Goal: Task Accomplishment & Management: Manage account settings

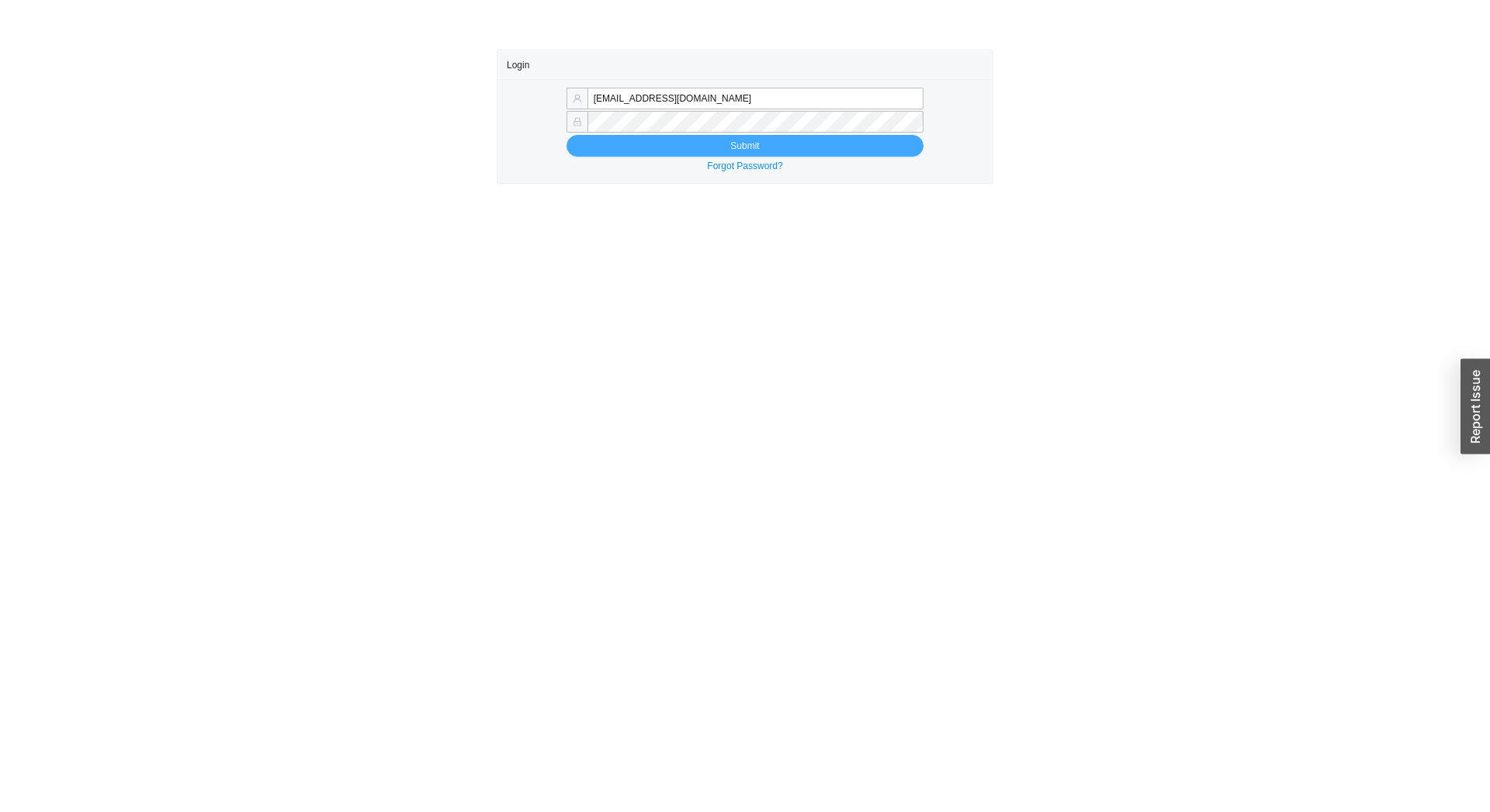
type input "tziporahj@homeandstone.com"
click at [680, 145] on button "Submit" at bounding box center [745, 146] width 357 height 22
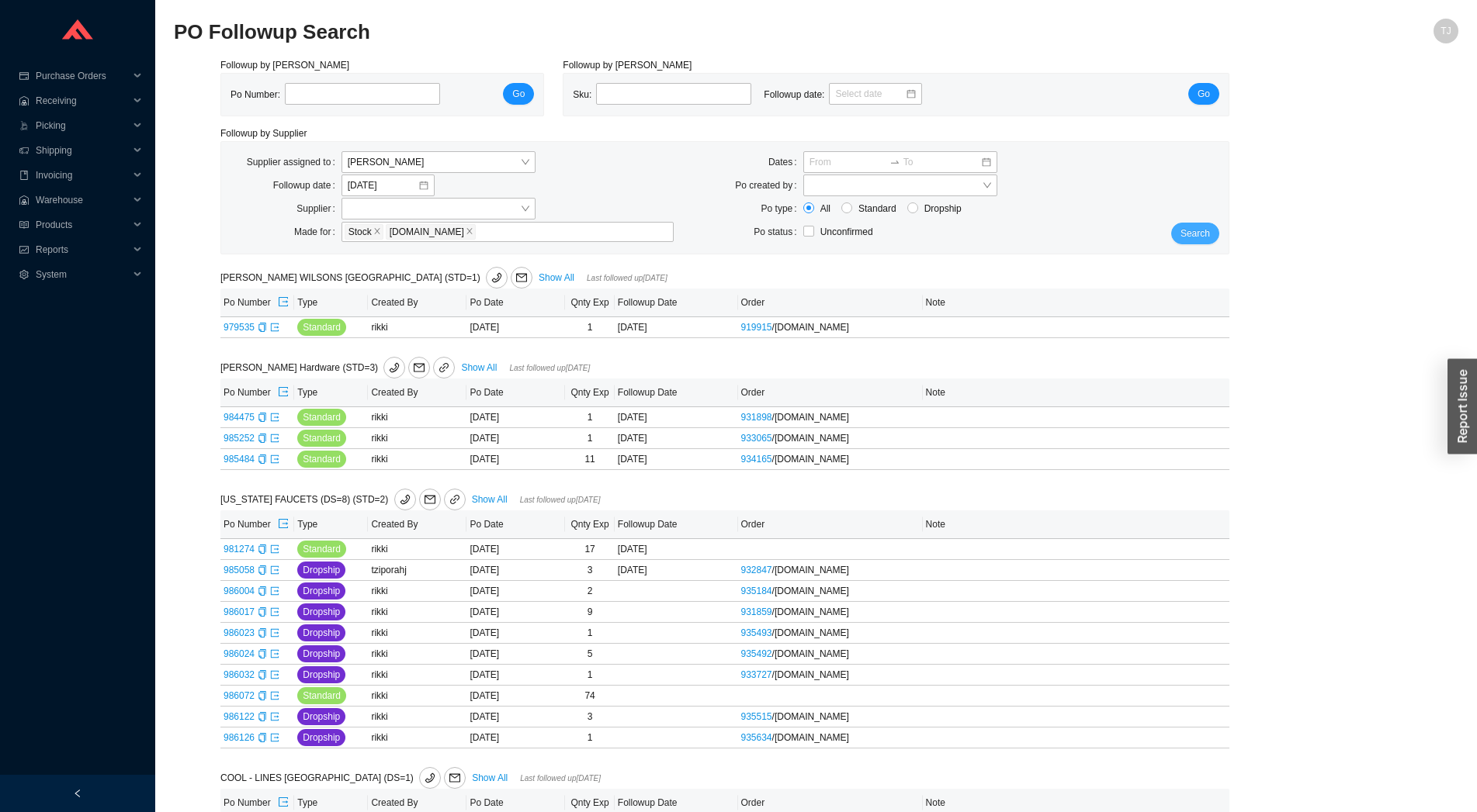
click at [1193, 226] on button "Search" at bounding box center [1196, 234] width 48 height 22
click at [1192, 235] on span "Search" at bounding box center [1195, 233] width 29 height 16
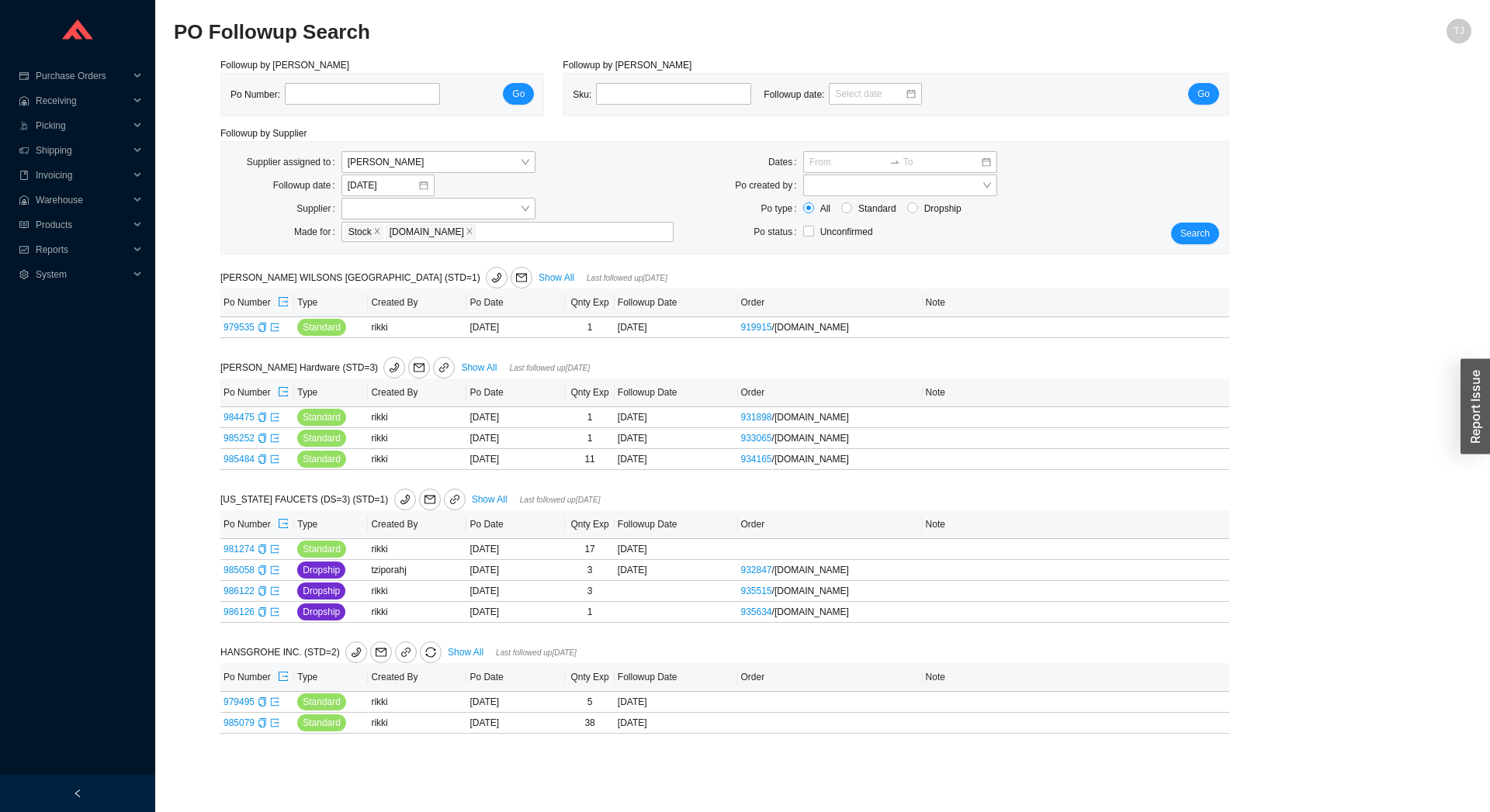
click at [1197, 246] on div "Supplier assigned to Tziporah Jakobovits Followup date 8/25/2025 Supplier Made …" at bounding box center [725, 198] width 1008 height 112
click at [1199, 234] on span "Search" at bounding box center [1195, 233] width 29 height 16
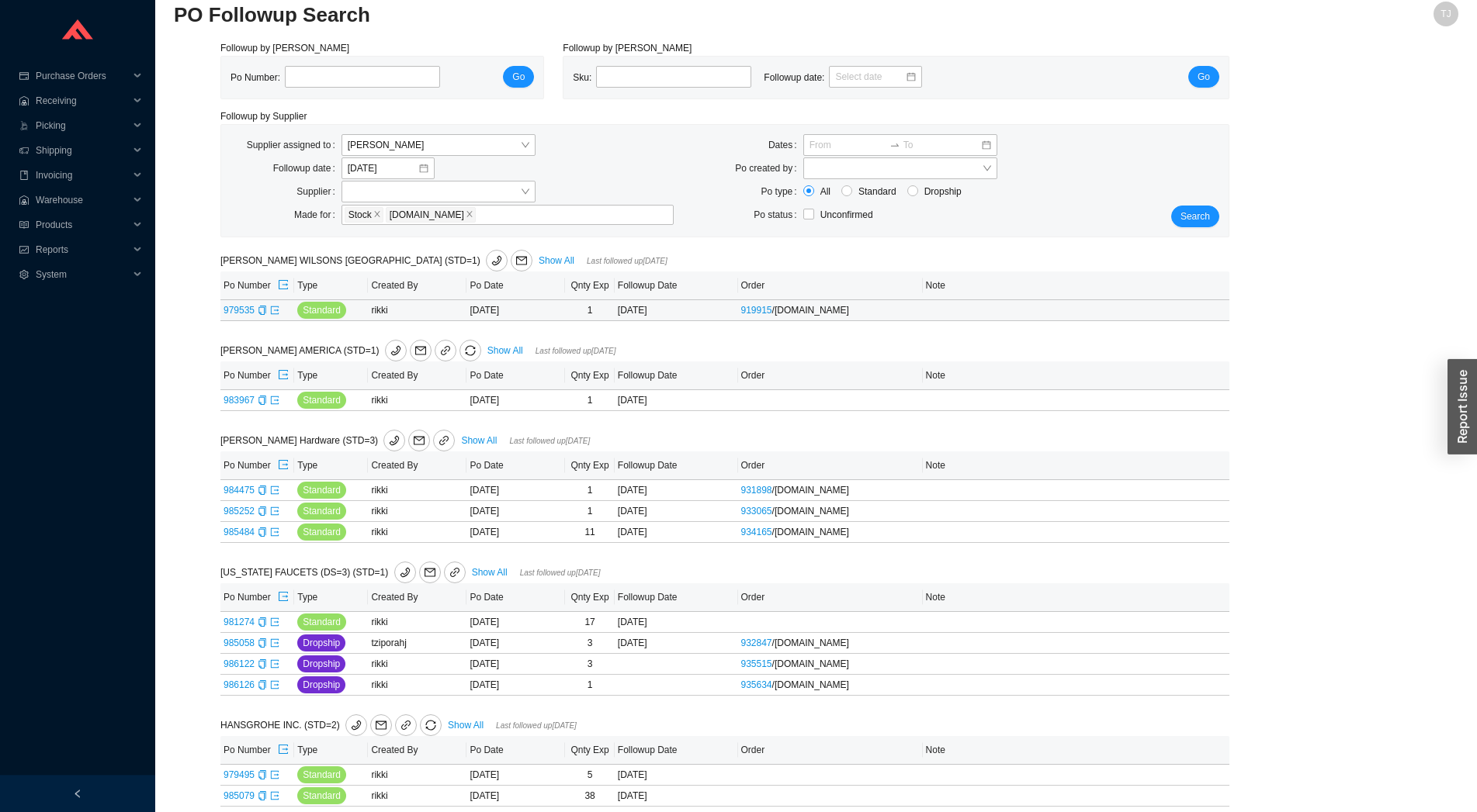
scroll to position [32, 0]
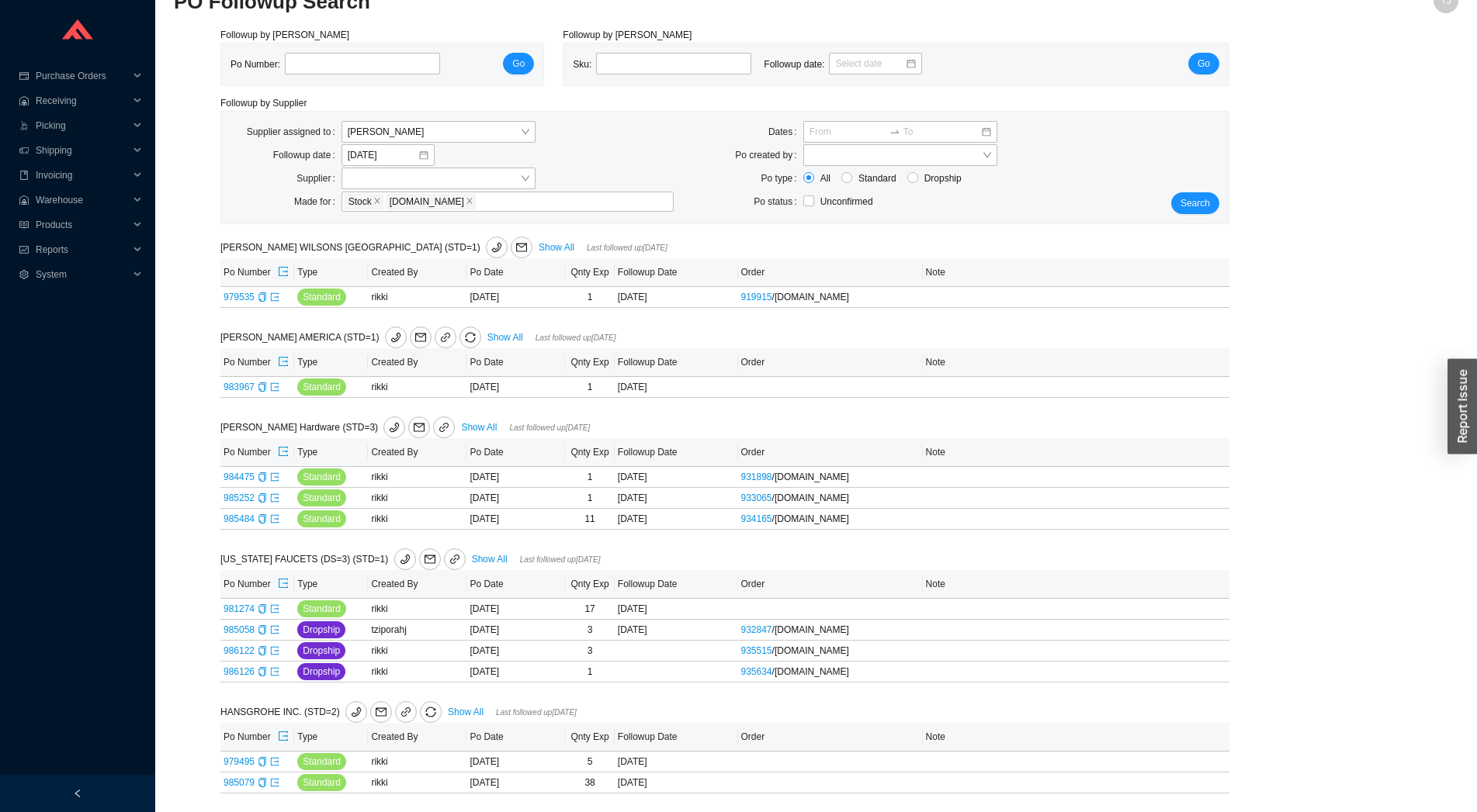
click at [1179, 190] on div "Search" at bounding box center [1187, 167] width 84 height 93
click at [1192, 205] on span "Search" at bounding box center [1195, 203] width 29 height 16
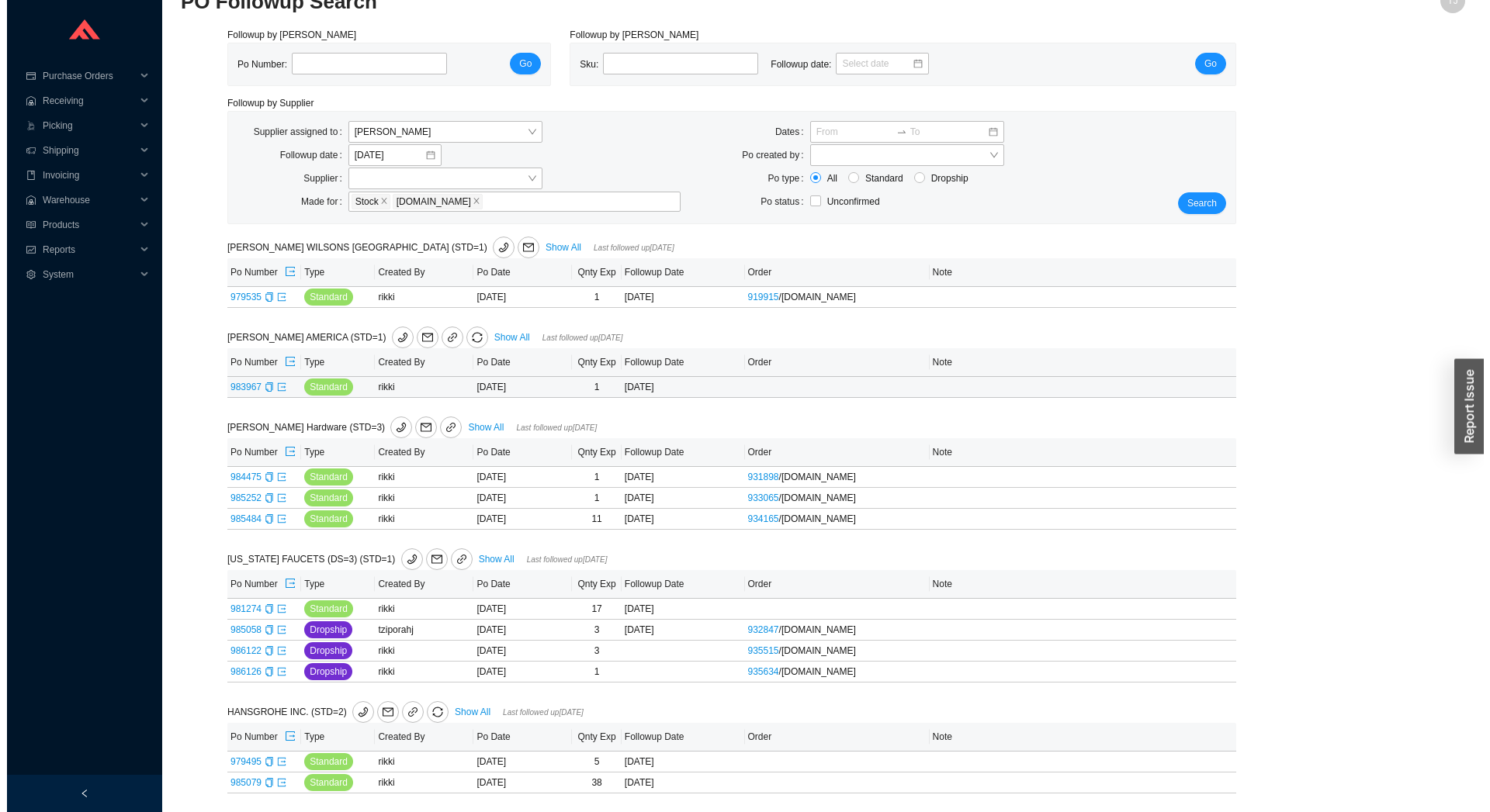
scroll to position [0, 0]
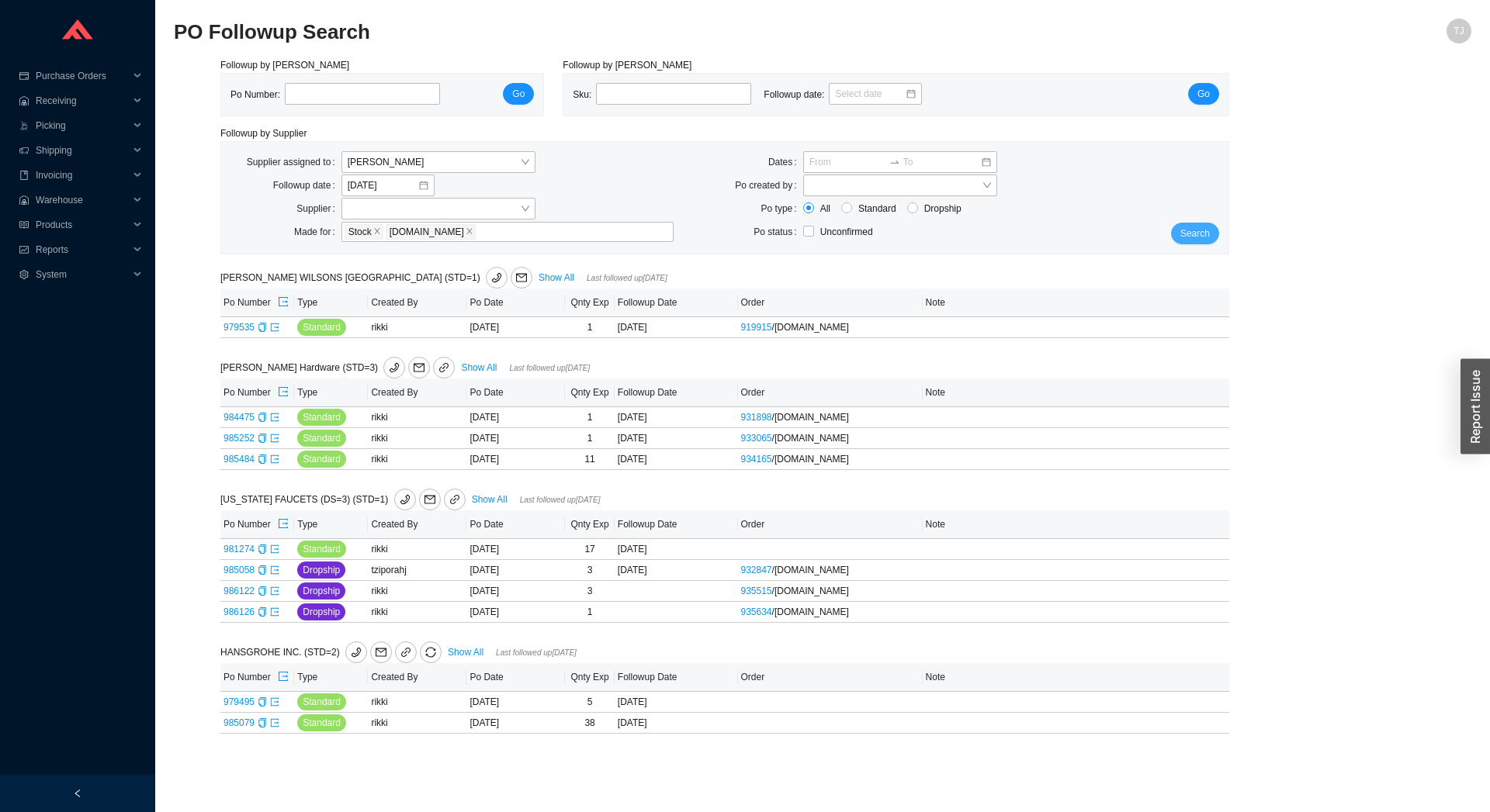
click at [1208, 233] on span "Search" at bounding box center [1195, 233] width 29 height 16
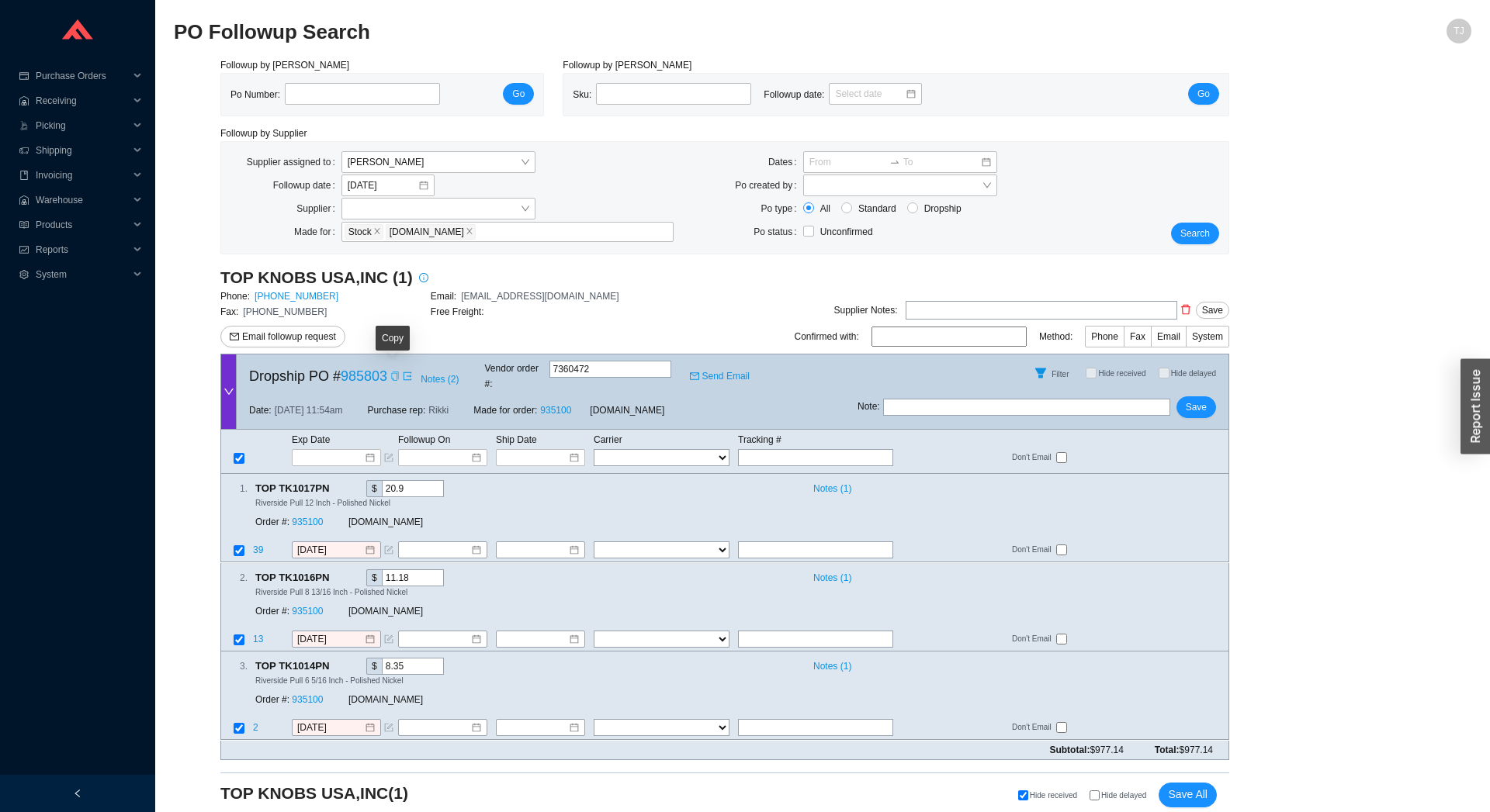
click at [394, 372] on icon "copy" at bounding box center [394, 376] width 9 height 9
click at [391, 812] on main "PO Followup Search TJ Followup by PO Po Number: Go Followup by Sku Sku: Followu…" at bounding box center [822, 419] width 1298 height 803
click at [725, 432] on td "Carrier" at bounding box center [665, 439] width 145 height 17
click at [747, 449] on input "text" at bounding box center [816, 458] width 155 height 17
paste input "474172194560"
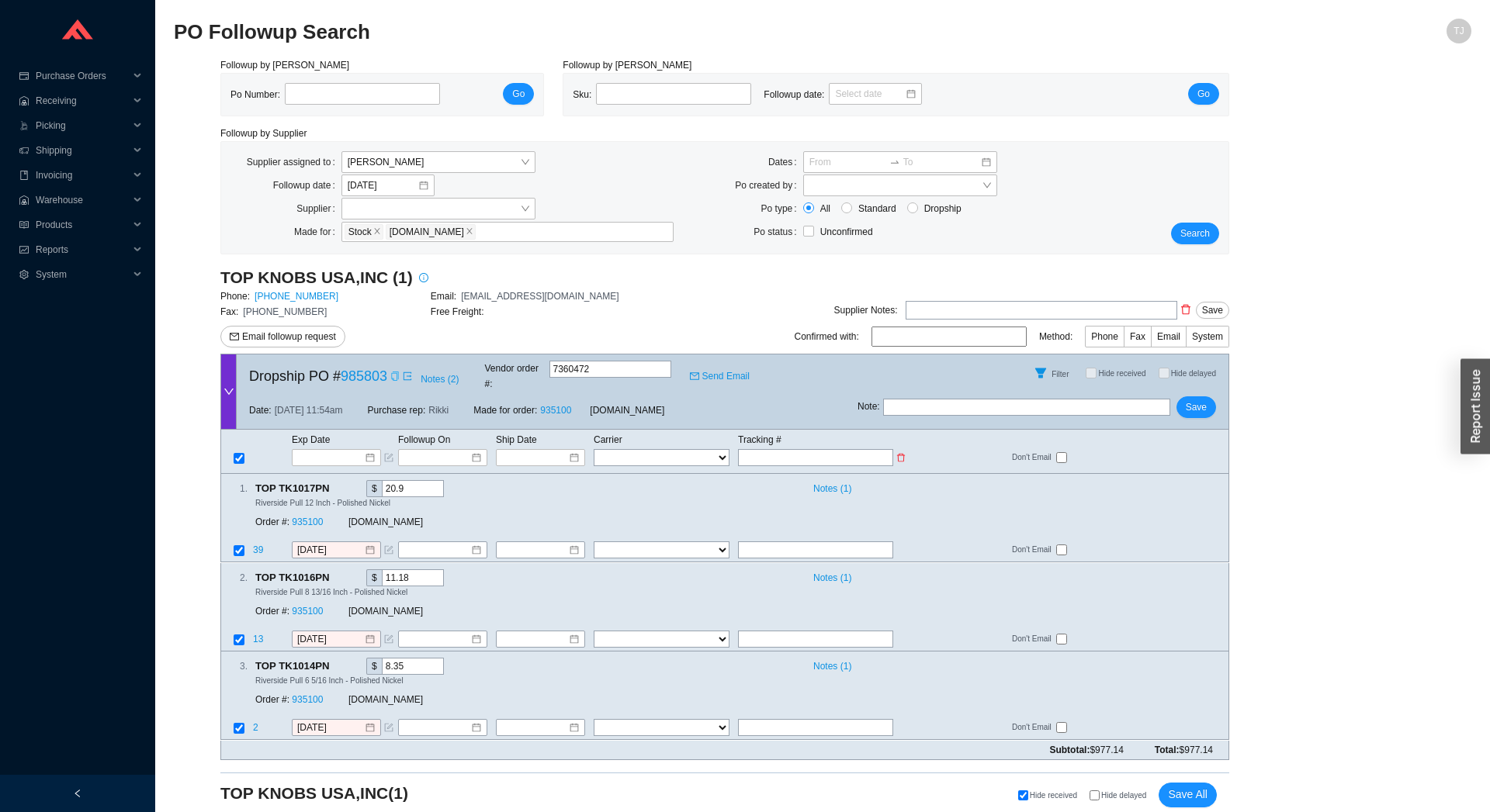
type input "474172194560"
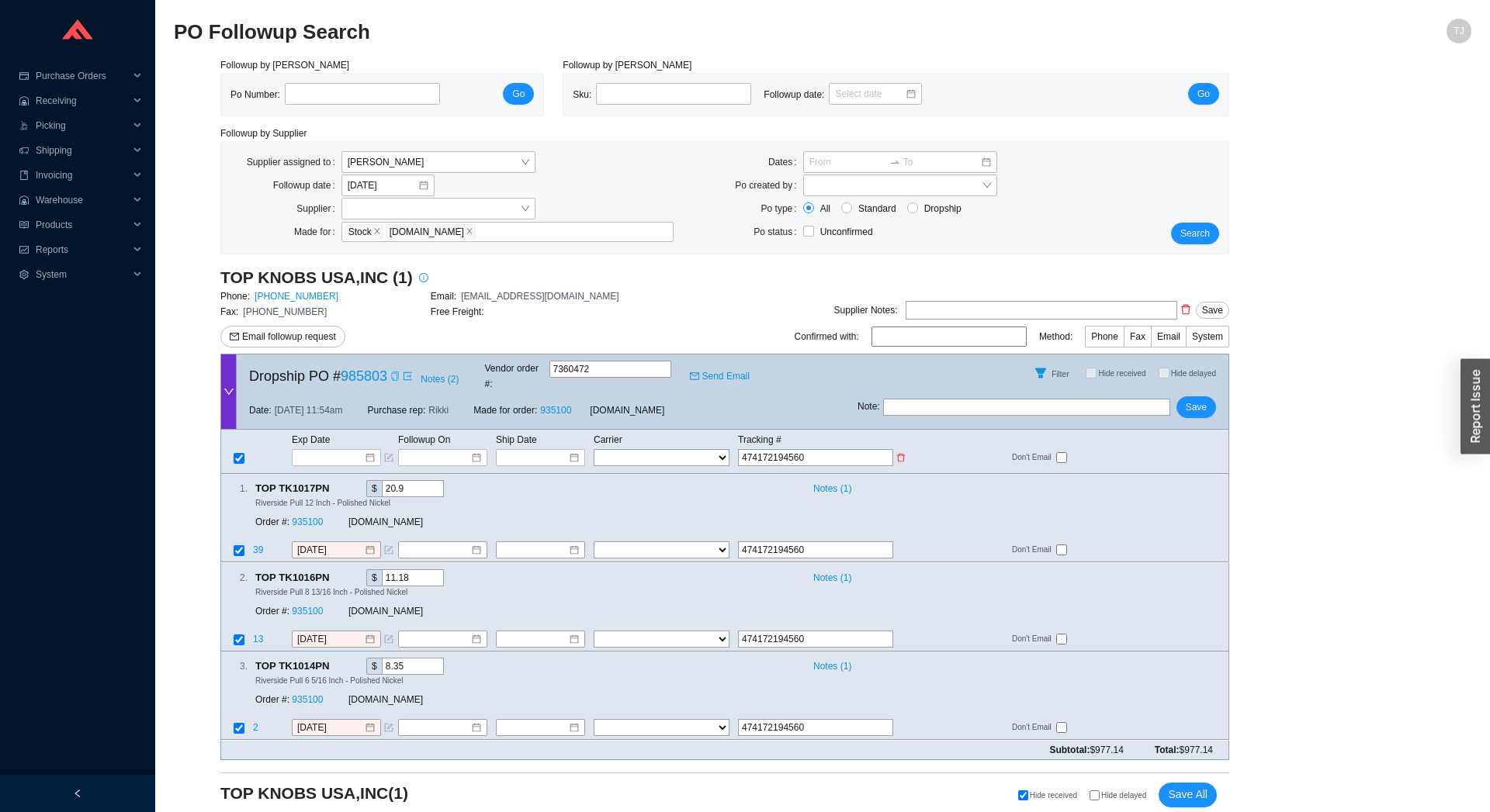
click at [594, 449] on select "FedEx UPS ---------------- 2 Day Transportation INC A&B Freight A. Duie Pyle AA…" at bounding box center [662, 458] width 136 height 17
select select "1"
click option "FedEx" at bounding box center [0, 0] width 0 height 0
select select "1"
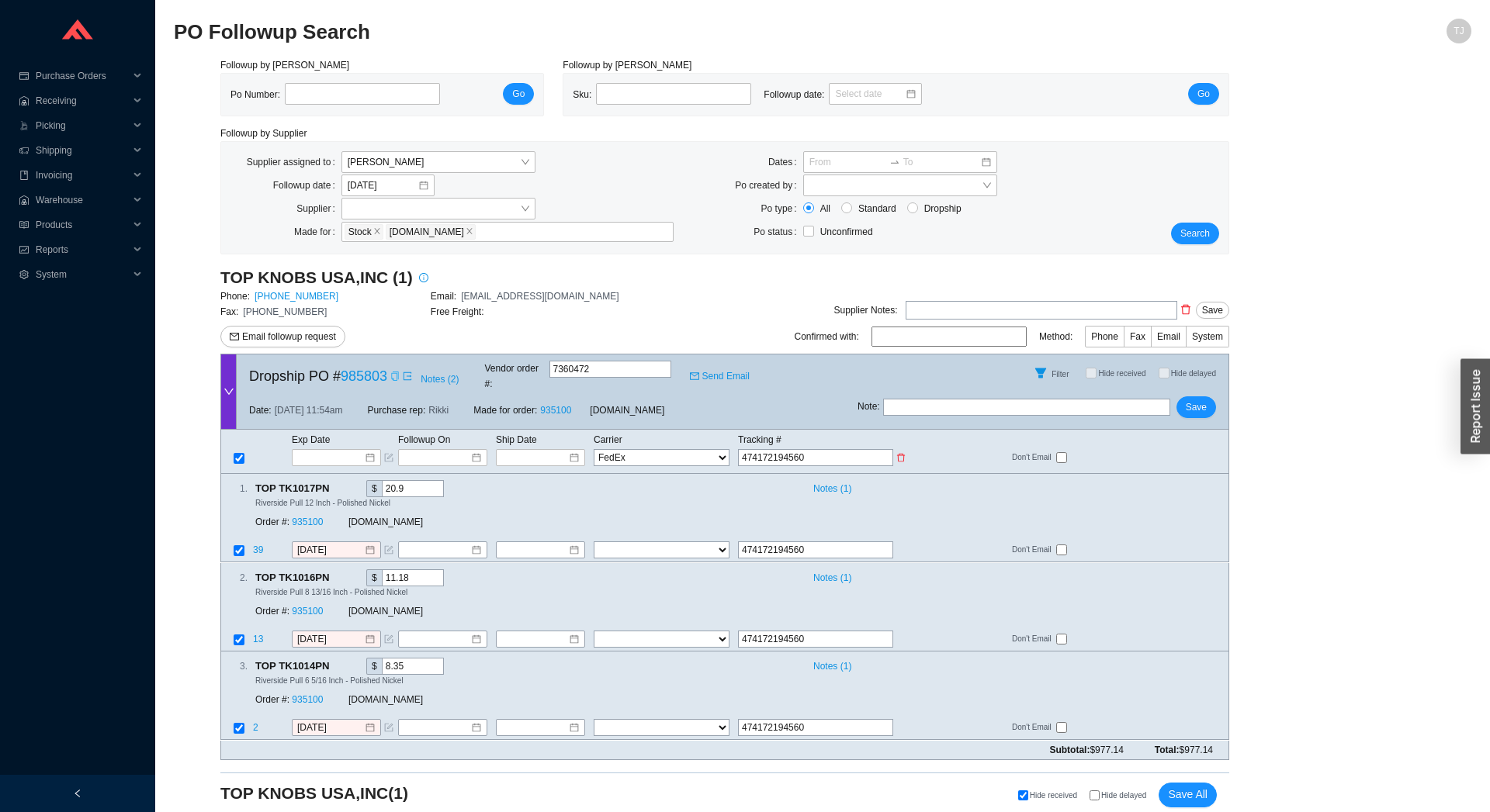
select select "1"
click at [556, 450] on input at bounding box center [535, 458] width 66 height 16
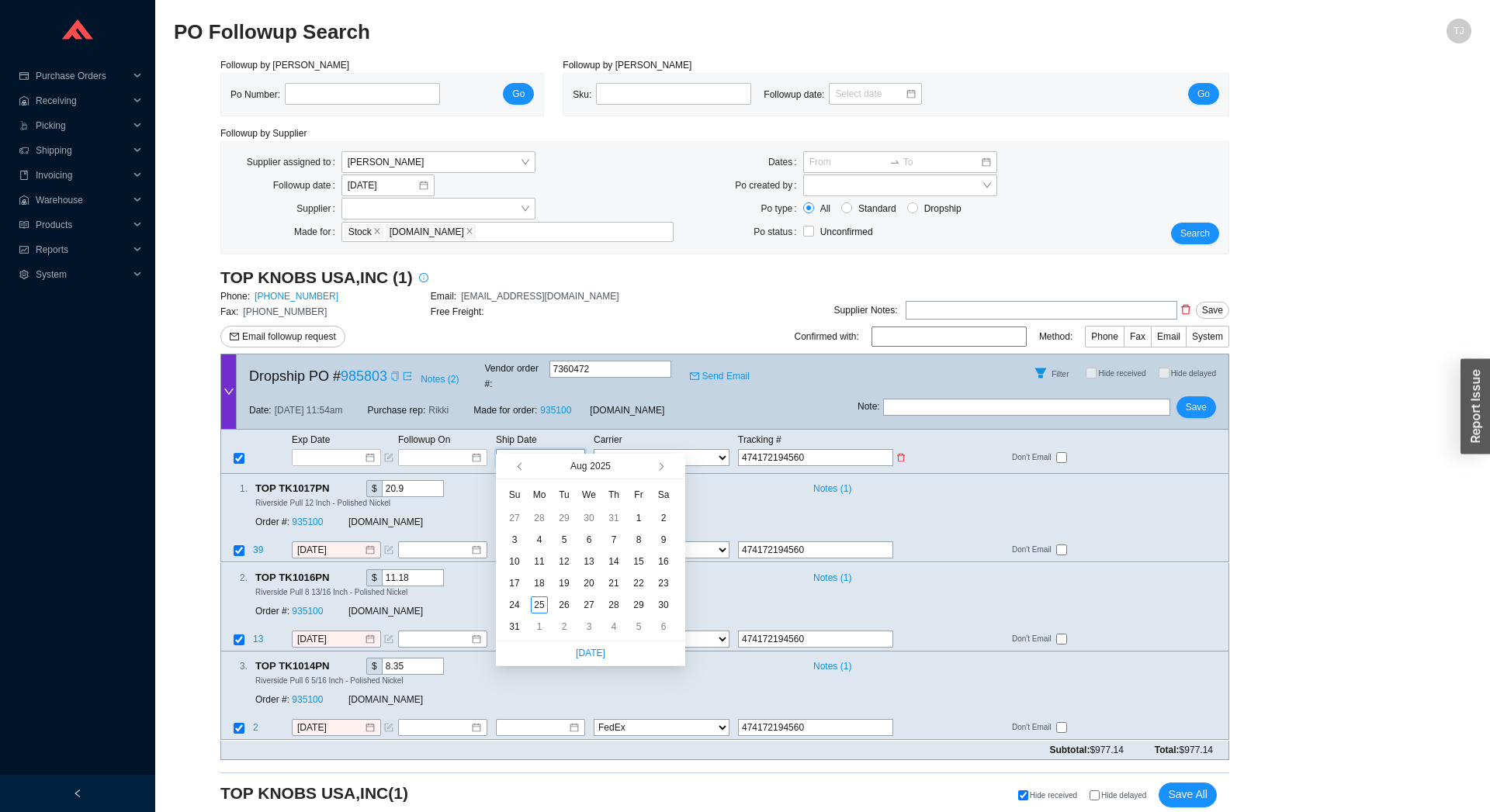
click at [551, 450] on input at bounding box center [535, 458] width 66 height 16
type input "[DATE]"
click at [642, 586] on div "22" at bounding box center [638, 583] width 17 height 17
type input "[DATE]"
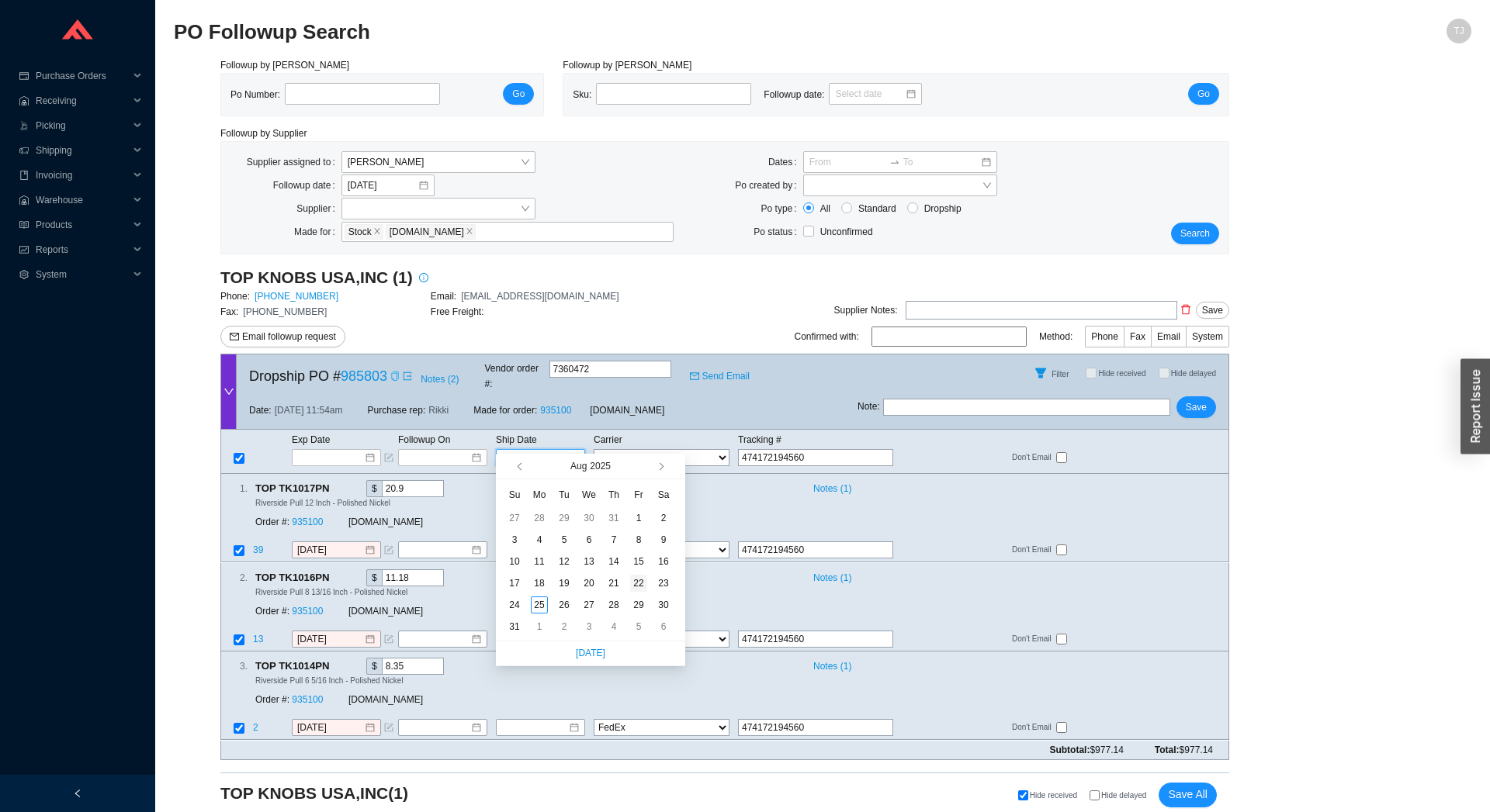
type input "[DATE]"
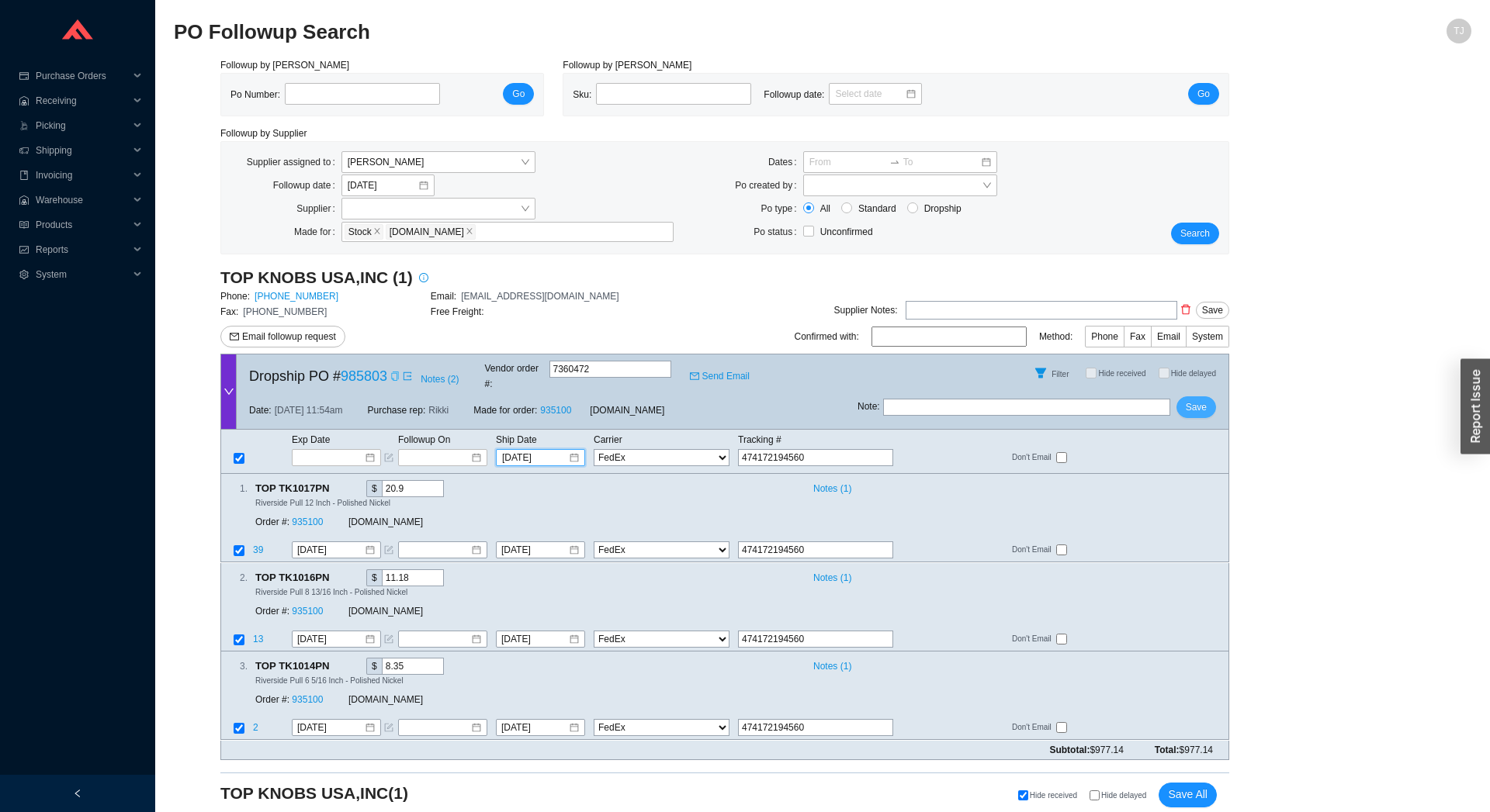
click at [1191, 399] on span "Save" at bounding box center [1196, 407] width 21 height 16
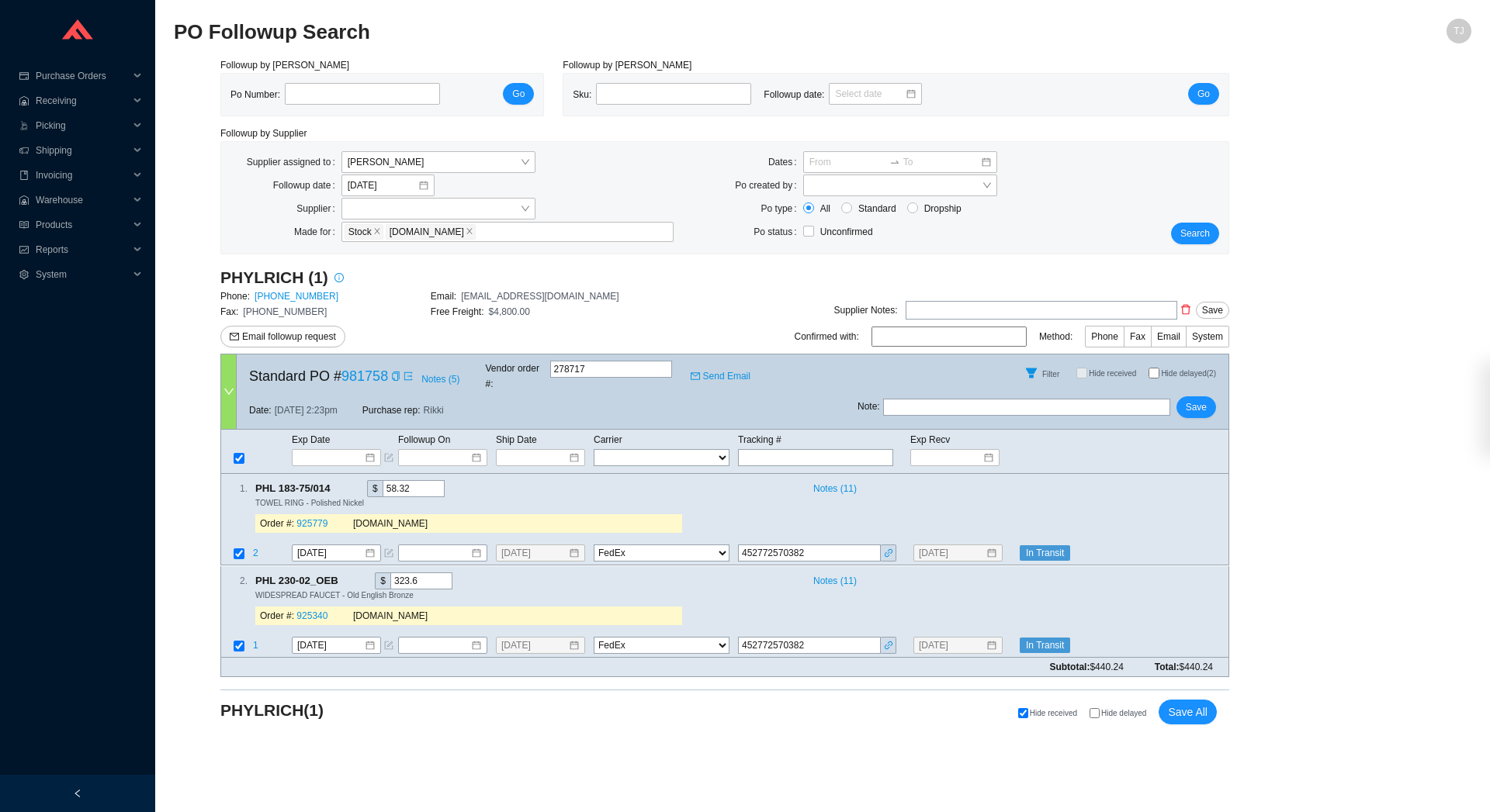
select select "1"
click at [890, 549] on icon "link" at bounding box center [888, 553] width 9 height 9
click at [1013, 550] on icon "edit" at bounding box center [1010, 554] width 9 height 9
click at [1015, 641] on icon "edit" at bounding box center [1010, 645] width 9 height 9
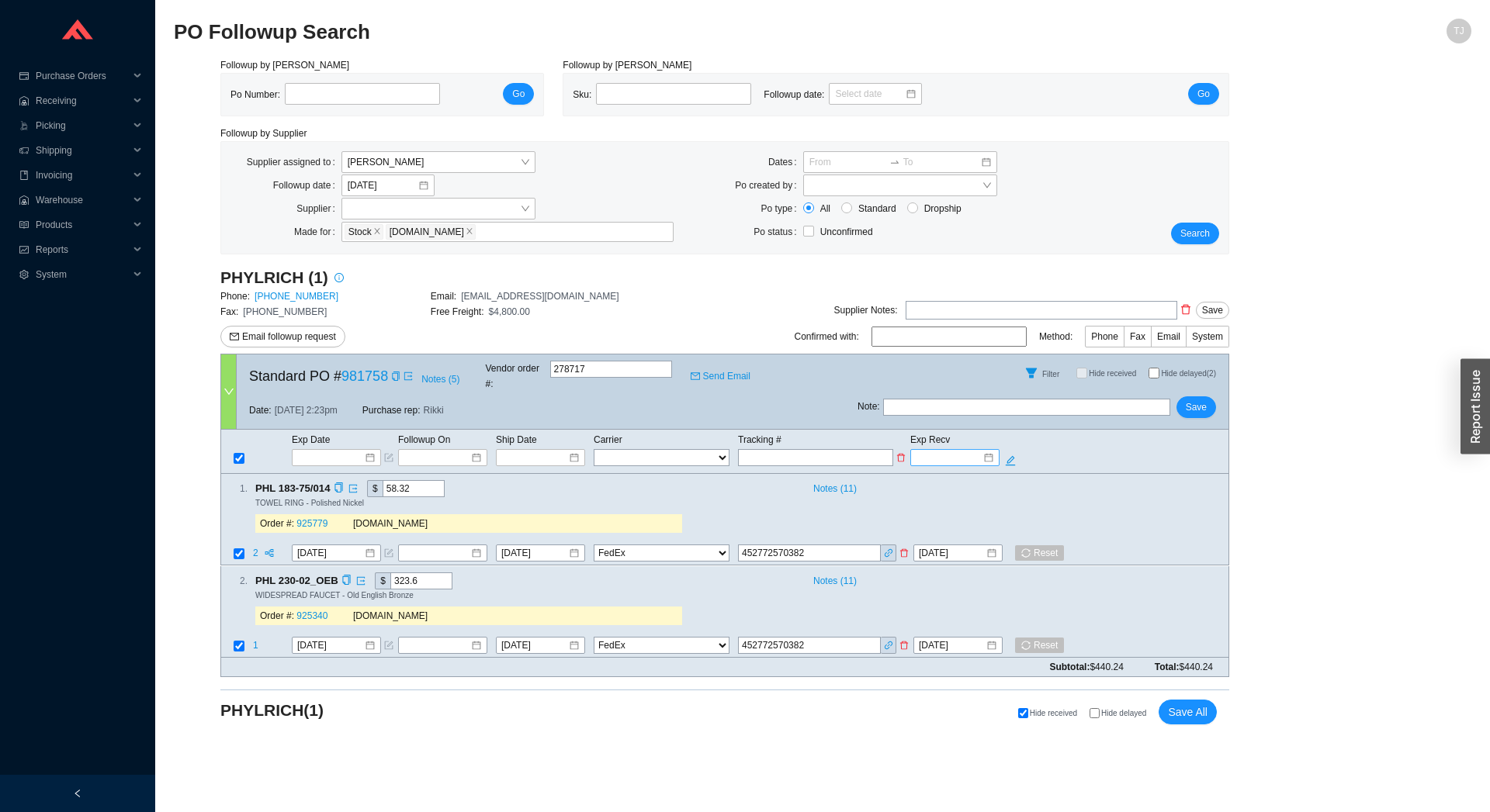
click at [949, 450] on input at bounding box center [949, 458] width 66 height 16
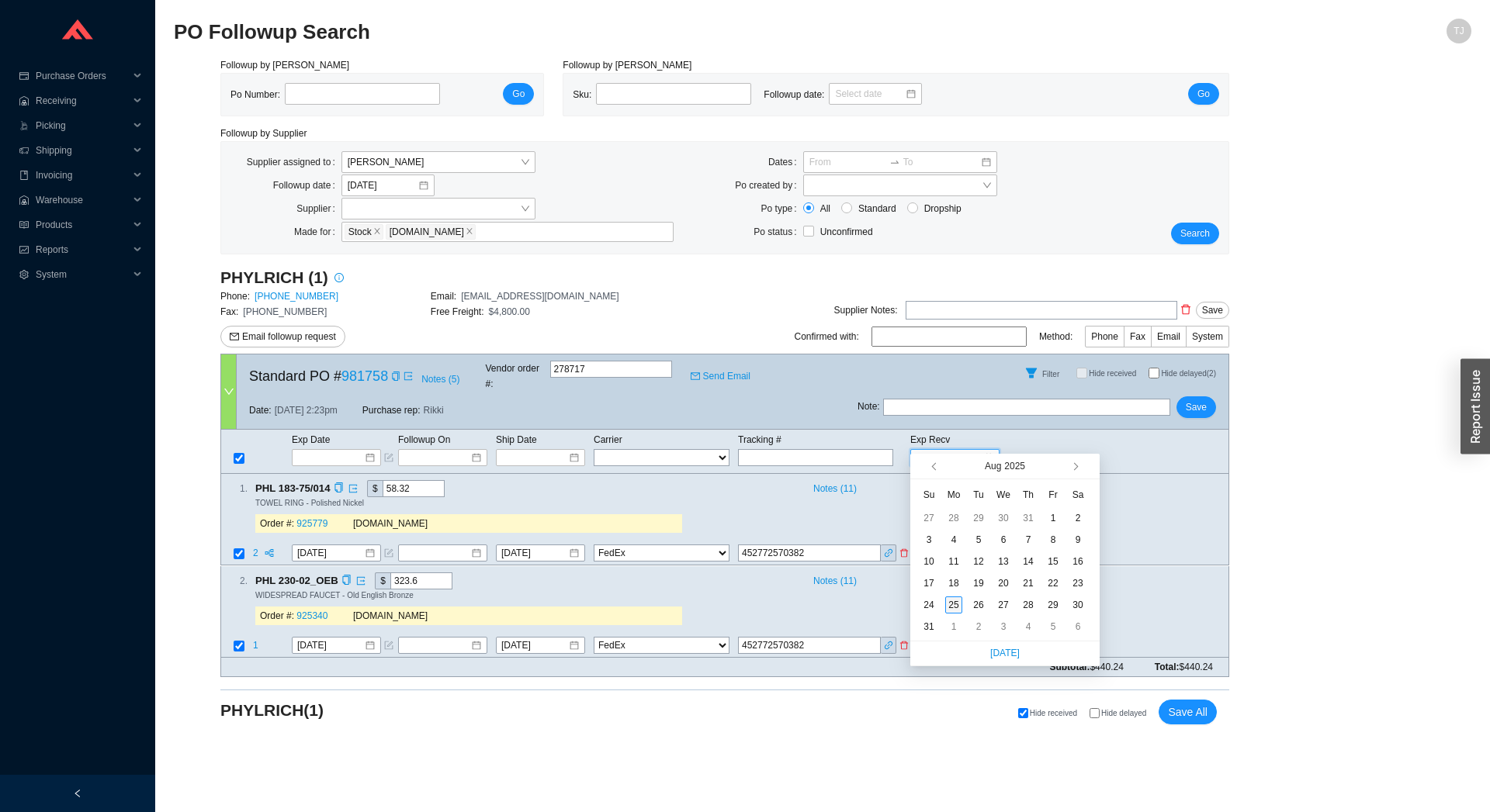
type input "[DATE]"
click at [953, 612] on div "25" at bounding box center [953, 605] width 17 height 17
type input "[DATE]"
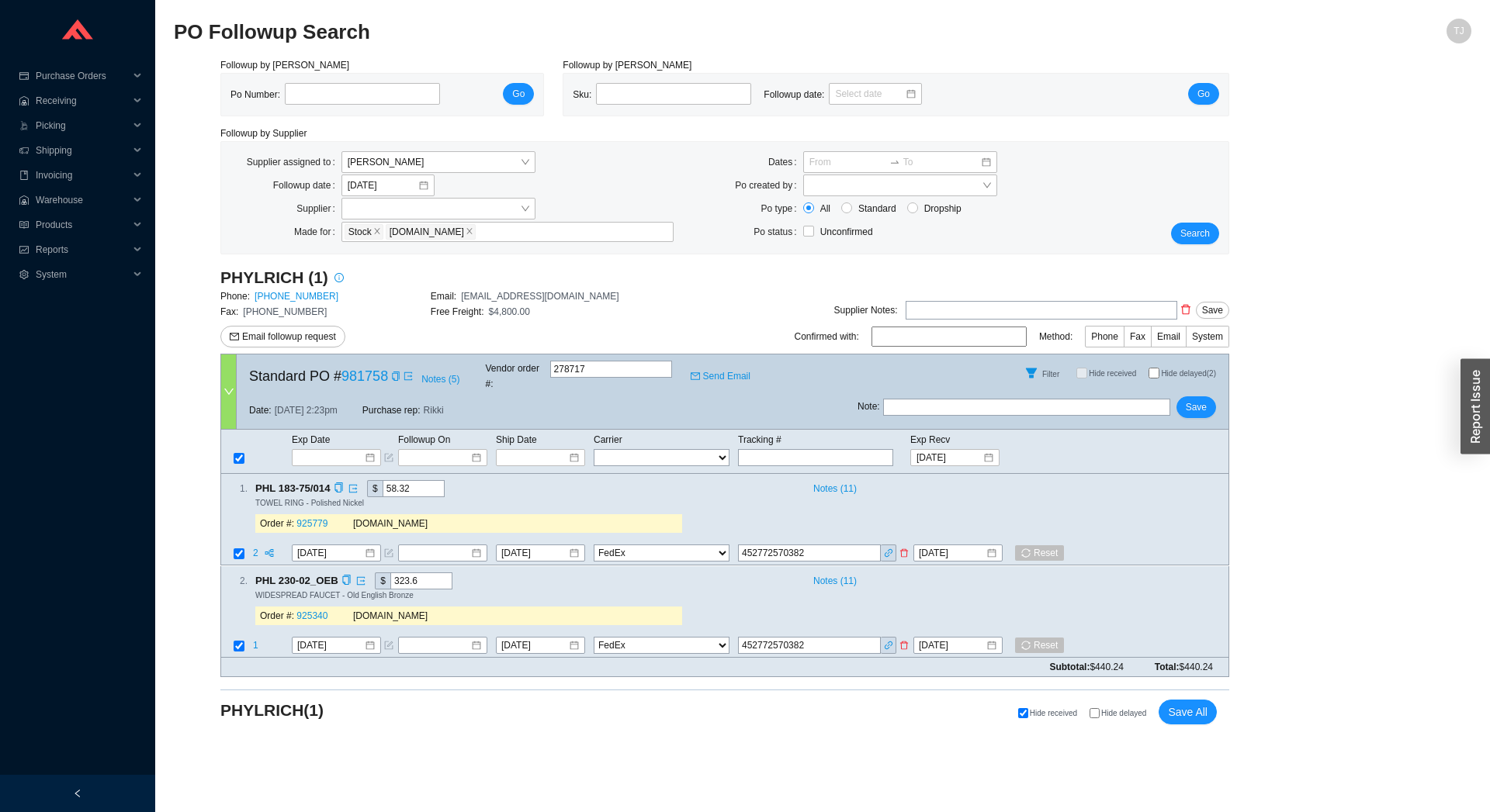
click at [1011, 764] on main "PO Followup Search TJ Followup by PO Po Number: Go Followup by Sku Sku: Followu…" at bounding box center [822, 415] width 1298 height 794
click at [1190, 713] on div "Hide received Hide delayed Save All" at bounding box center [884, 715] width 664 height 30
click at [1187, 706] on span "Save All" at bounding box center [1187, 712] width 39 height 18
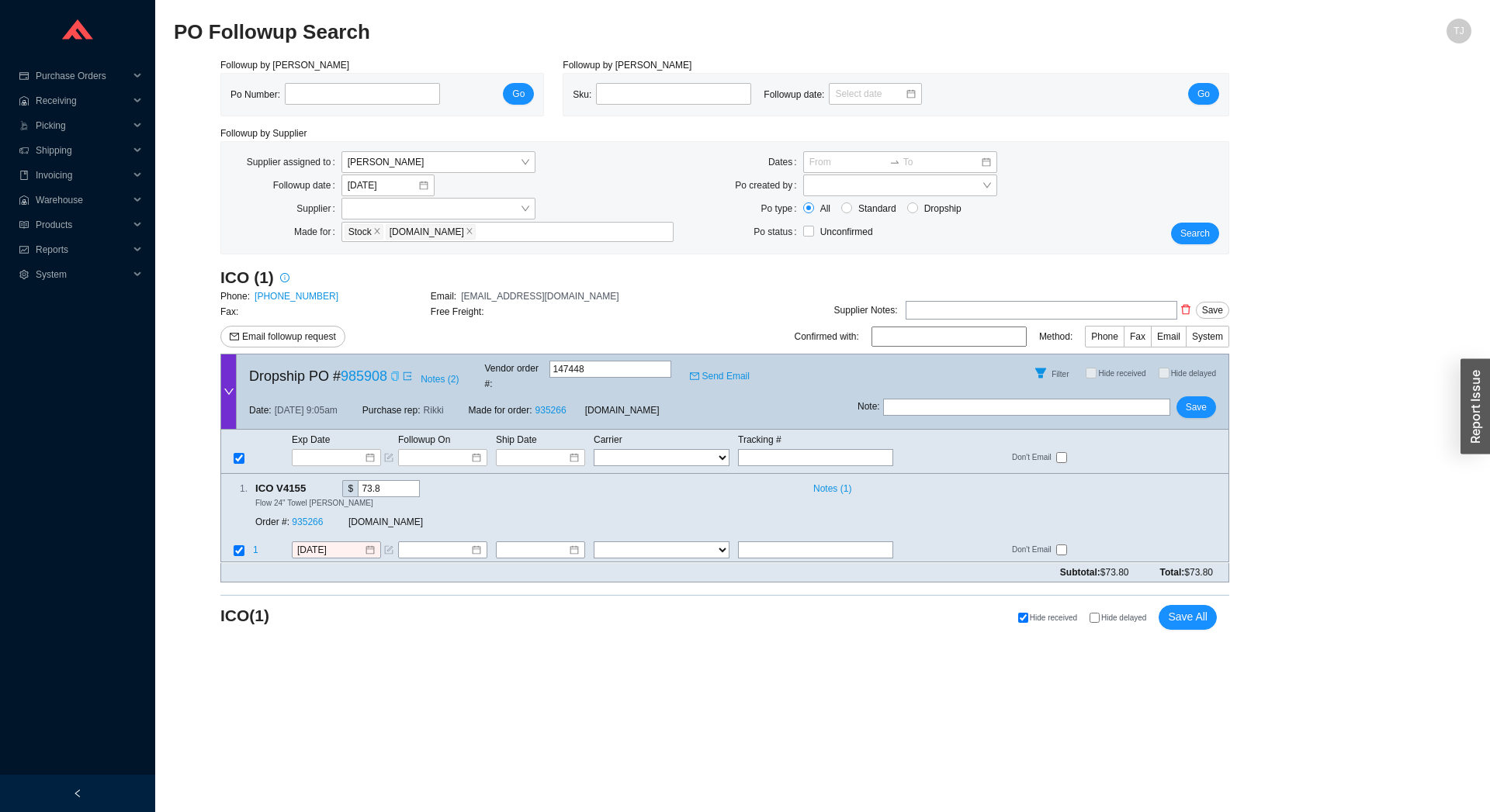
click at [397, 373] on icon "copy" at bounding box center [394, 376] width 9 height 9
click at [278, 332] on span "Email followup request" at bounding box center [289, 337] width 94 height 16
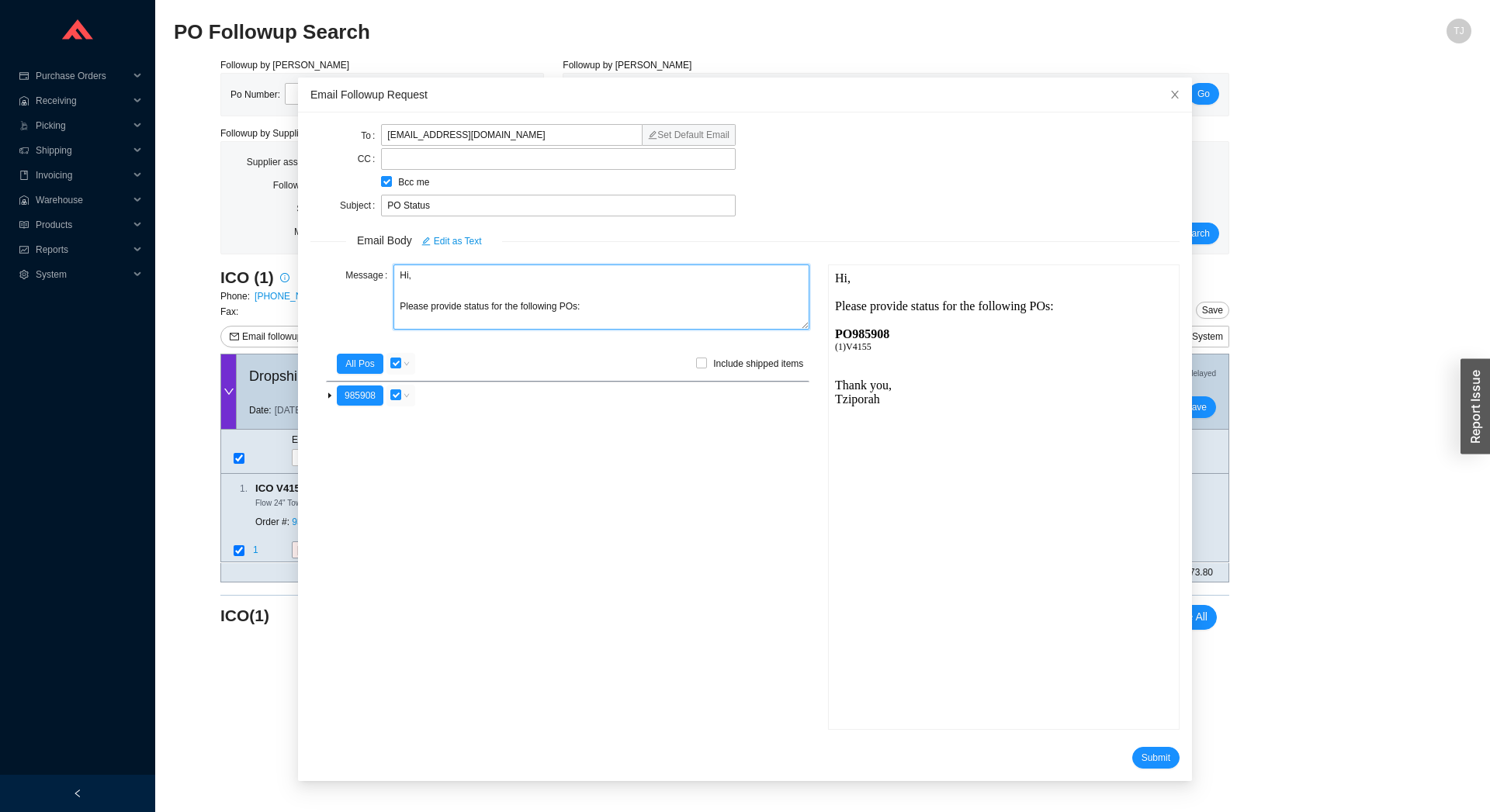
click at [468, 304] on textarea "Hi, Please provide status for the following POs:" at bounding box center [602, 297] width 416 height 65
type textarea "Hi, Please provide tracking information for the following POs:"
click at [877, 335] on div "PO 985908" at bounding box center [1003, 333] width 338 height 14
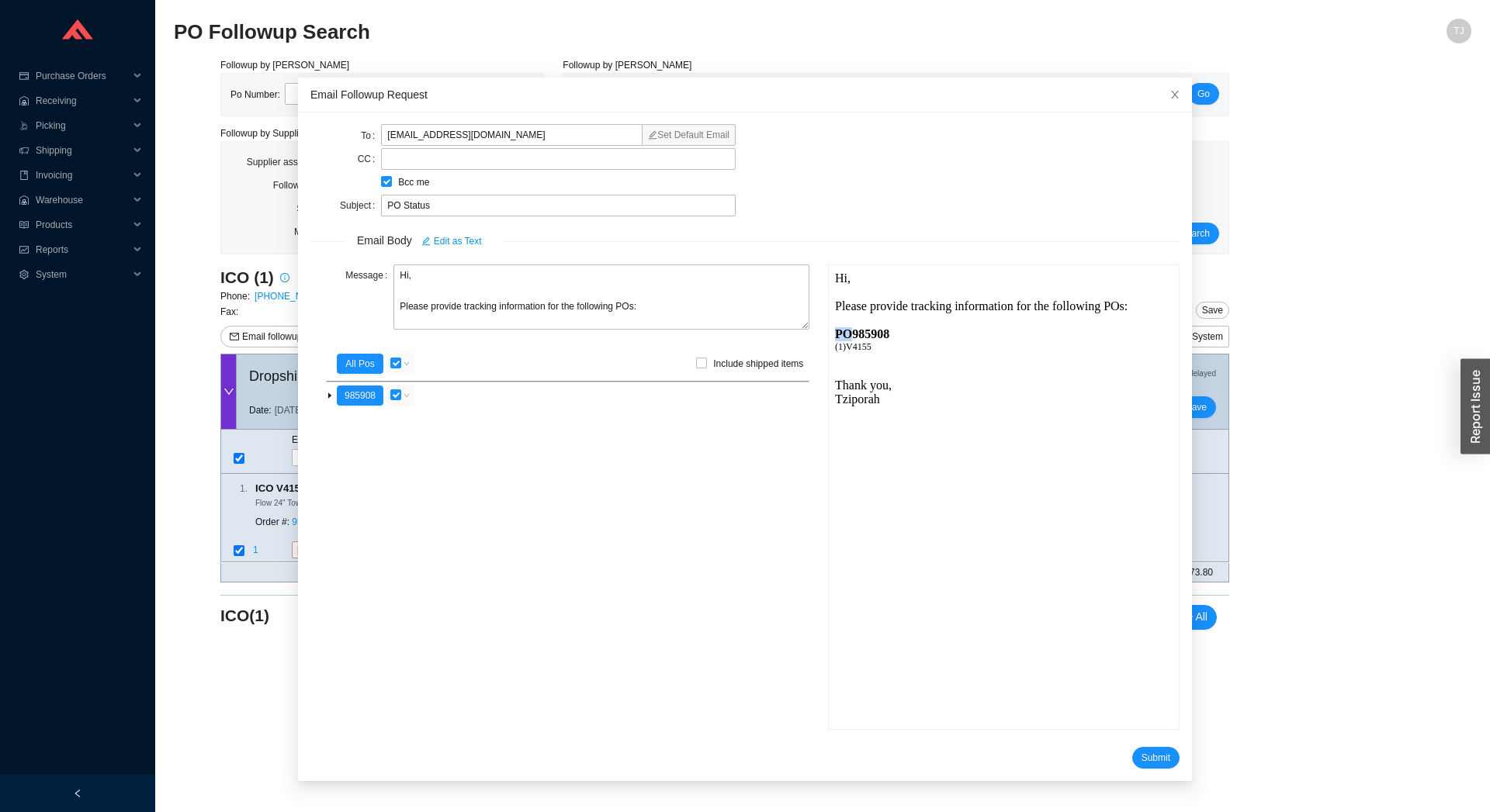
click at [877, 335] on div "PO 985908" at bounding box center [1003, 333] width 338 height 14
copy div "PO"
drag, startPoint x: 452, startPoint y: 206, endPoint x: 311, endPoint y: 211, distance: 141.1
click at [381, 211] on input "PO Status" at bounding box center [558, 206] width 354 height 22
type input "PO 985908"
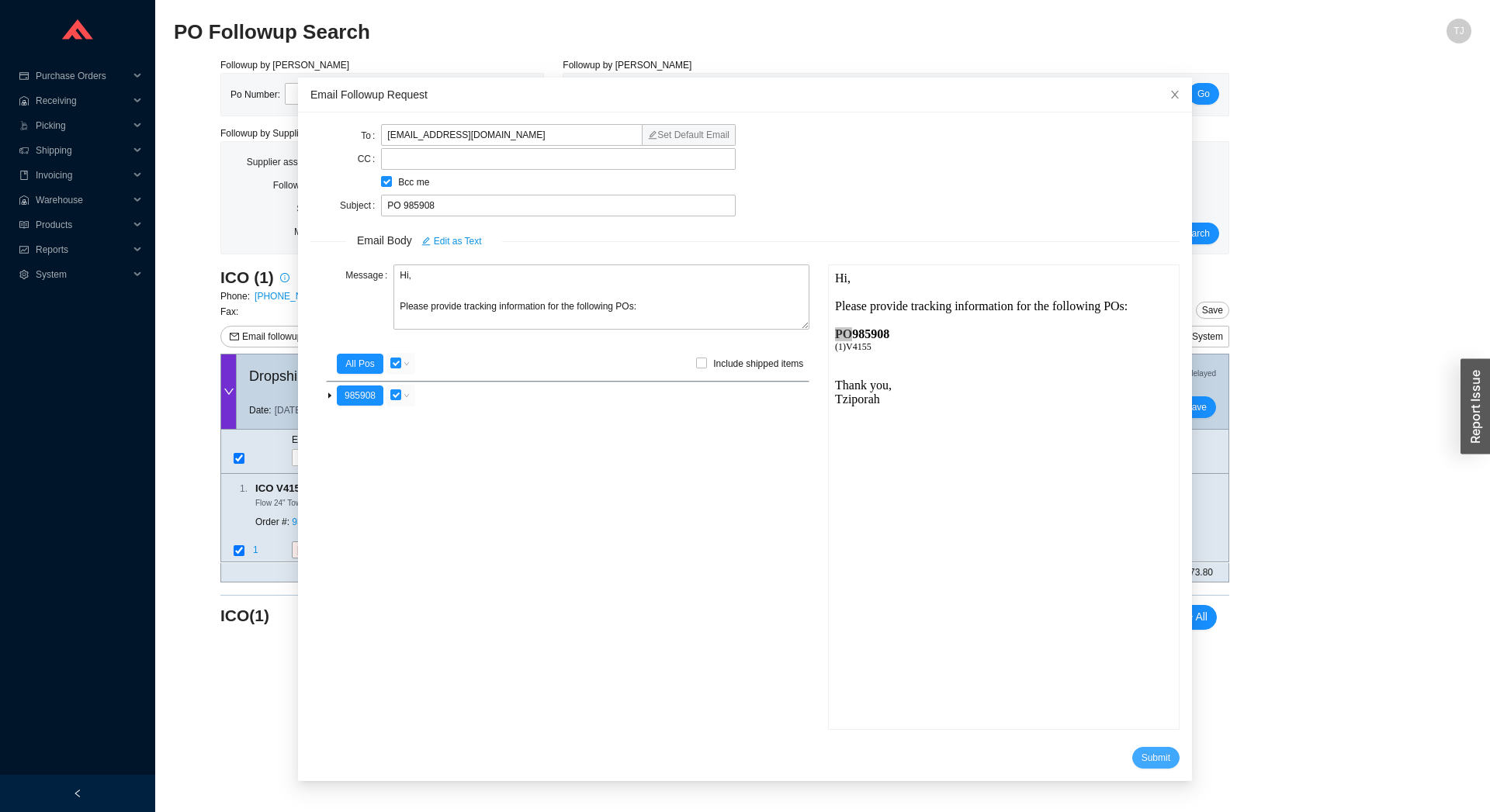
click at [1142, 759] on span "Submit" at bounding box center [1156, 758] width 28 height 16
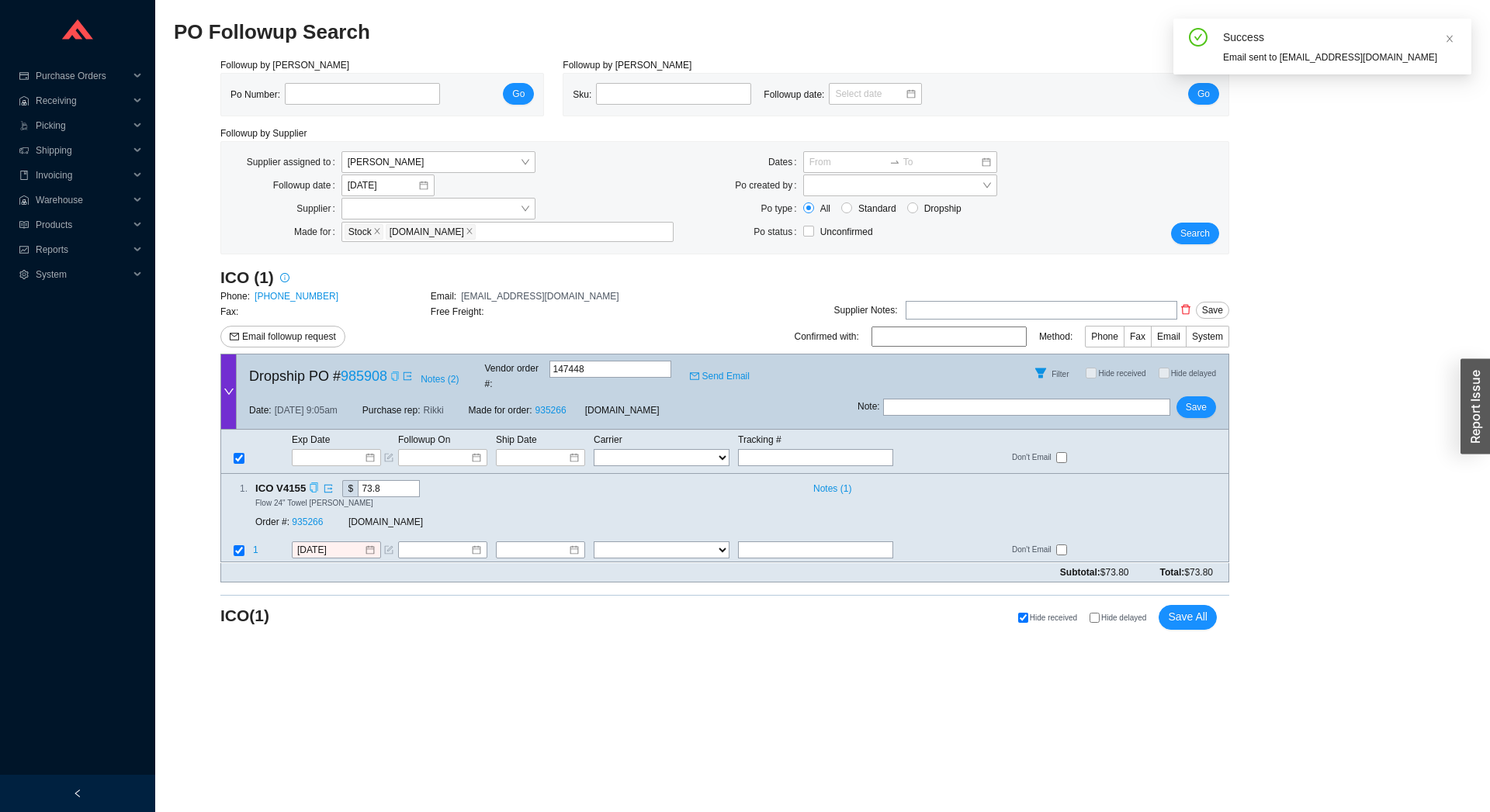
click at [313, 484] on icon "copy" at bounding box center [314, 489] width 8 height 10
click at [303, 518] on link "935266" at bounding box center [307, 523] width 31 height 11
click at [324, 543] on input "[DATE]" at bounding box center [331, 551] width 67 height 16
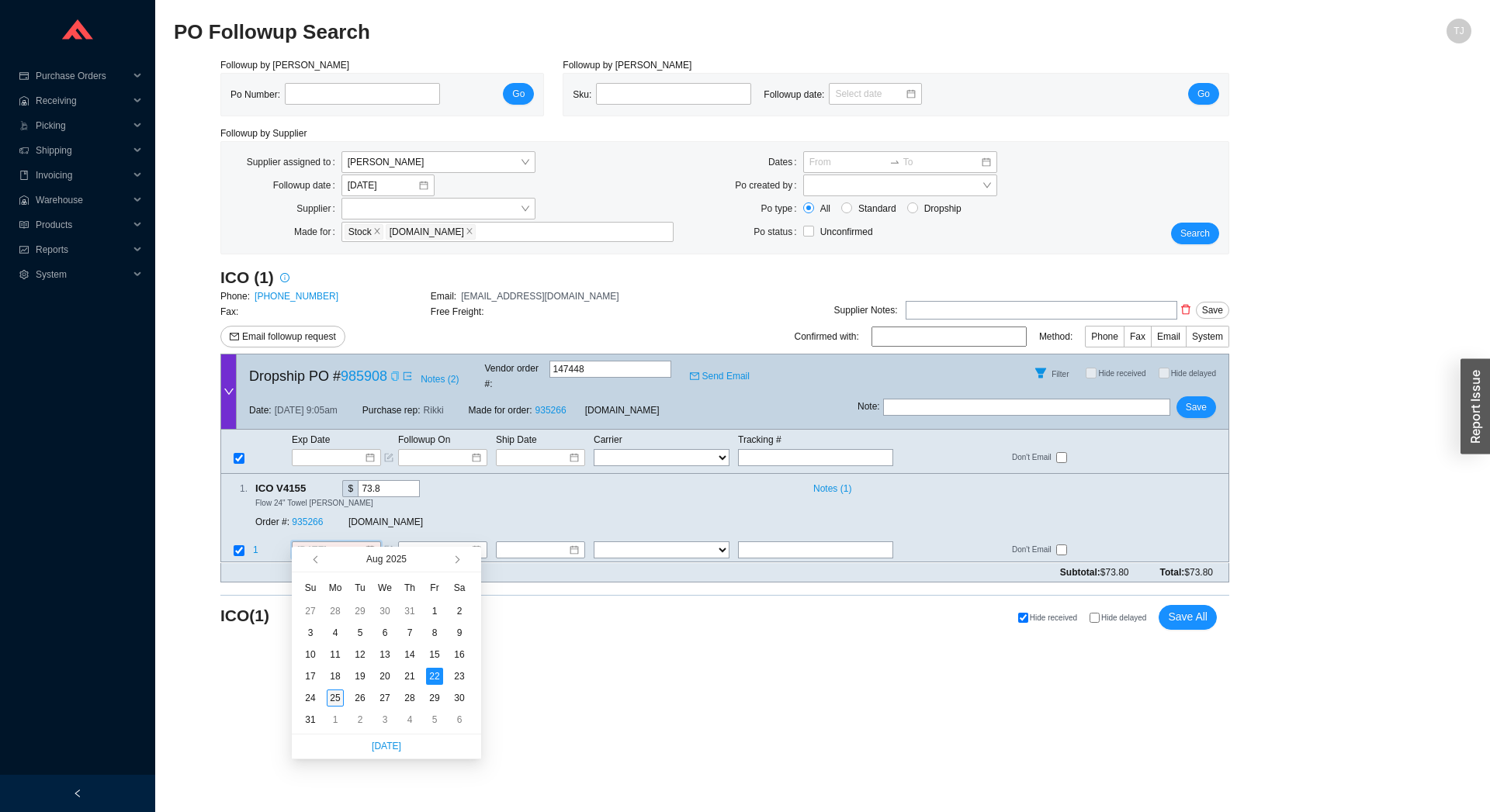
type input "[DATE]"
click at [328, 703] on div "25" at bounding box center [335, 698] width 17 height 17
click at [1209, 397] on button "Save" at bounding box center [1196, 408] width 39 height 22
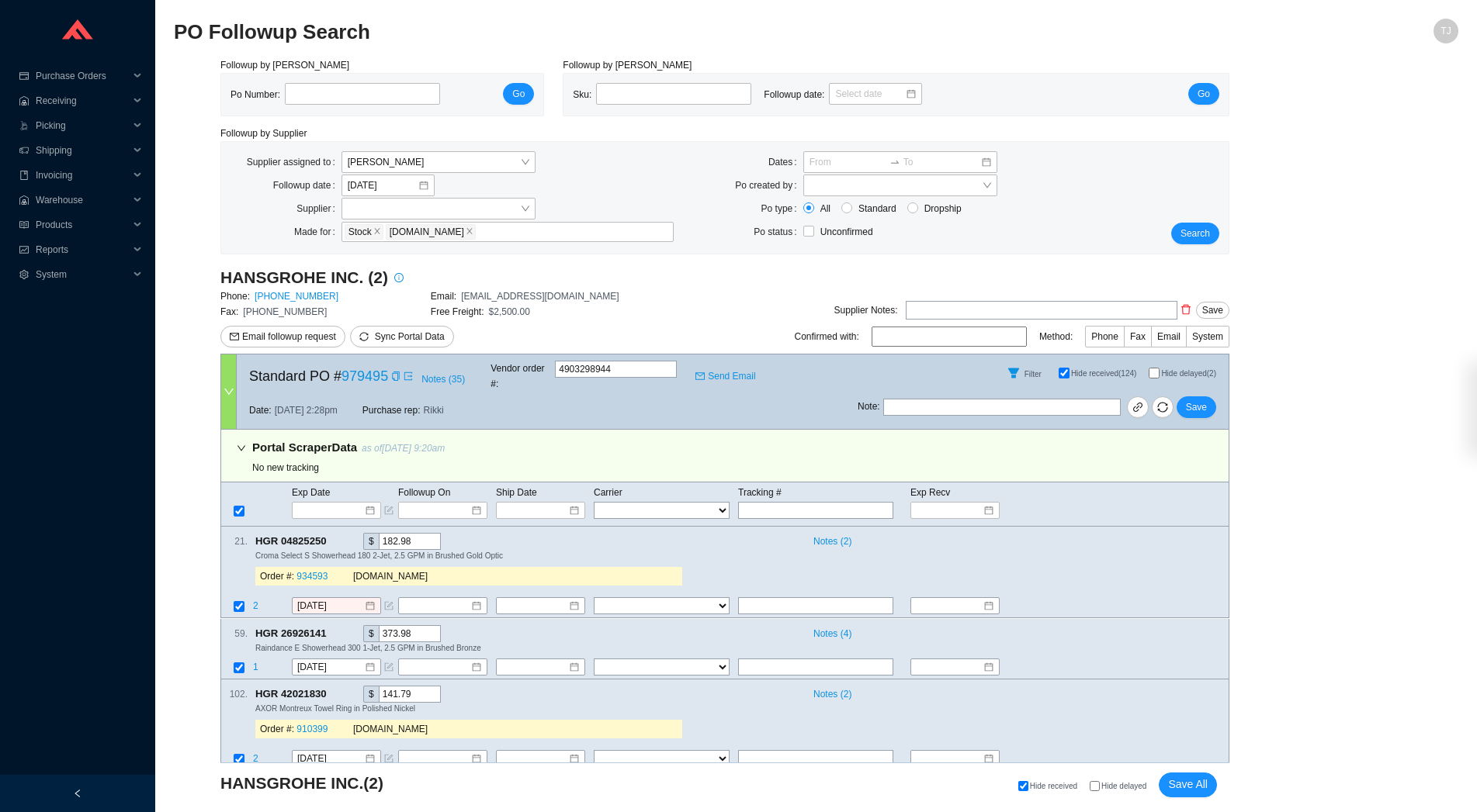
select select "1"
click at [1099, 789] on input "Hide delayed" at bounding box center [1095, 786] width 10 height 10
checkbox input "true"
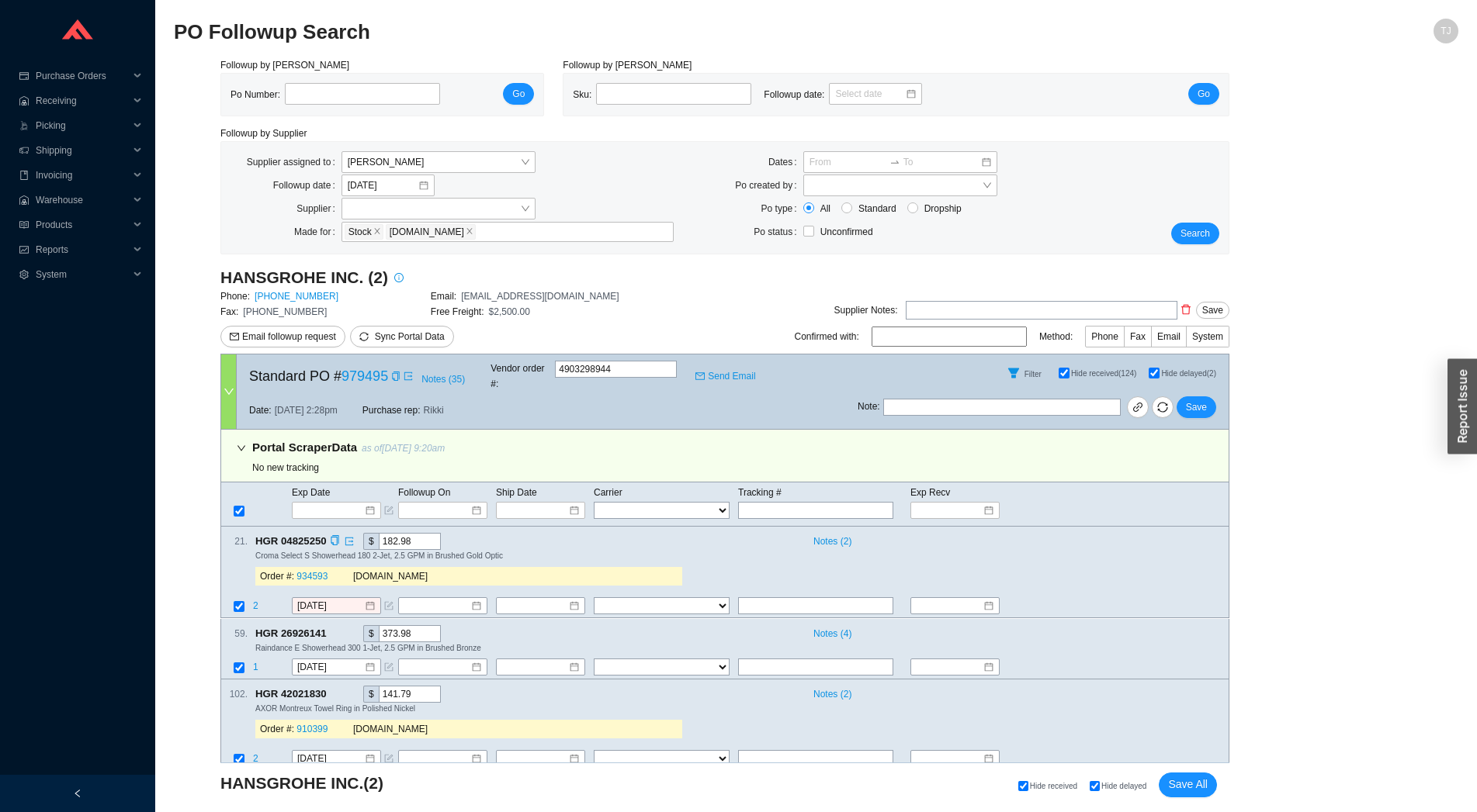
checkbox input "true"
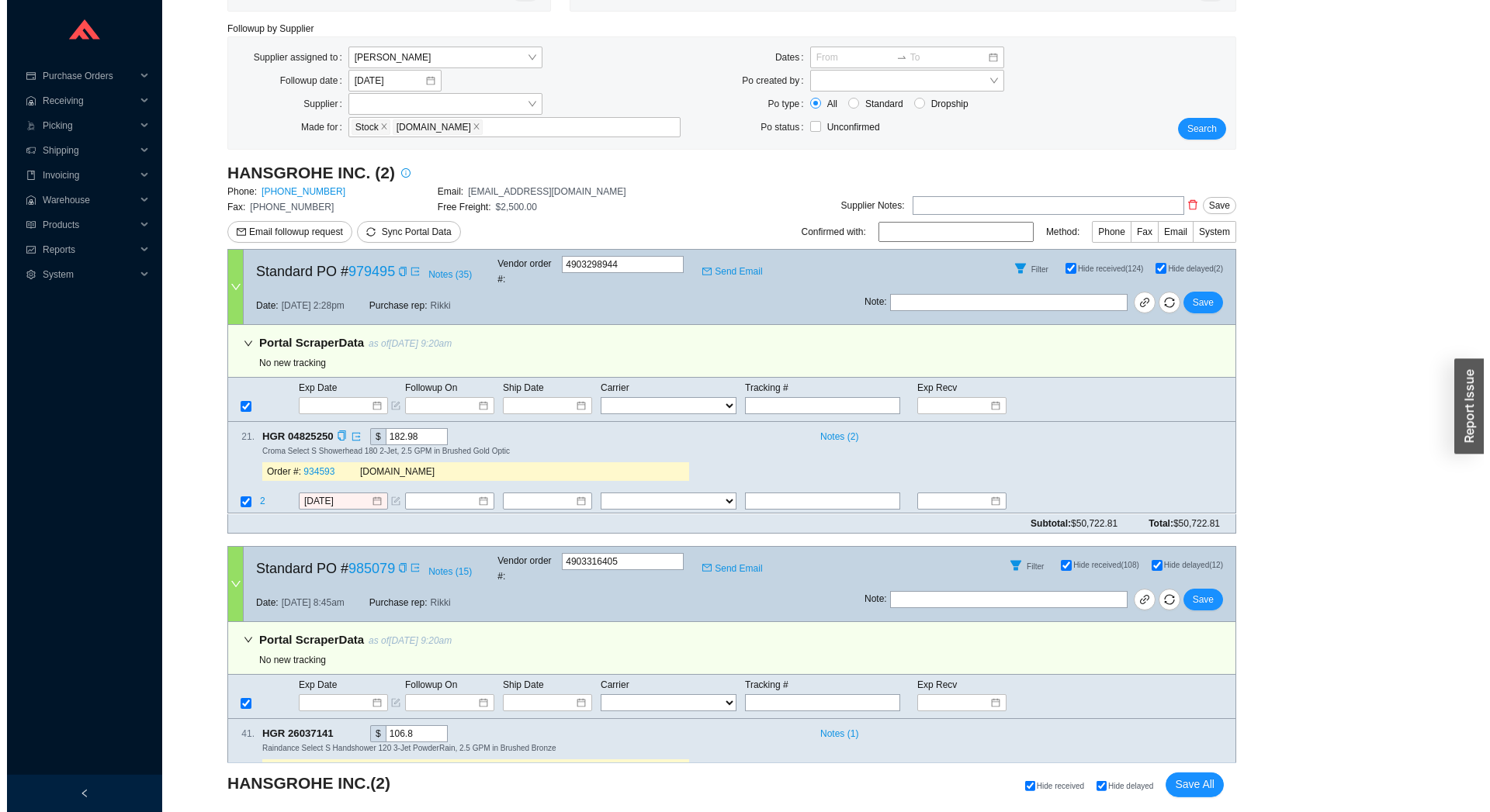
scroll to position [170, 0]
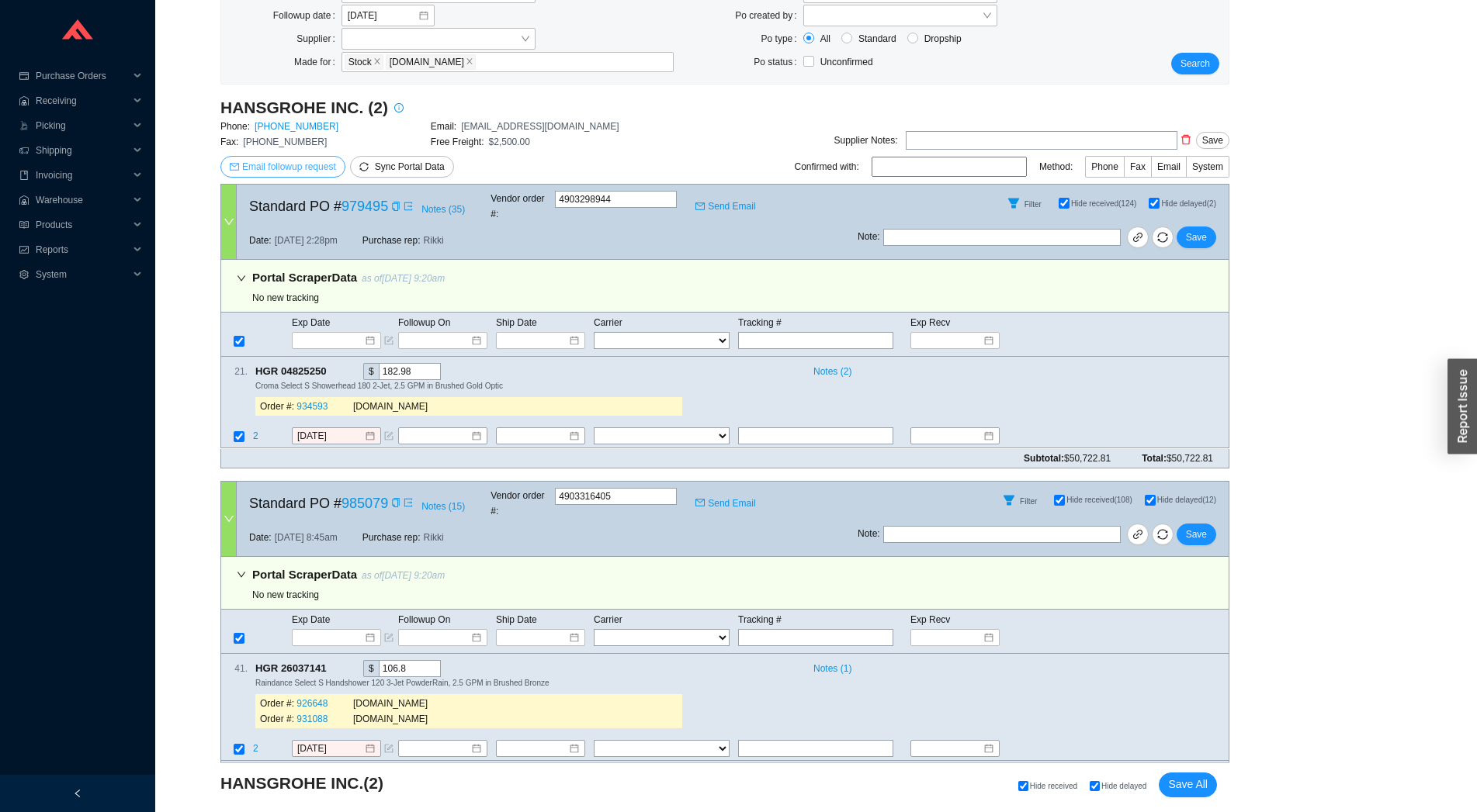
click at [306, 168] on span "Email followup request" at bounding box center [289, 166] width 94 height 16
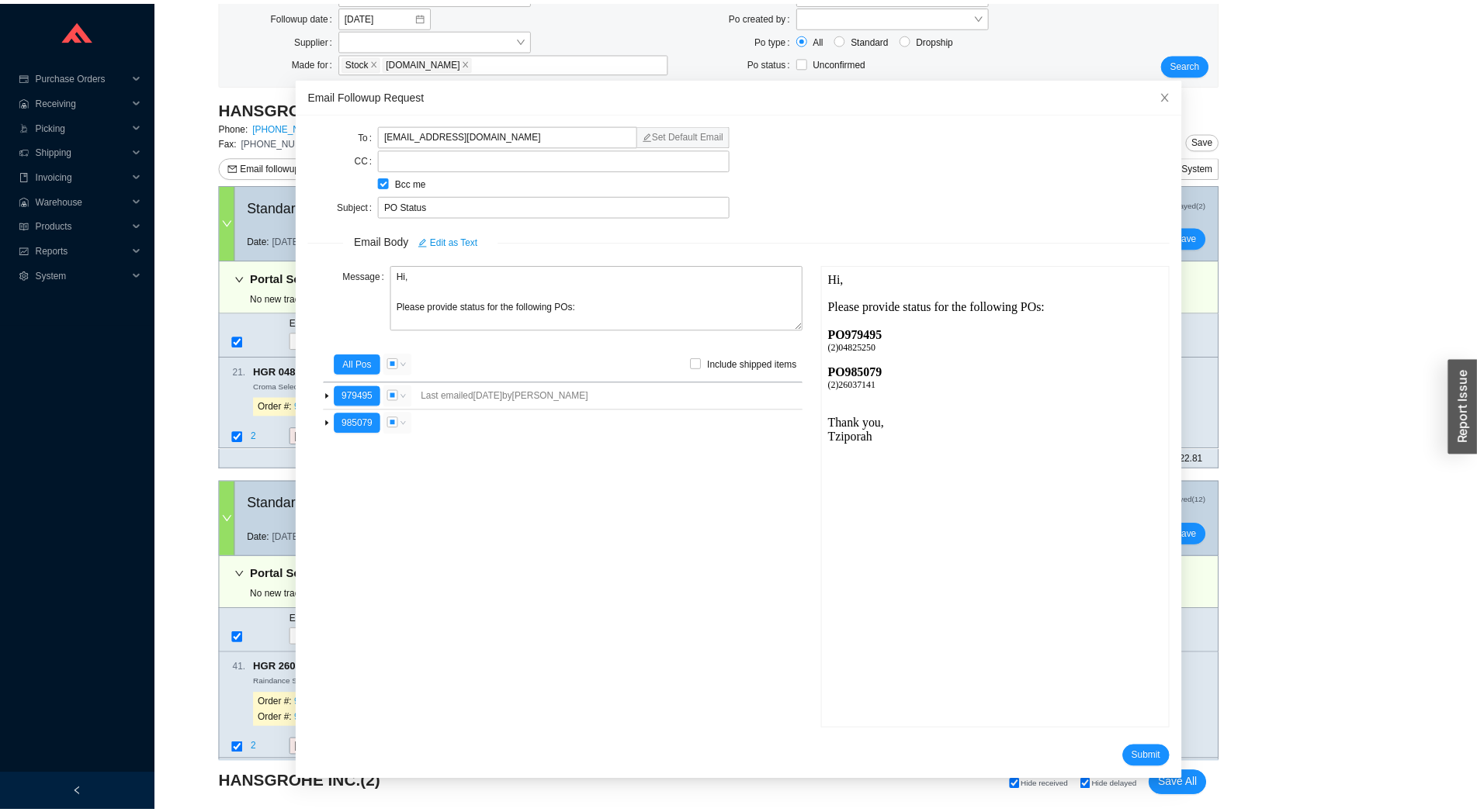
scroll to position [0, 0]
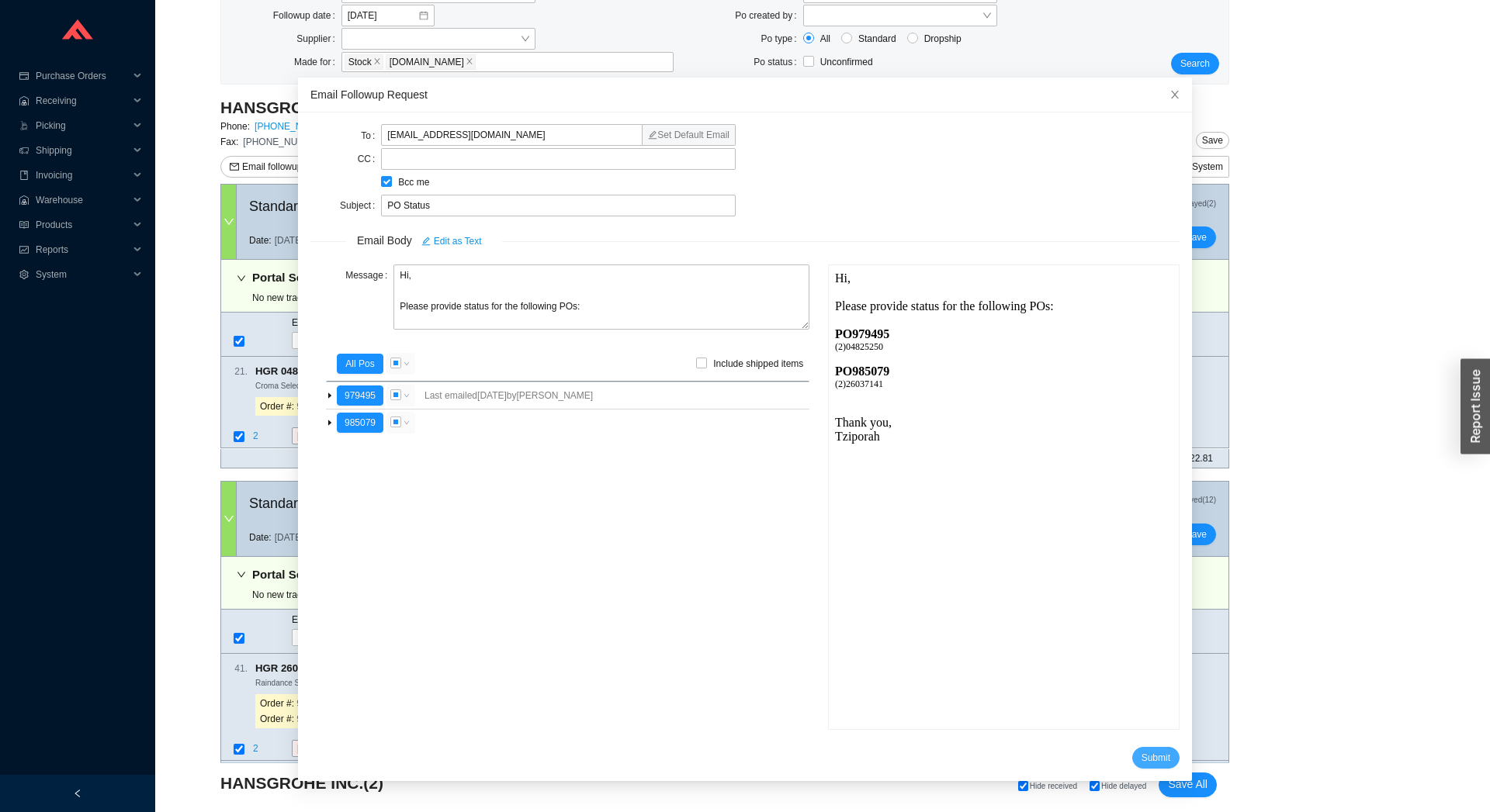
click at [1142, 753] on span "Submit" at bounding box center [1156, 758] width 28 height 16
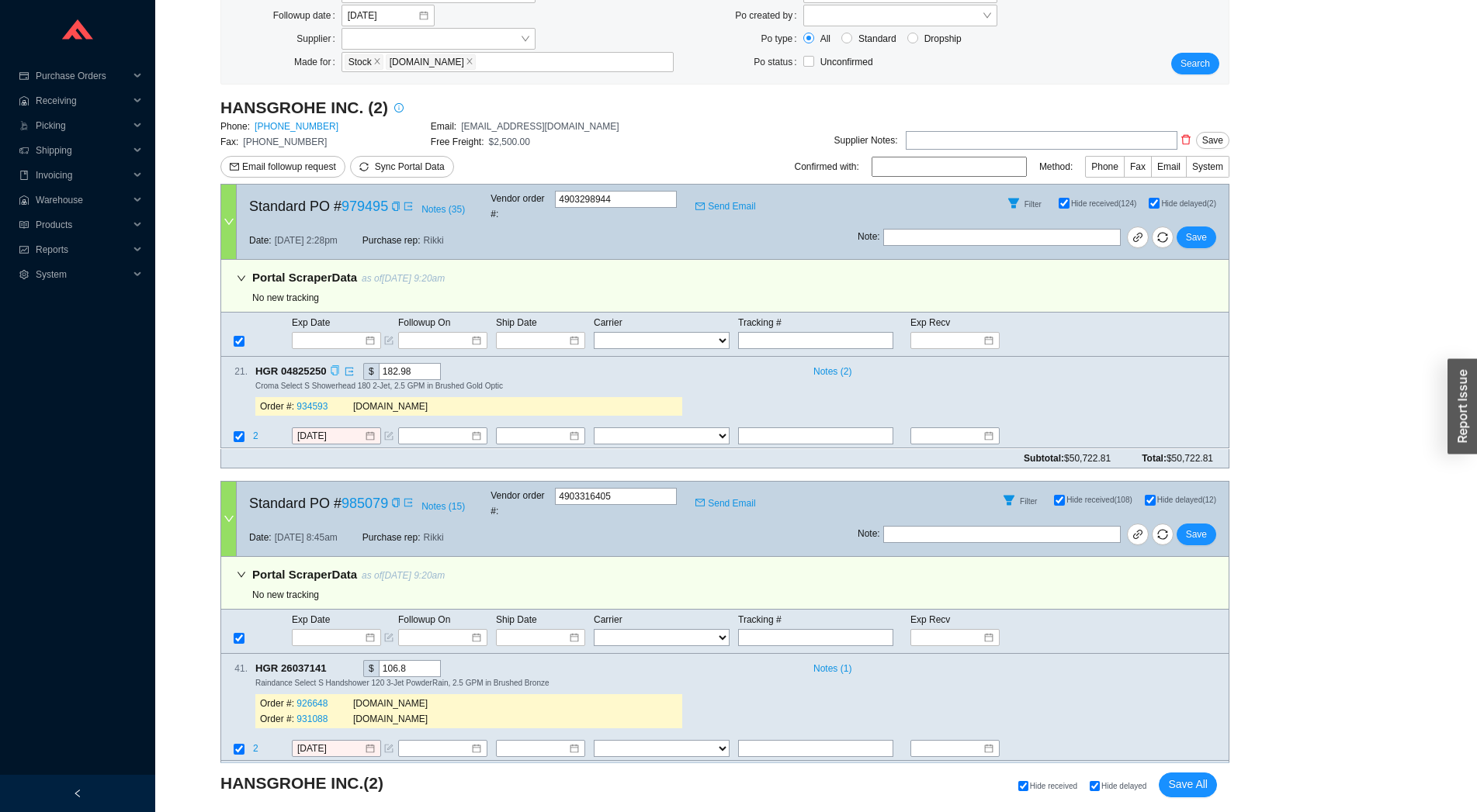
click at [333, 366] on icon "copy" at bounding box center [335, 371] width 10 height 10
click at [255, 431] on span "2" at bounding box center [257, 436] width 8 height 11
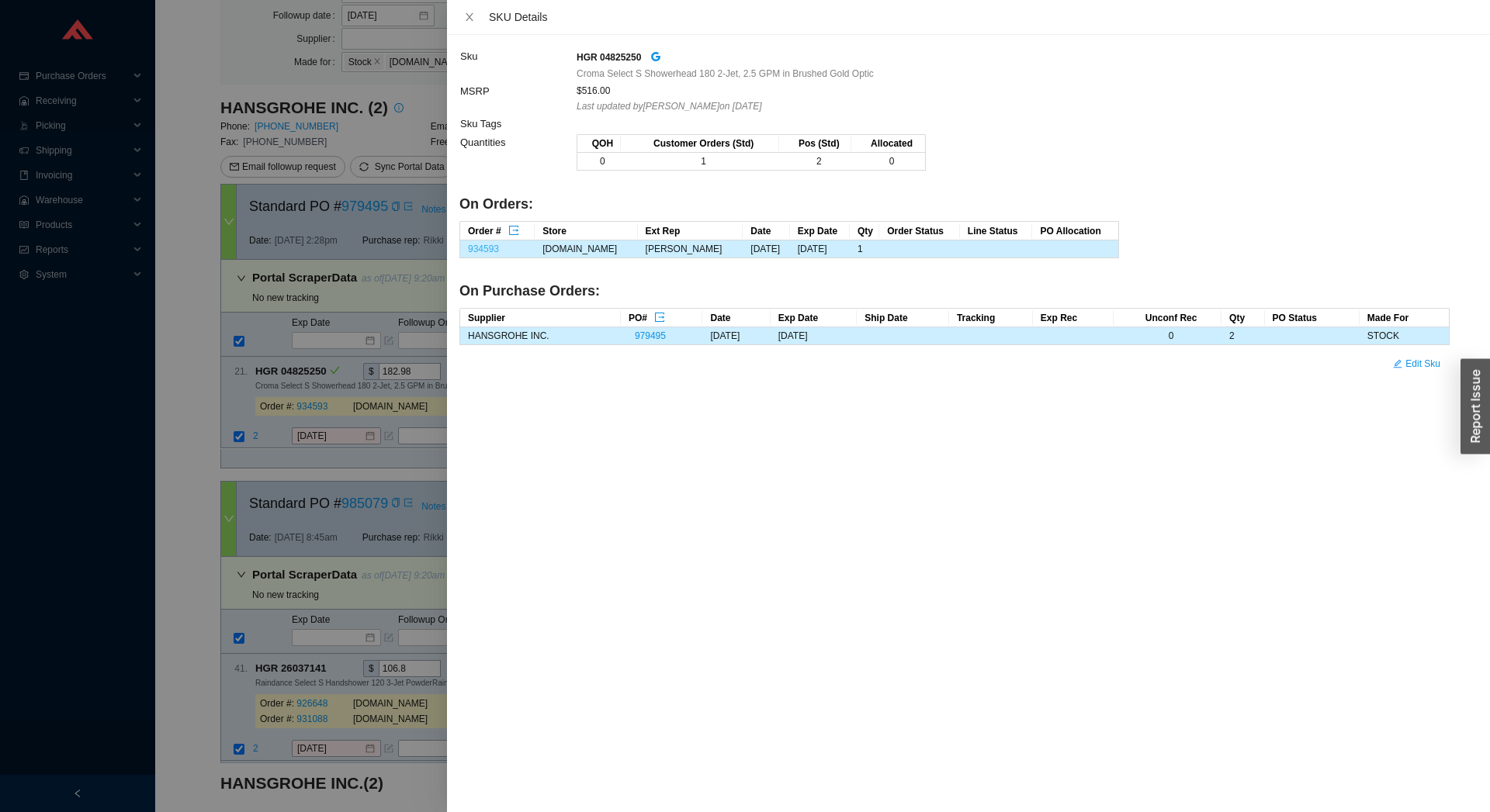
click at [490, 254] on link "934593" at bounding box center [483, 249] width 31 height 11
click at [350, 436] on div at bounding box center [745, 406] width 1490 height 812
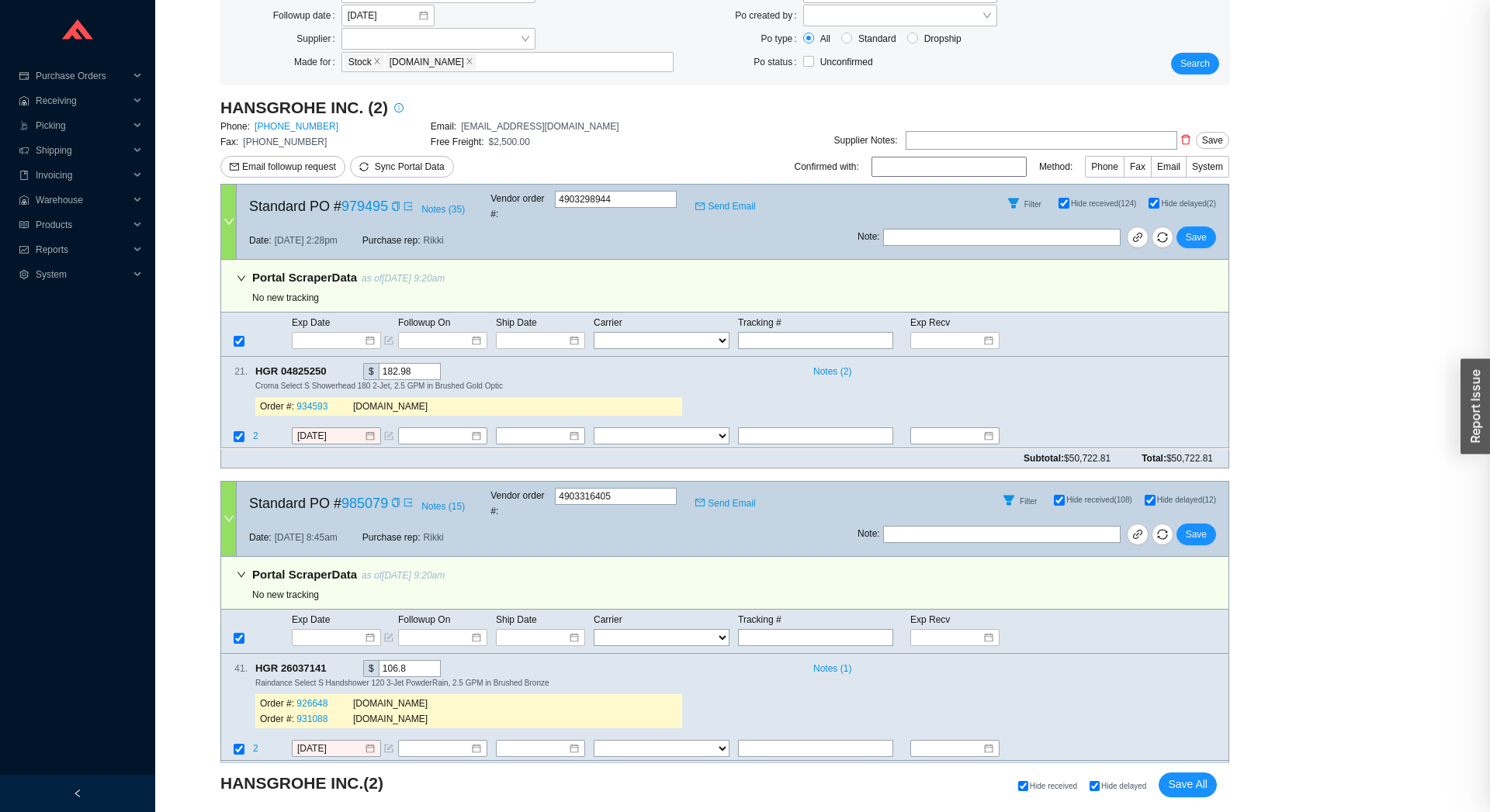
click at [333, 415] on div at bounding box center [745, 406] width 1490 height 812
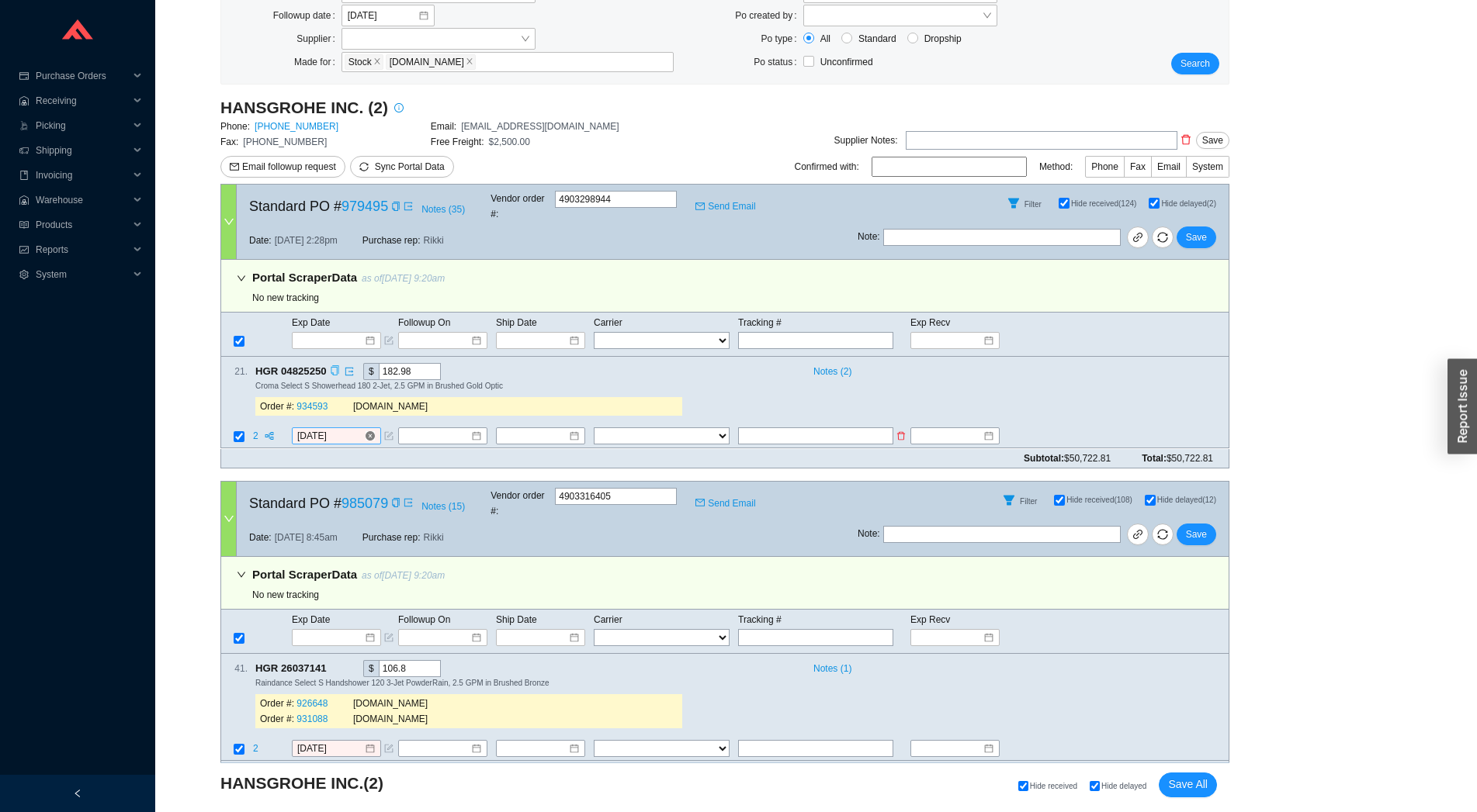
click at [332, 429] on input "[DATE]" at bounding box center [331, 437] width 67 height 16
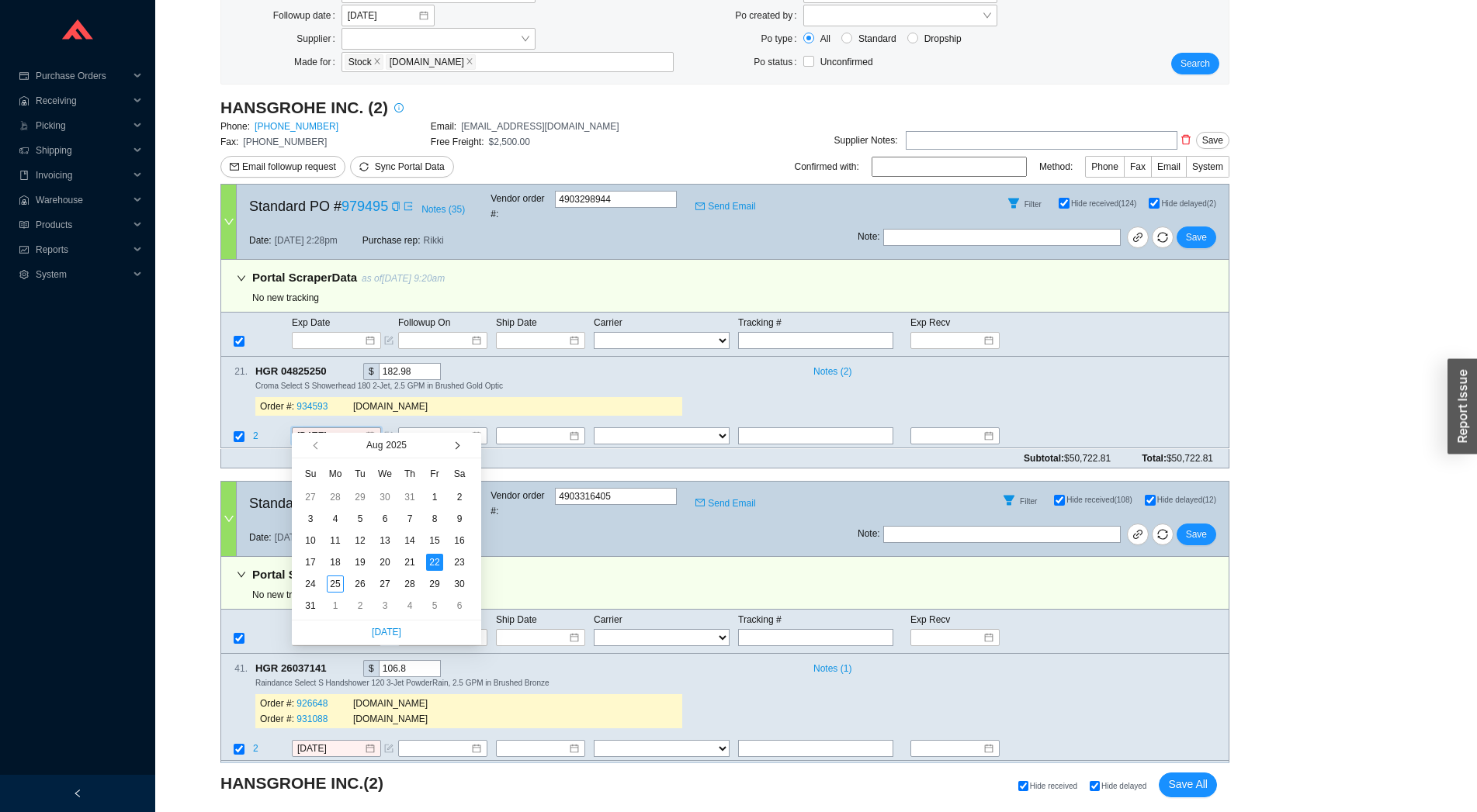
click at [456, 454] on button "button" at bounding box center [456, 445] width 15 height 25
type input "9/2/2025"
click at [364, 502] on div "2" at bounding box center [360, 497] width 17 height 17
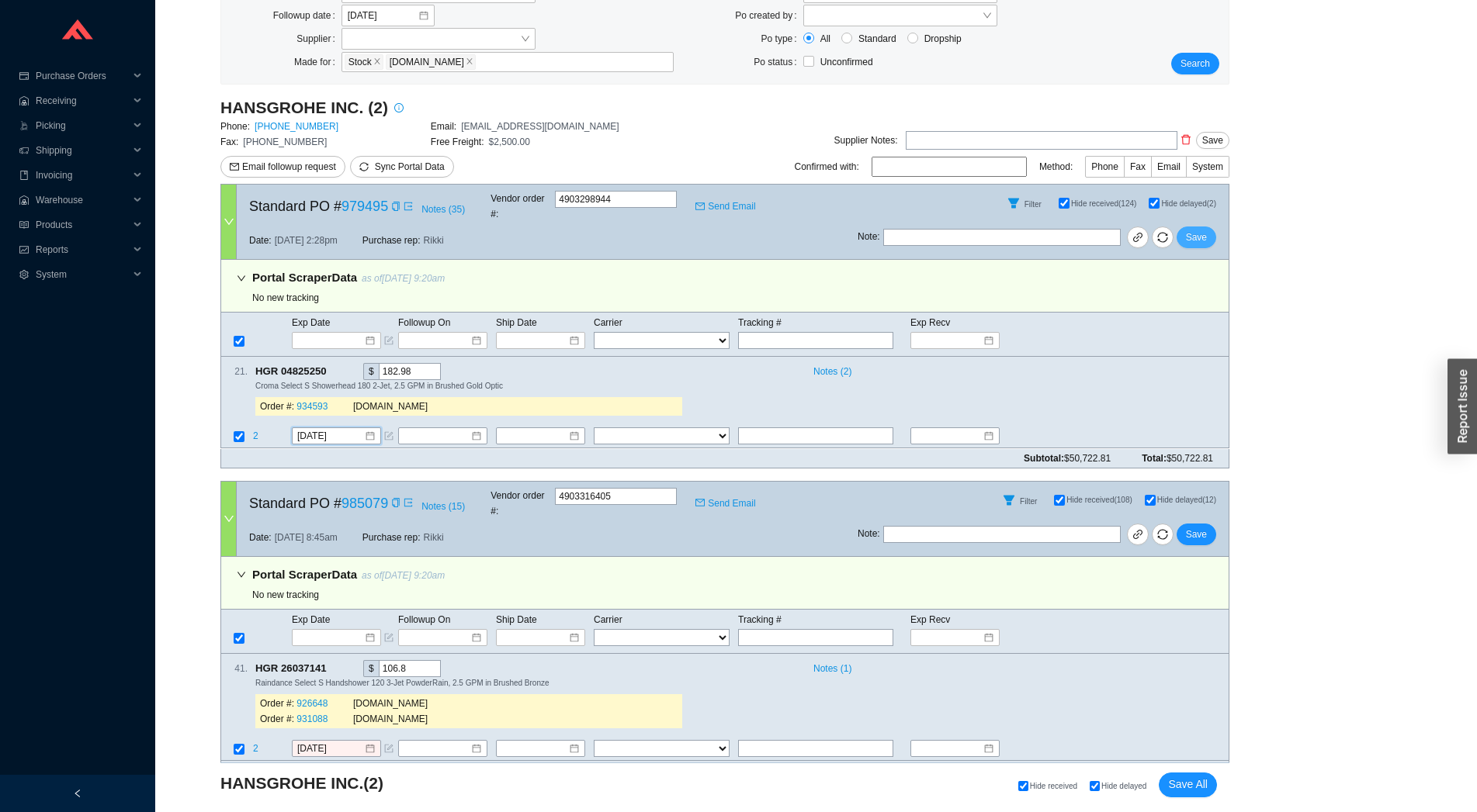
click at [1195, 230] on span "Save" at bounding box center [1196, 237] width 21 height 16
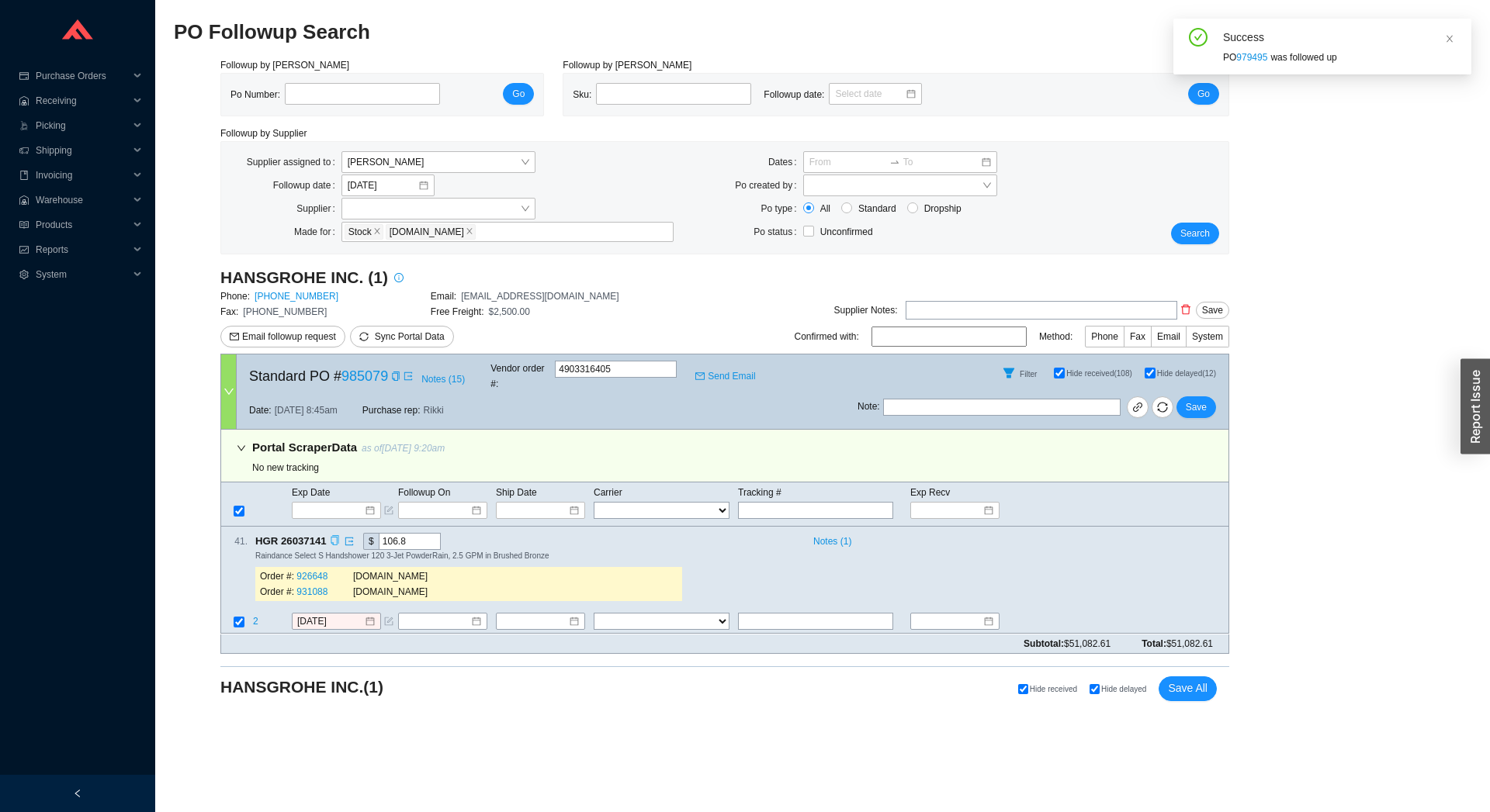
click at [337, 536] on icon "copy" at bounding box center [335, 541] width 10 height 10
click at [256, 617] on span "2" at bounding box center [257, 622] width 8 height 11
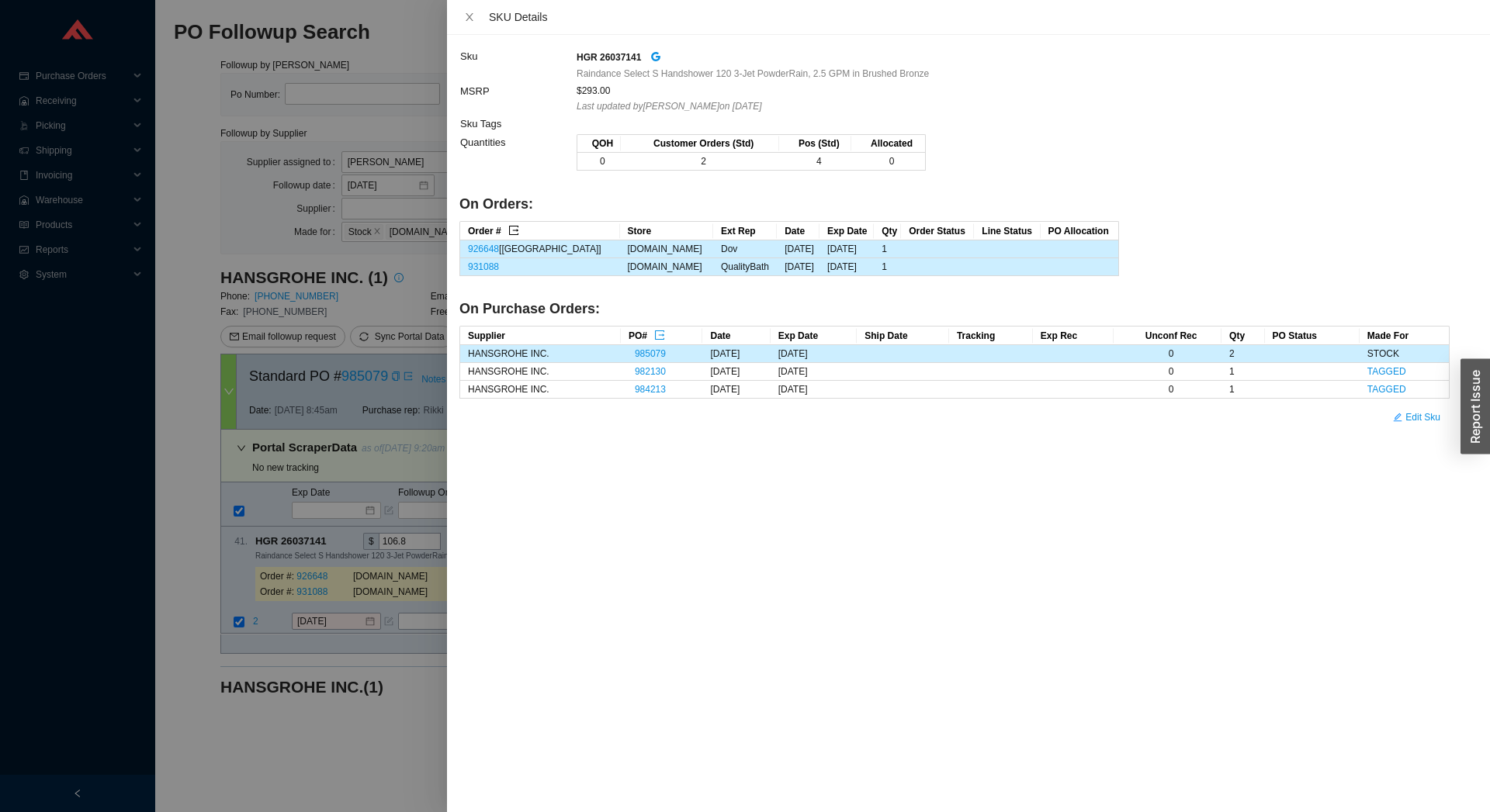
click at [516, 232] on icon "export" at bounding box center [513, 230] width 11 height 11
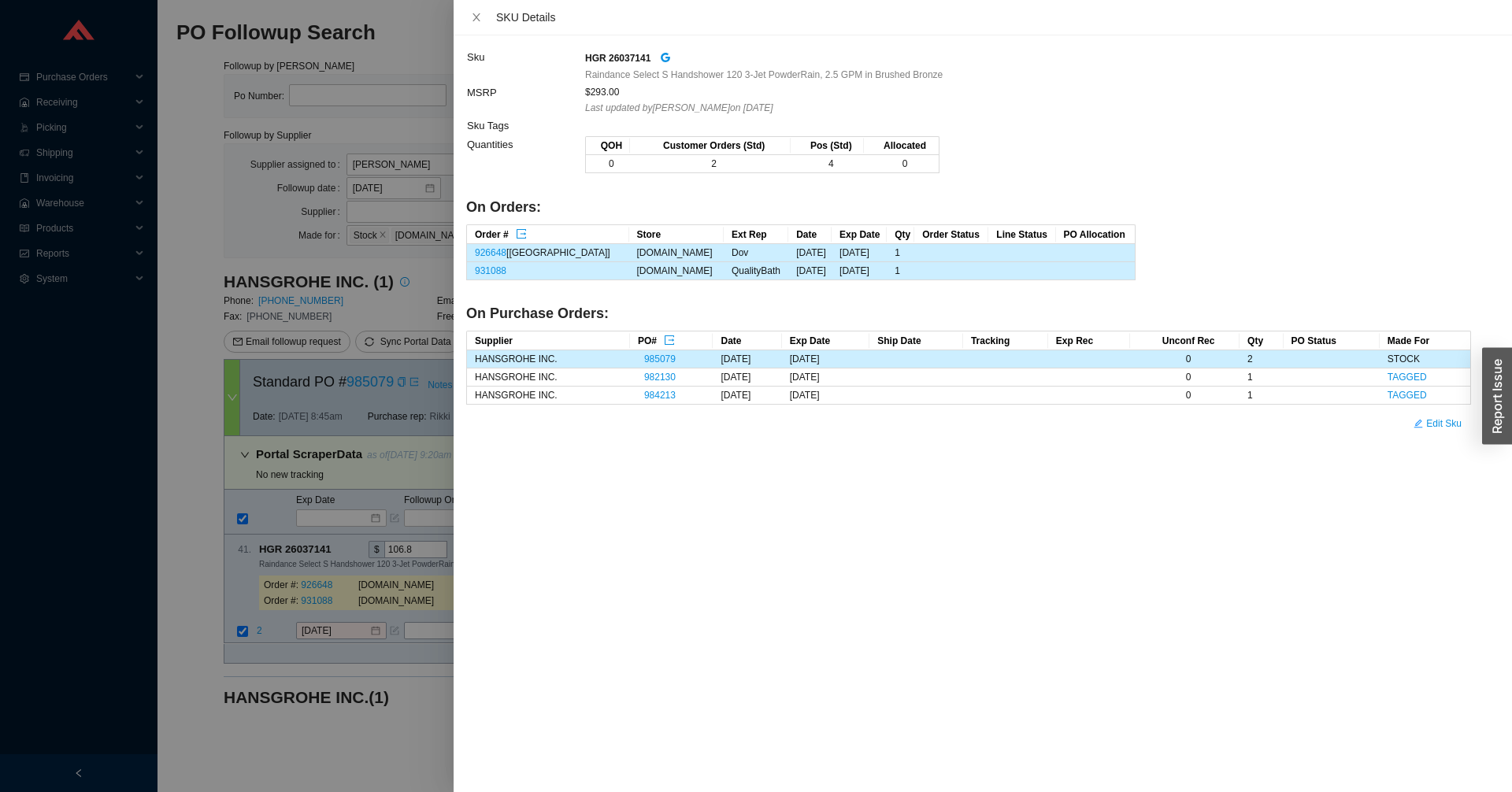
click at [322, 594] on div at bounding box center [756, 396] width 1512 height 792
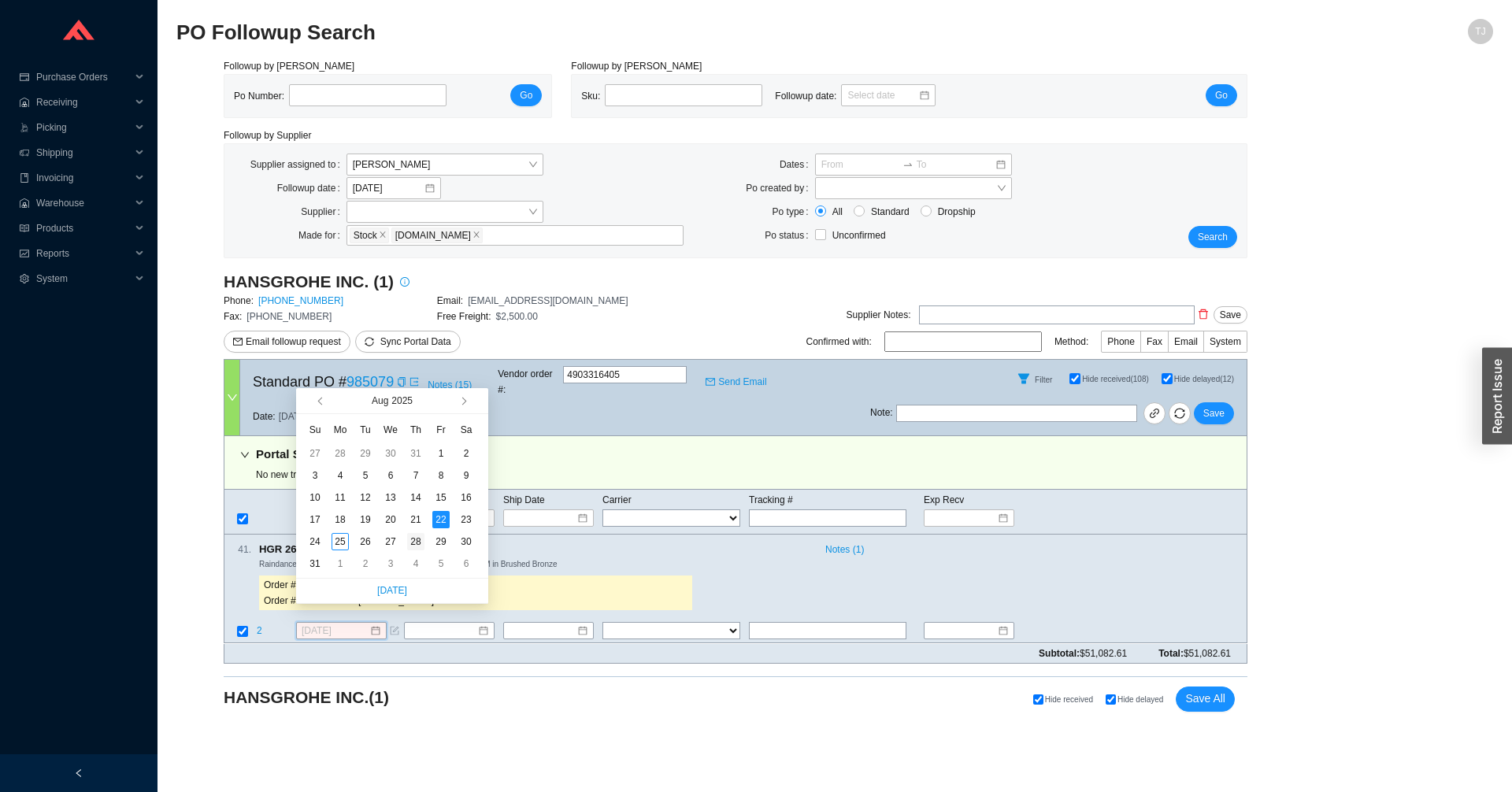
type input "8/28/2025"
click at [413, 540] on div "28" at bounding box center [416, 542] width 17 height 17
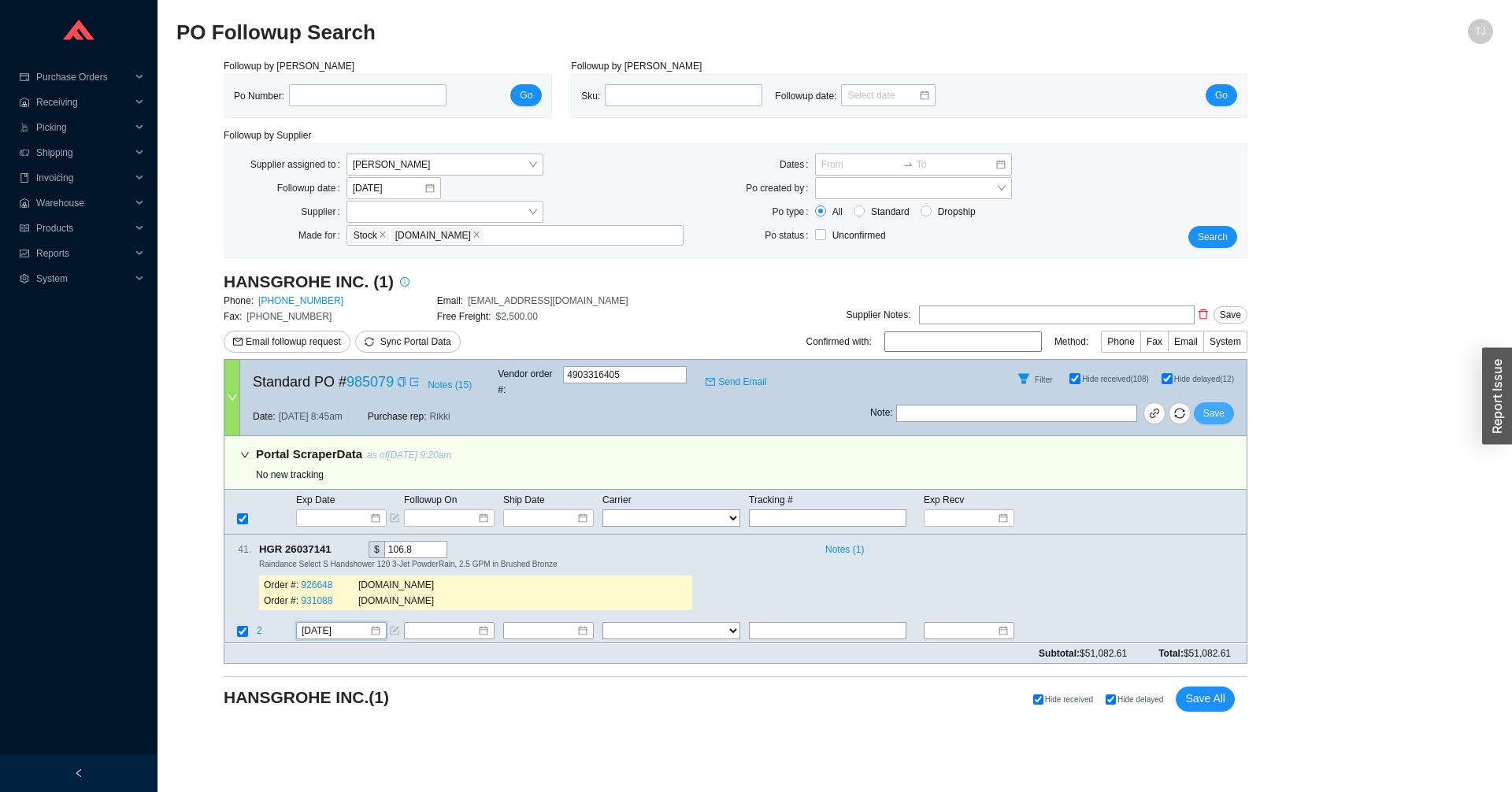
click at [1222, 405] on span "Save" at bounding box center [1214, 413] width 21 height 16
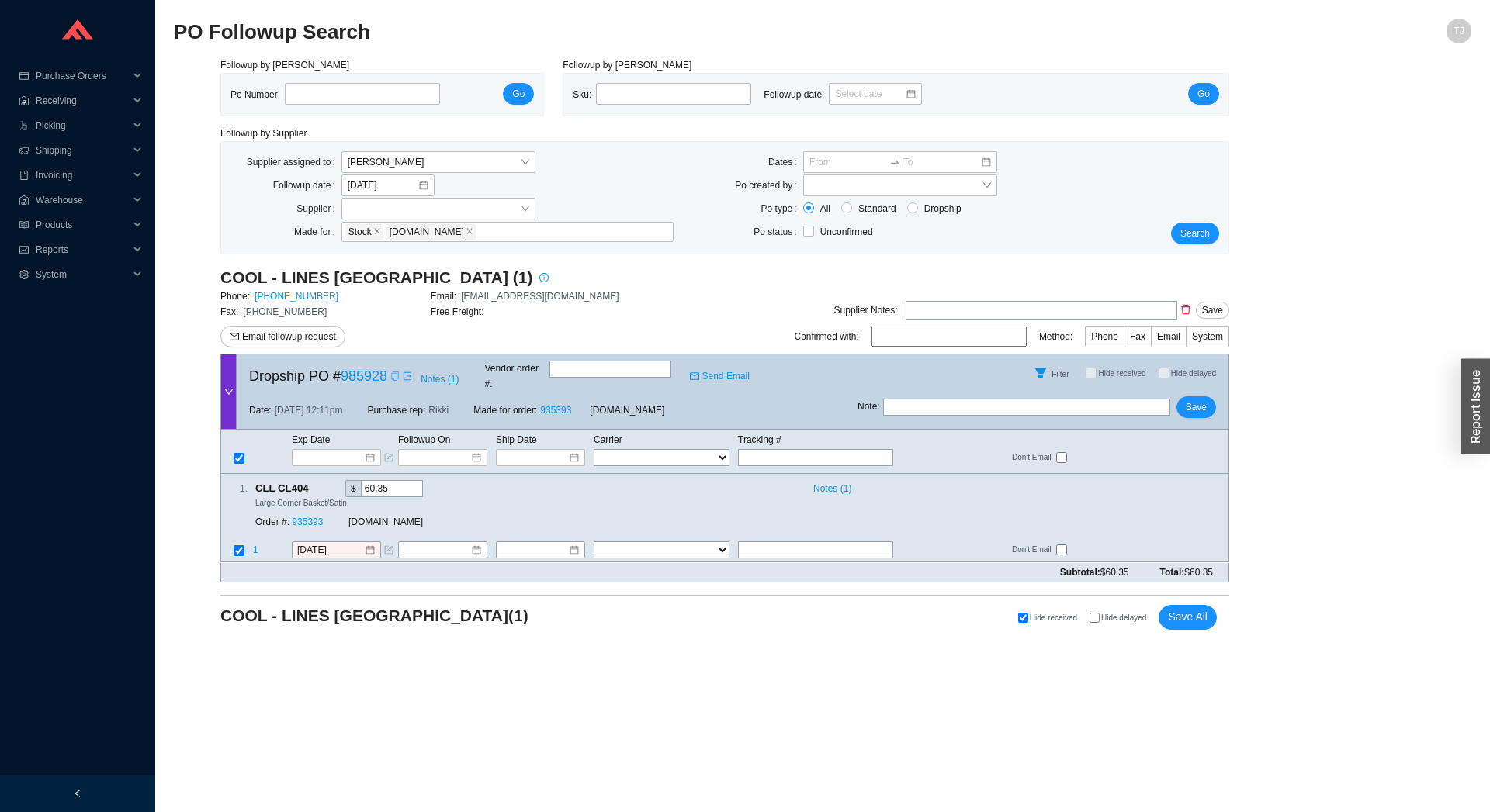
click at [390, 373] on icon "copy" at bounding box center [394, 376] width 9 height 9
click at [267, 336] on span "Email followup request" at bounding box center [289, 337] width 94 height 16
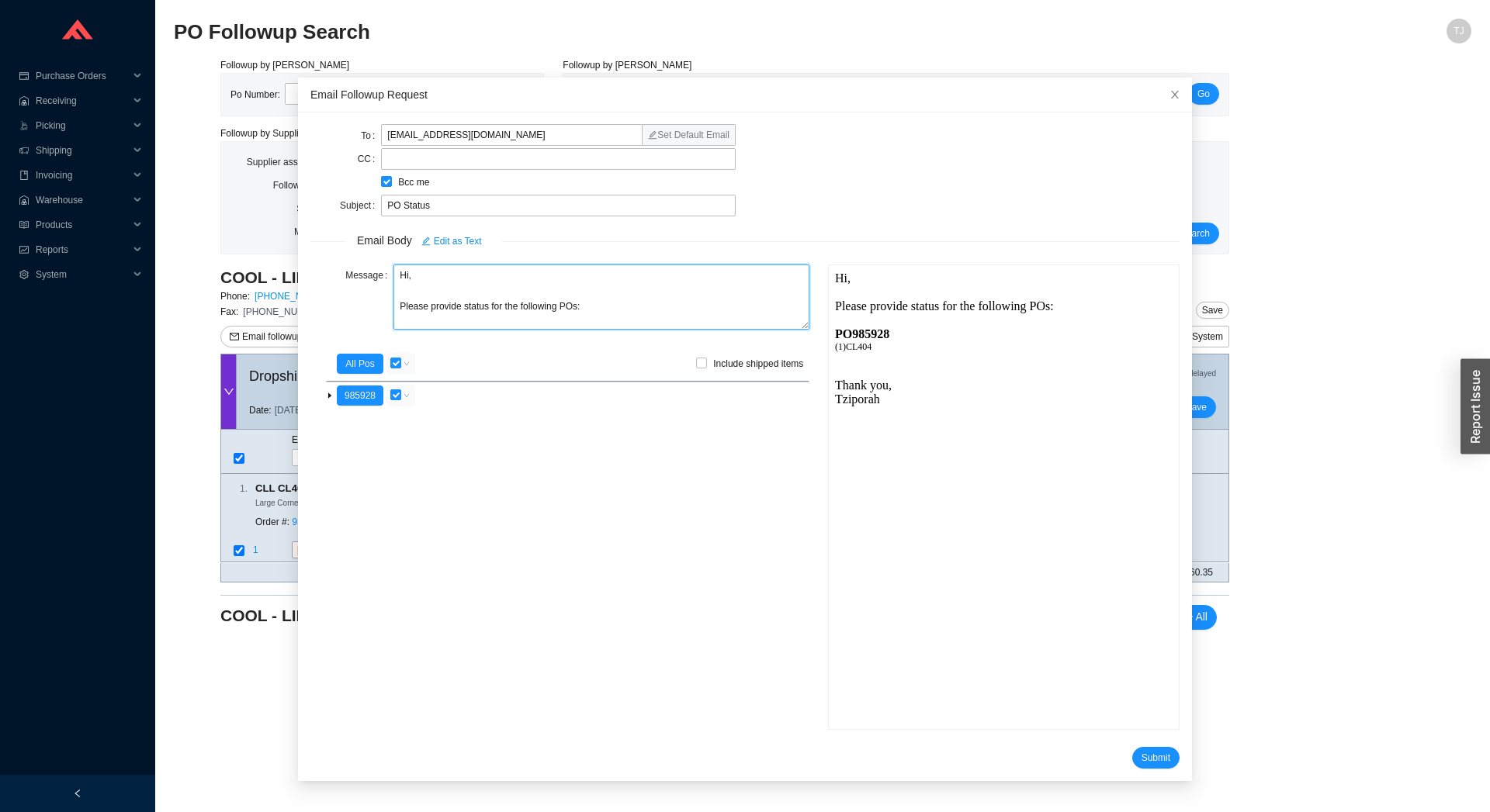
click at [452, 307] on textarea "Hi, Please provide status for the following POs:" at bounding box center [602, 297] width 416 height 65
click at [459, 307] on textarea "Hi, Please provide status for the following POs:" at bounding box center [602, 297] width 416 height 65
type textarea "Hi, Please provide tracking information for the following POs:"
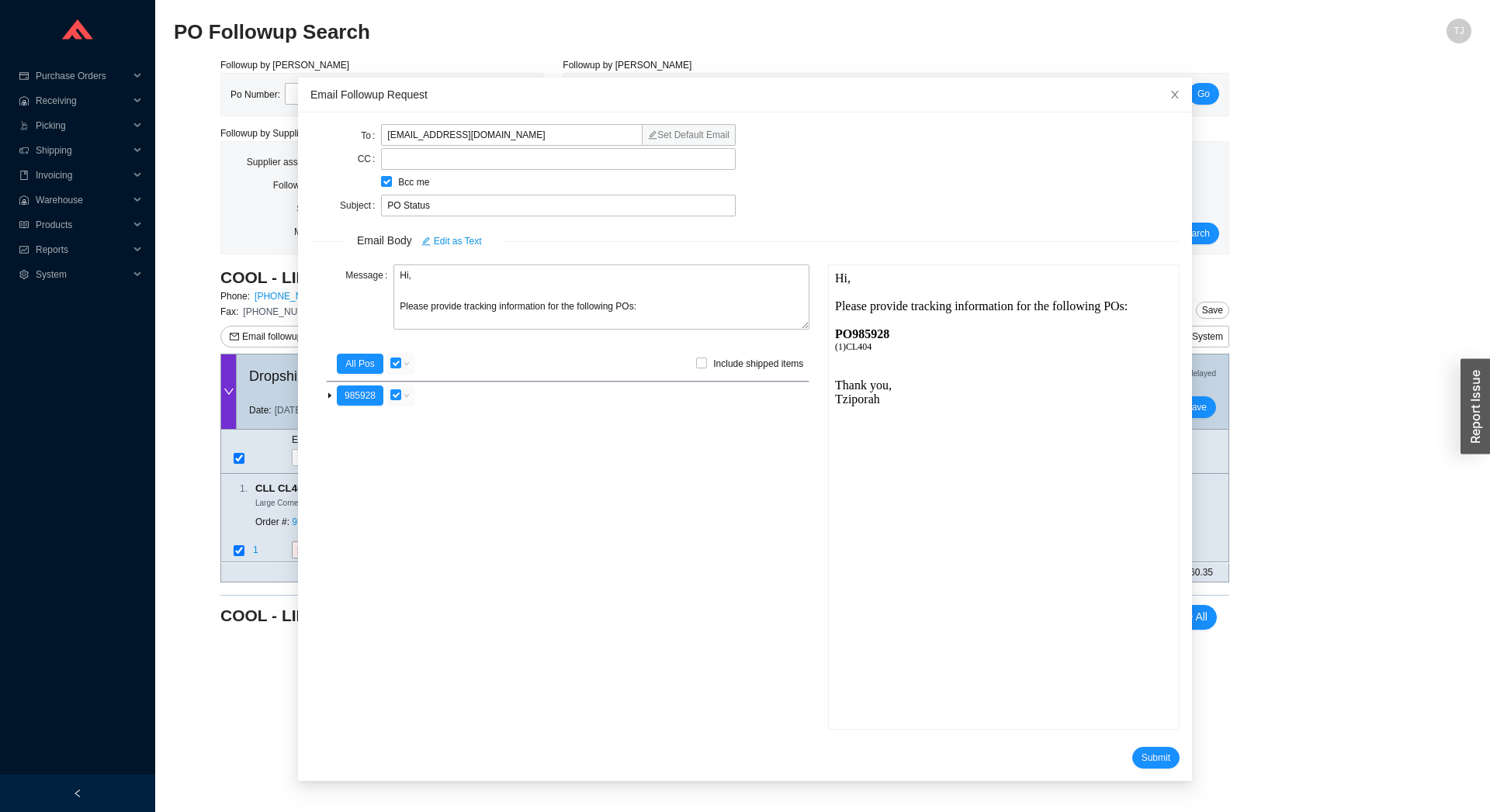
click at [882, 332] on div "PO 985928" at bounding box center [1003, 333] width 338 height 14
copy div "985928"
click at [401, 206] on input "PO Status" at bounding box center [558, 206] width 354 height 22
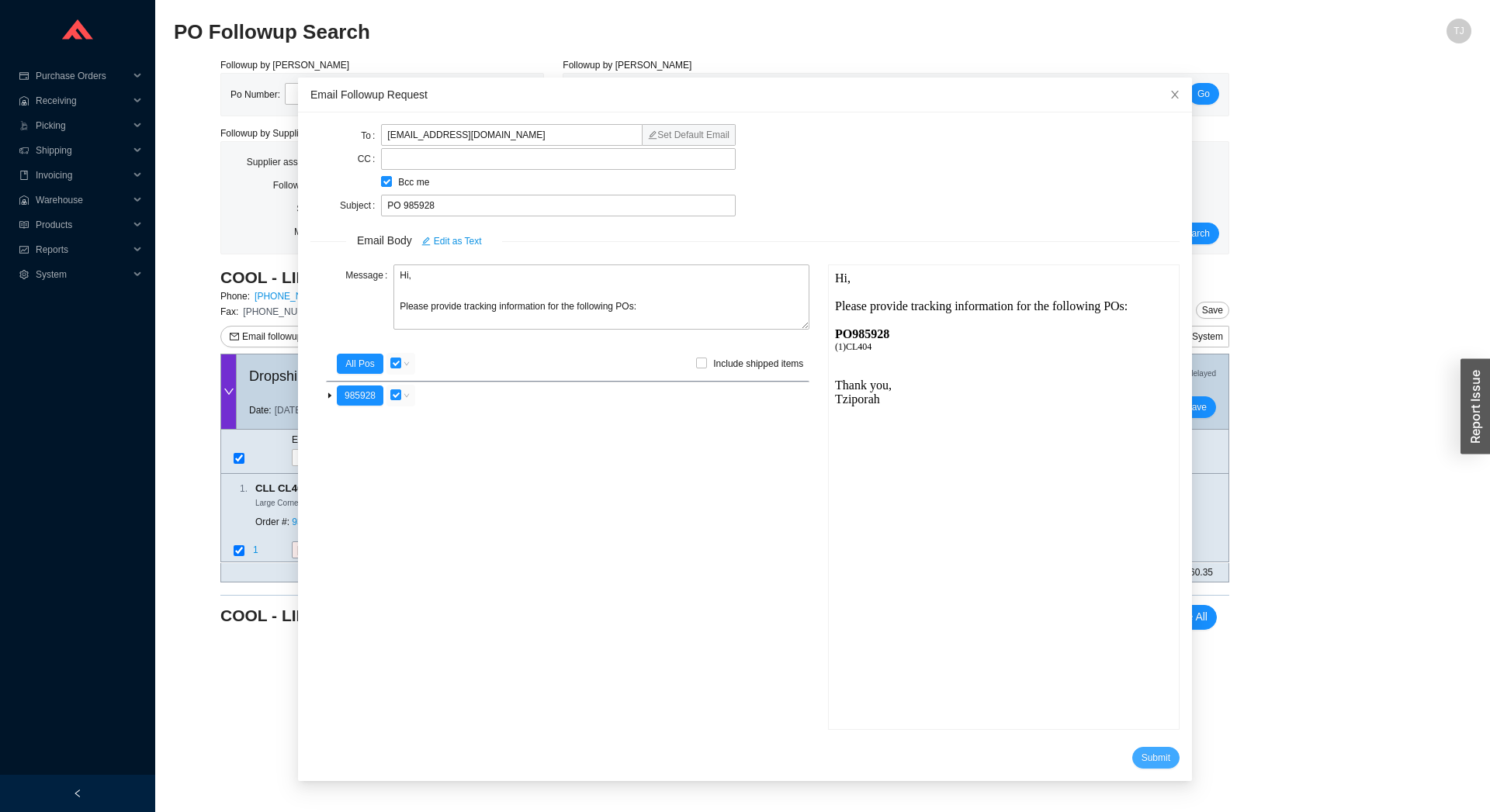
type input "PO 985928"
click at [1142, 757] on span "Submit" at bounding box center [1156, 758] width 28 height 16
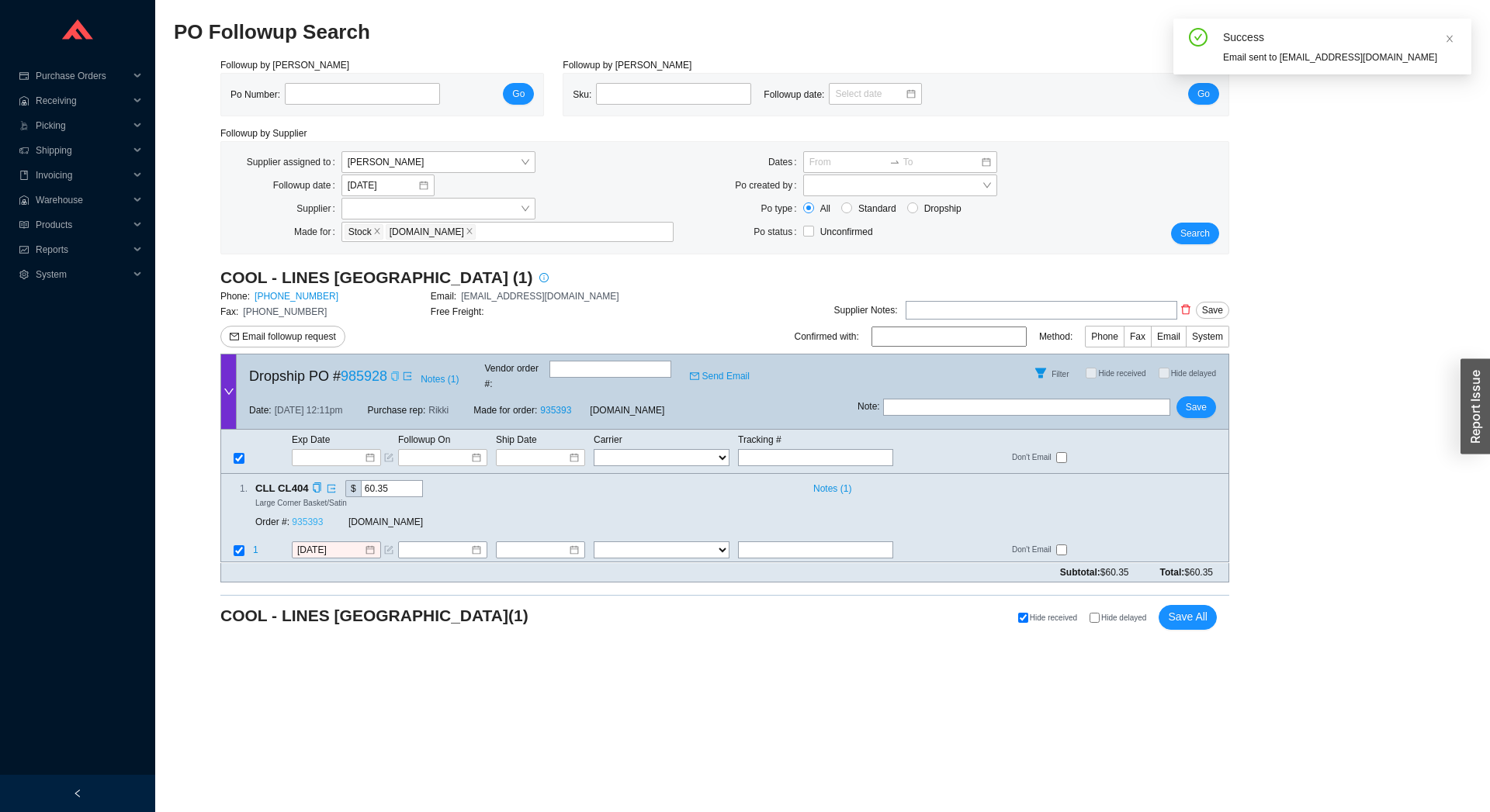
click at [318, 518] on link "935393" at bounding box center [307, 523] width 31 height 11
click at [314, 543] on input "[DATE]" at bounding box center [331, 551] width 67 height 16
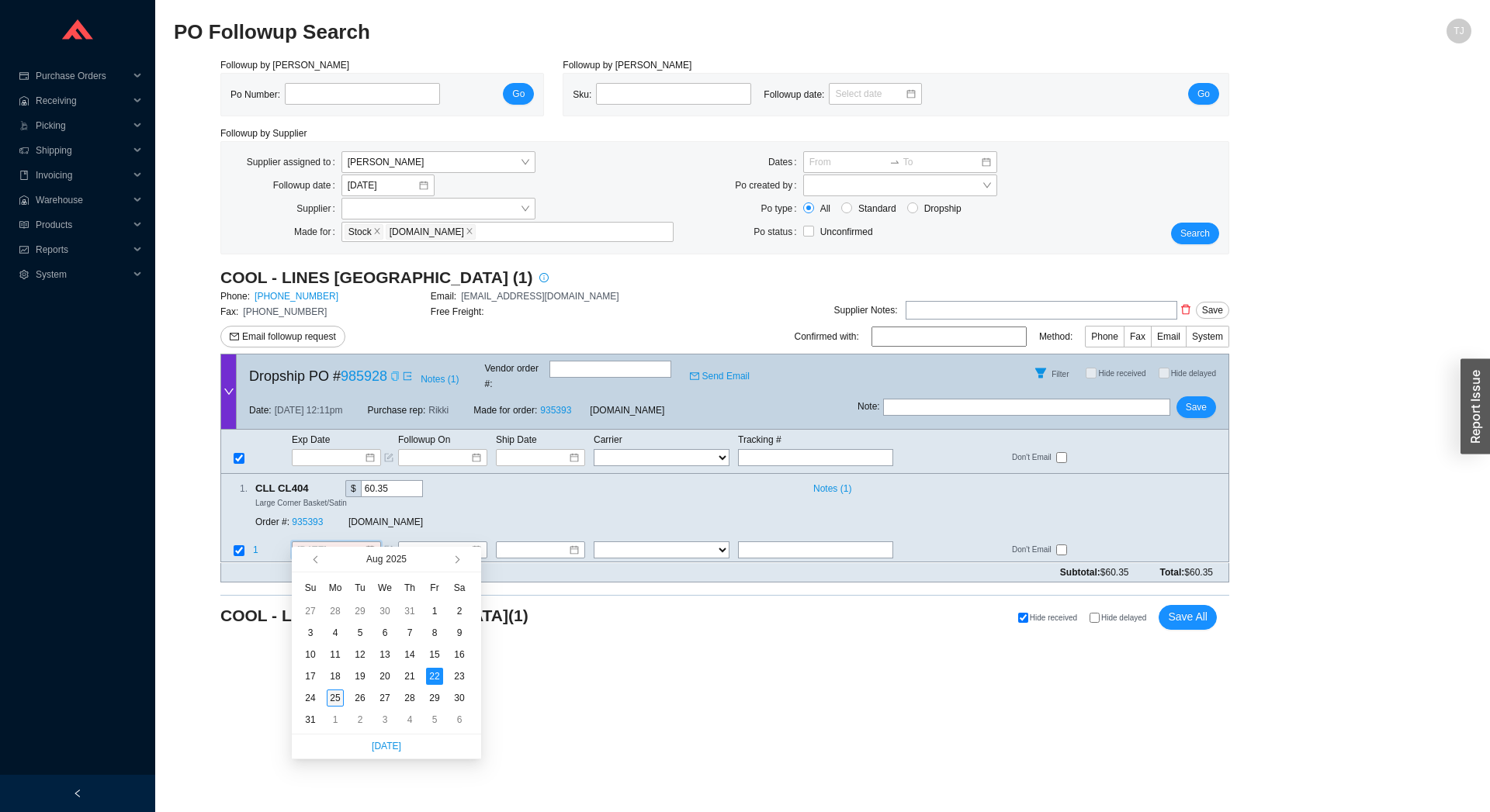
type input "[DATE]"
click at [340, 704] on div "25" at bounding box center [335, 698] width 17 height 17
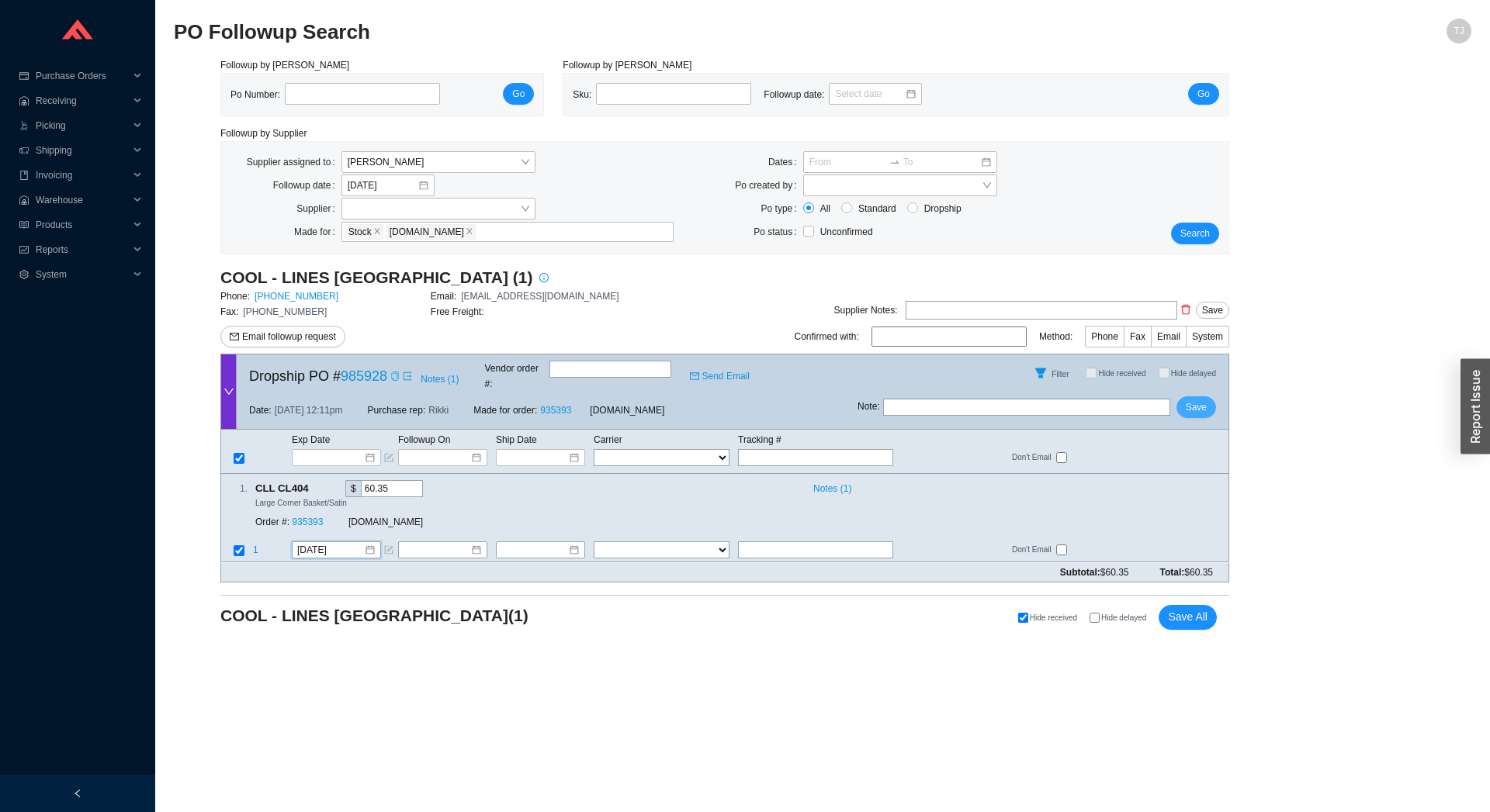
click at [1196, 399] on span "Save" at bounding box center [1196, 407] width 21 height 16
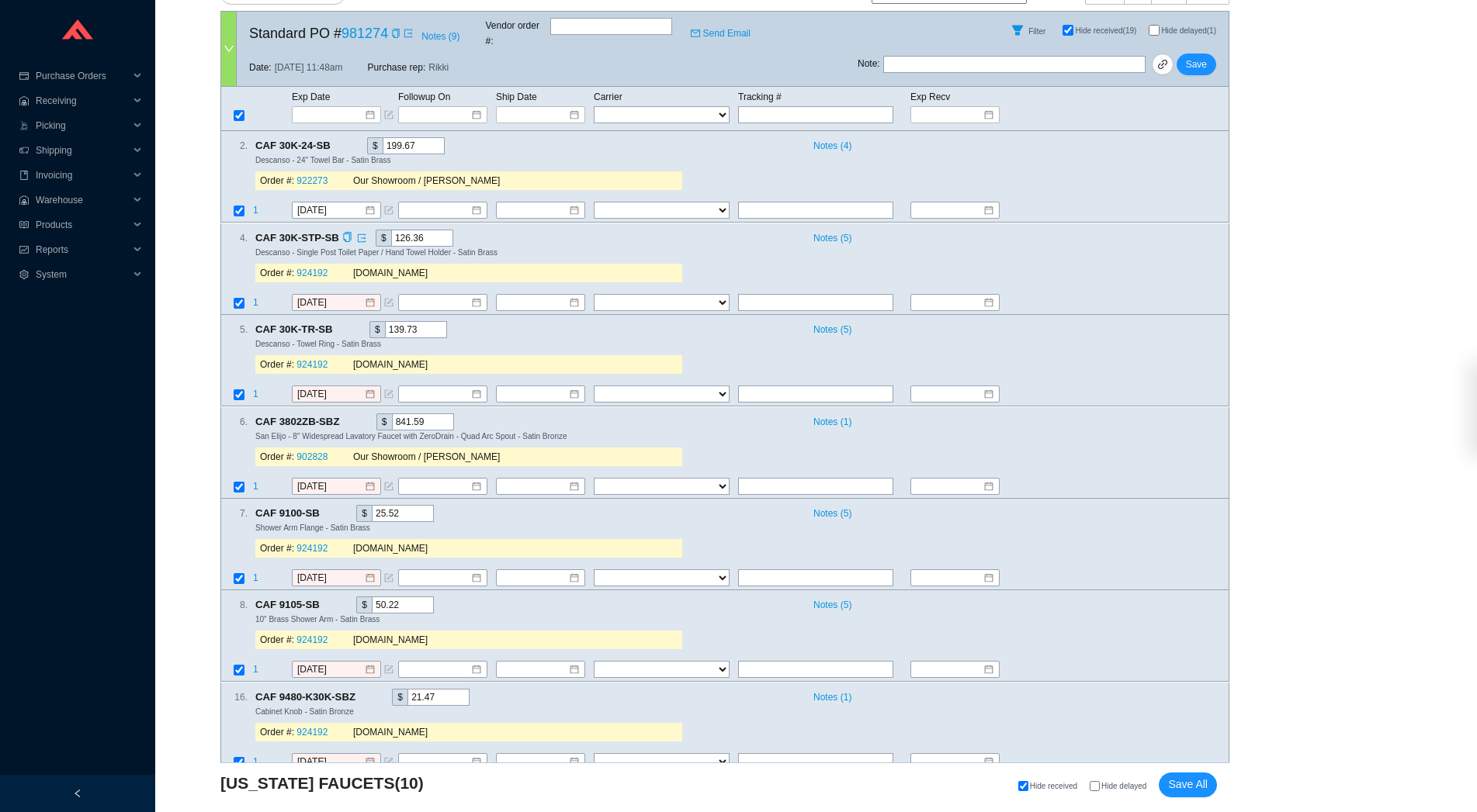
scroll to position [343, 0]
click at [1130, 782] on label "Hide delayed" at bounding box center [1124, 786] width 69 height 10
click at [1100, 782] on input "Hide delayed" at bounding box center [1095, 786] width 10 height 10
checkbox input "true"
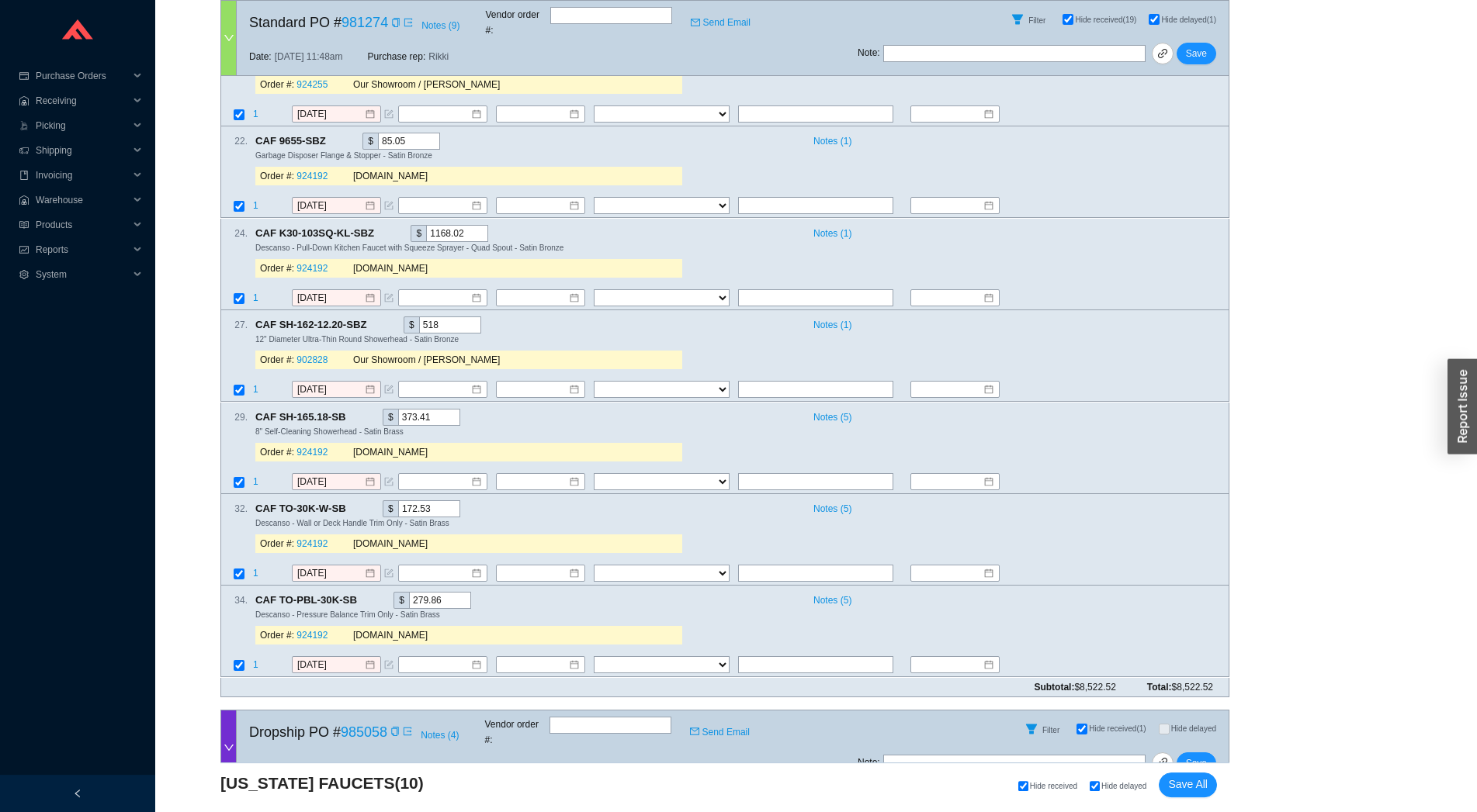
scroll to position [2058, 0]
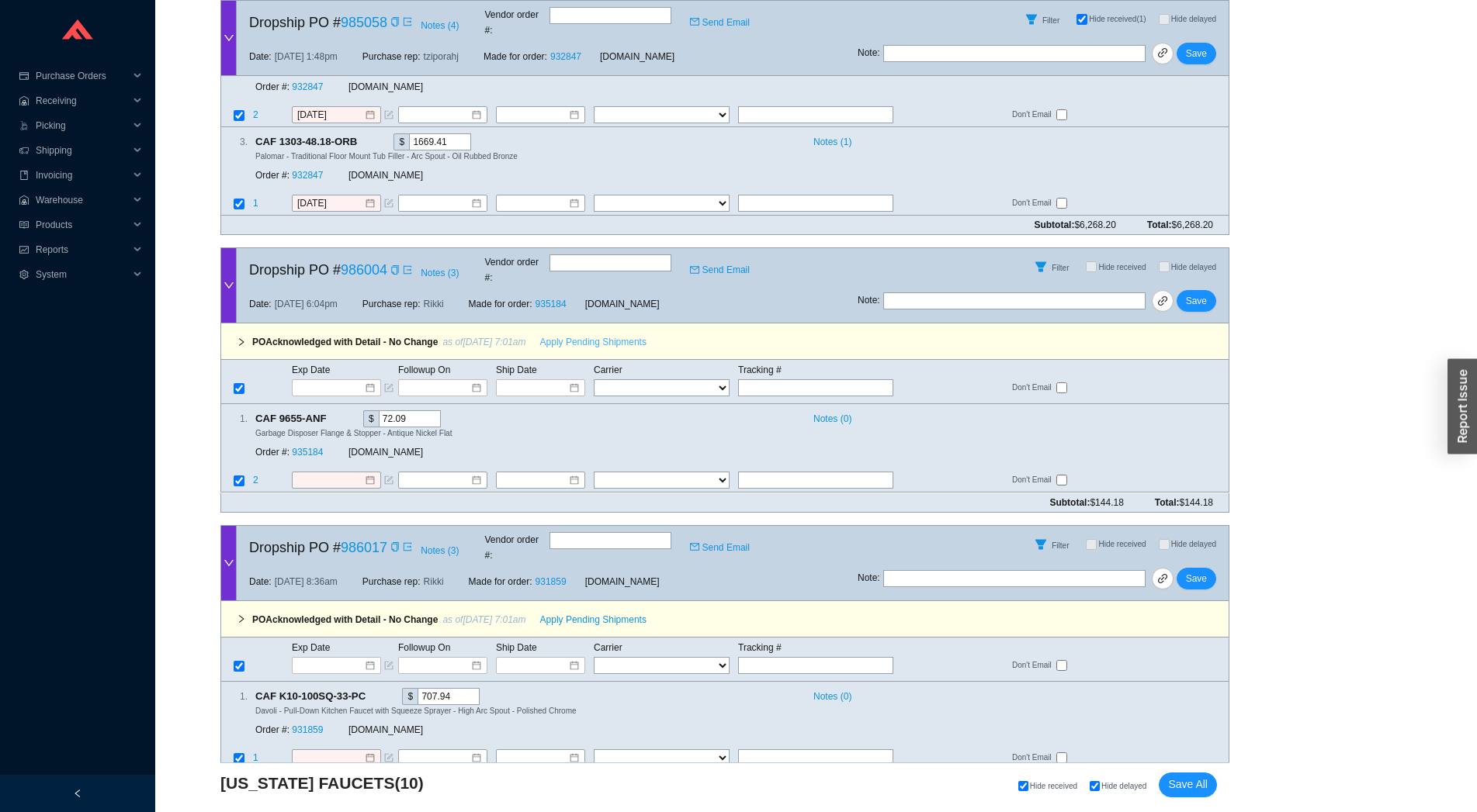
click at [576, 334] on span "Apply Pending Shipments" at bounding box center [593, 342] width 106 height 16
click at [557, 612] on span "Apply Pending Shipments" at bounding box center [593, 620] width 106 height 16
click at [313, 448] on link "935184" at bounding box center [307, 453] width 31 height 11
click at [309, 724] on link "931859" at bounding box center [307, 729] width 31 height 11
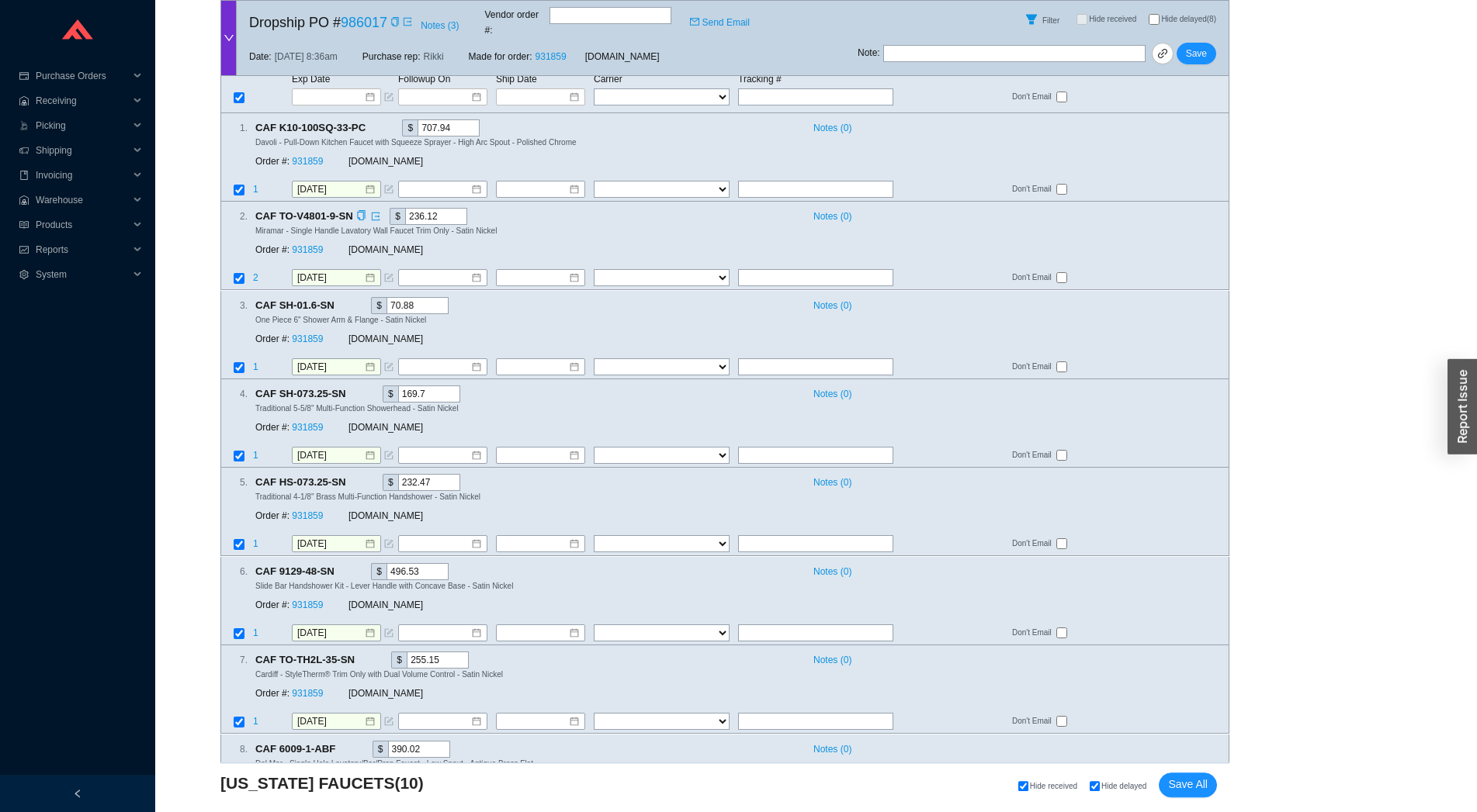
scroll to position [2743, 0]
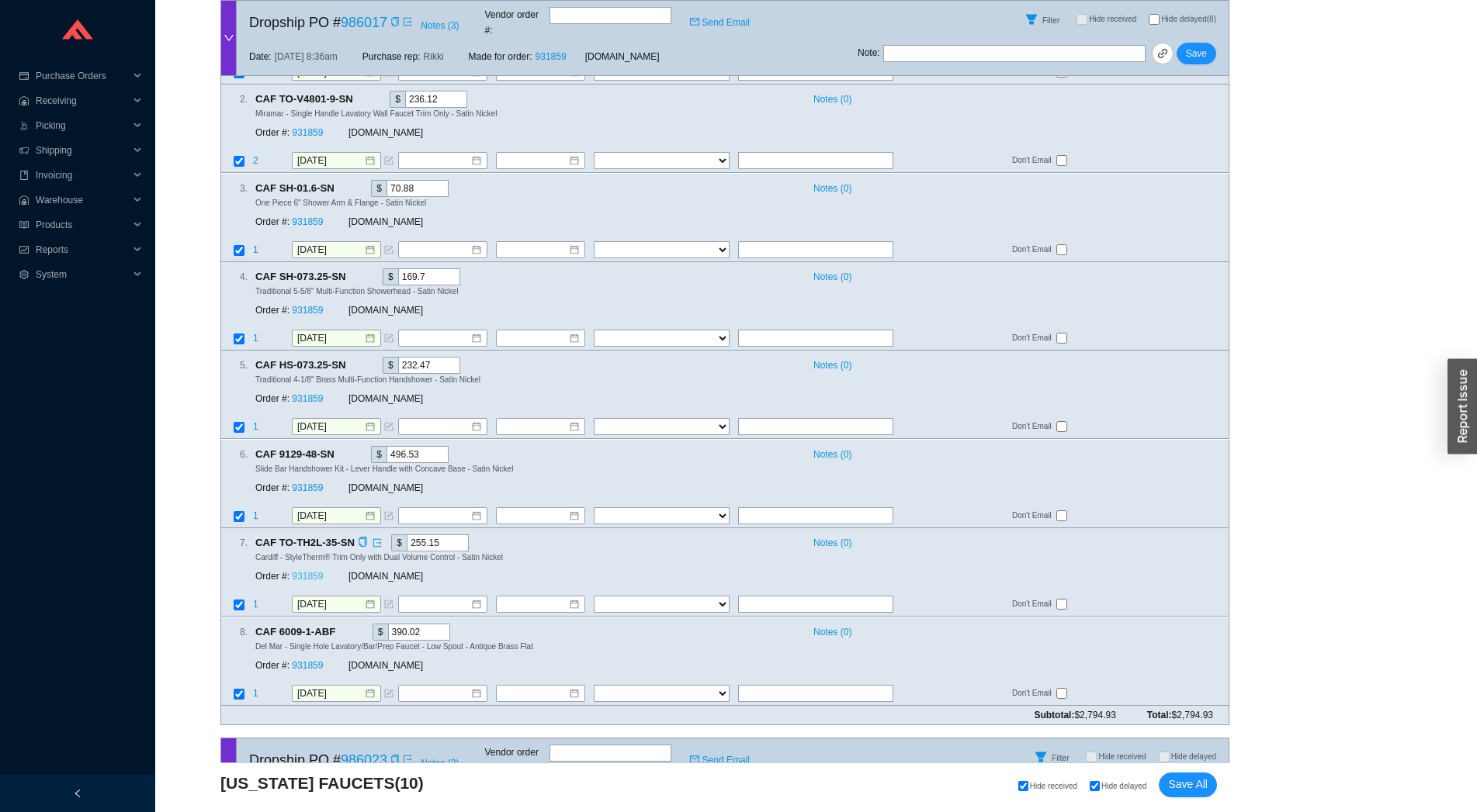
click at [314, 572] on link "931859" at bounding box center [307, 577] width 31 height 11
click at [1191, 46] on span "Save" at bounding box center [1196, 53] width 21 height 16
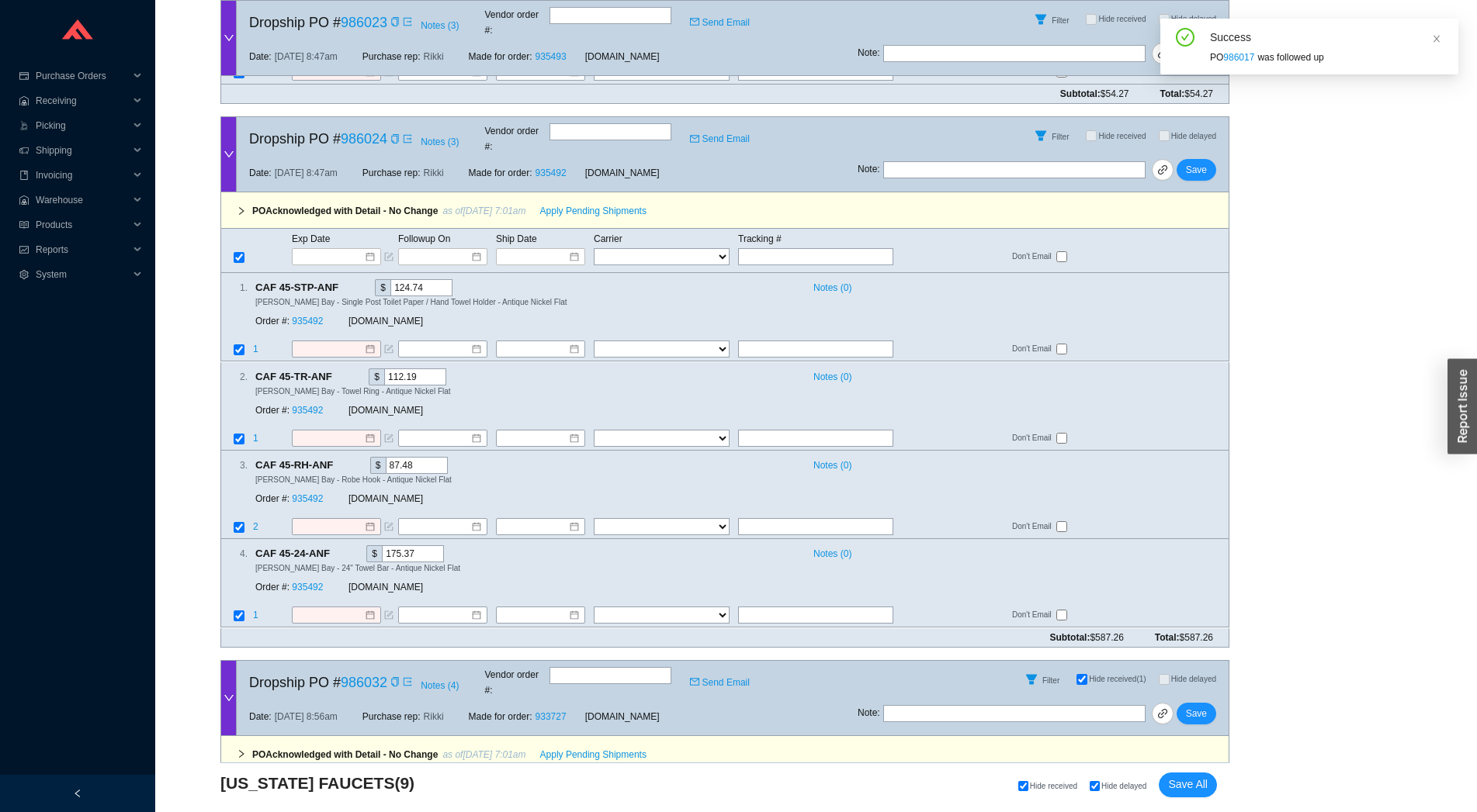
scroll to position [1857, 0]
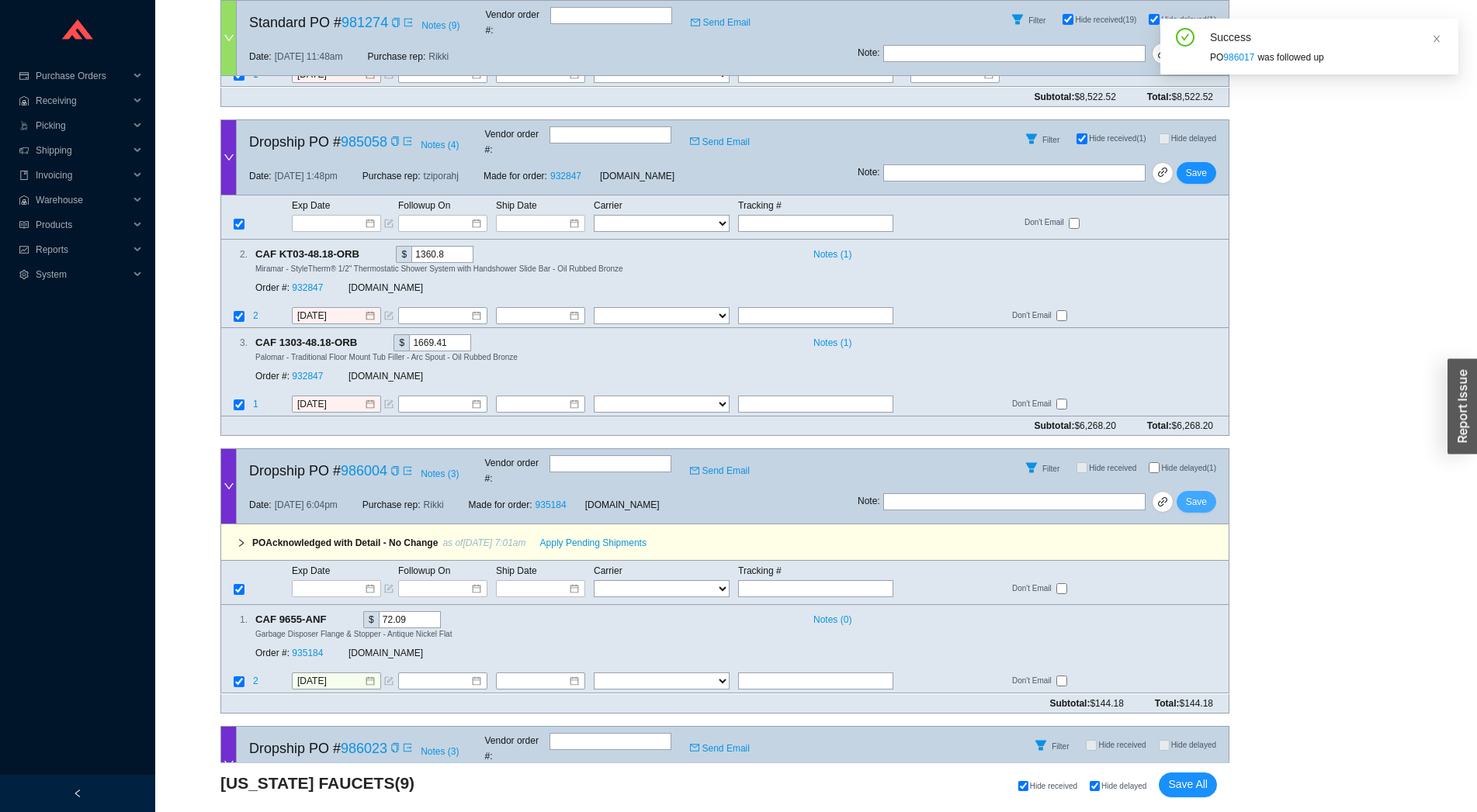
click at [1206, 495] on span "Save" at bounding box center [1196, 502] width 21 height 16
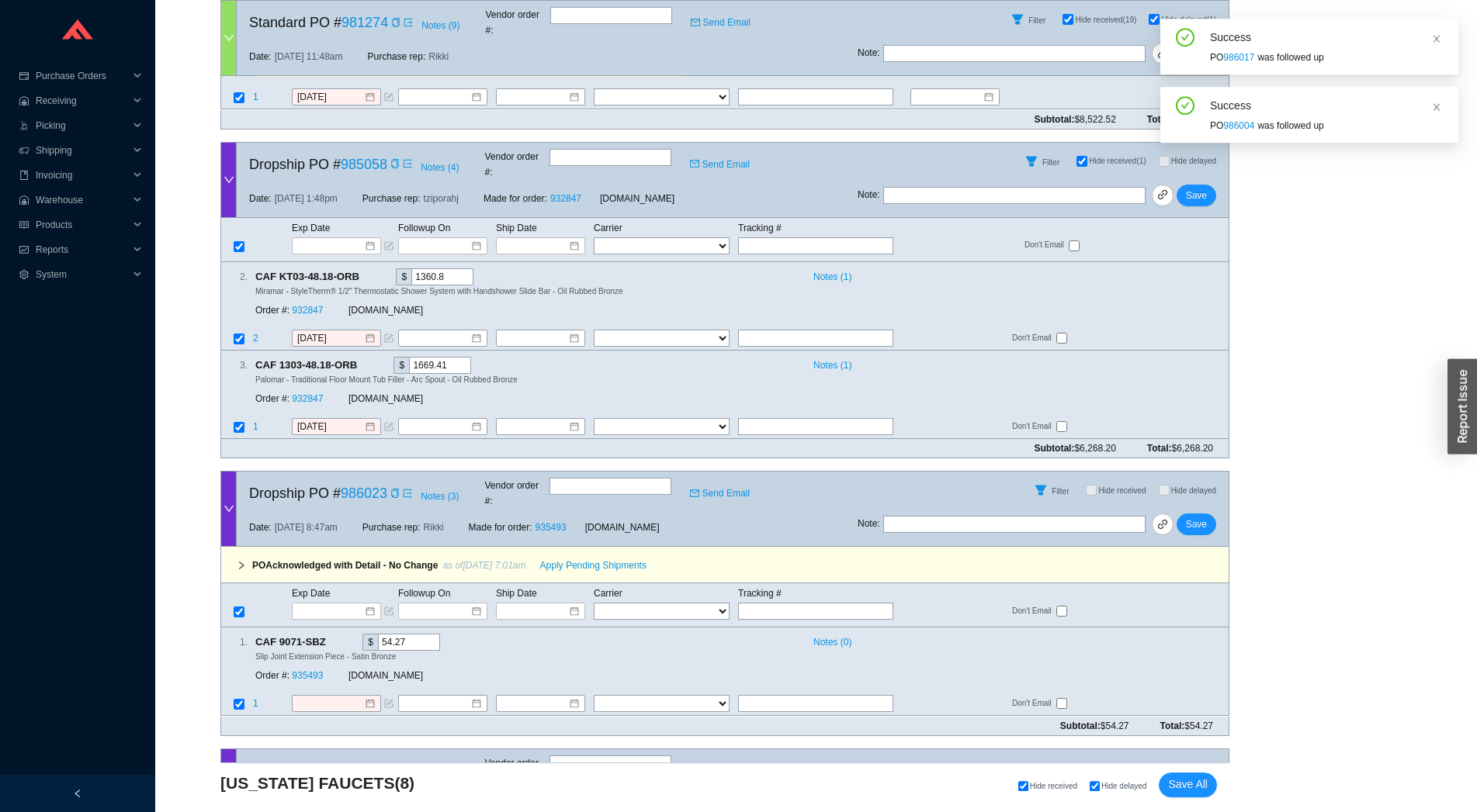
scroll to position [2281, 0]
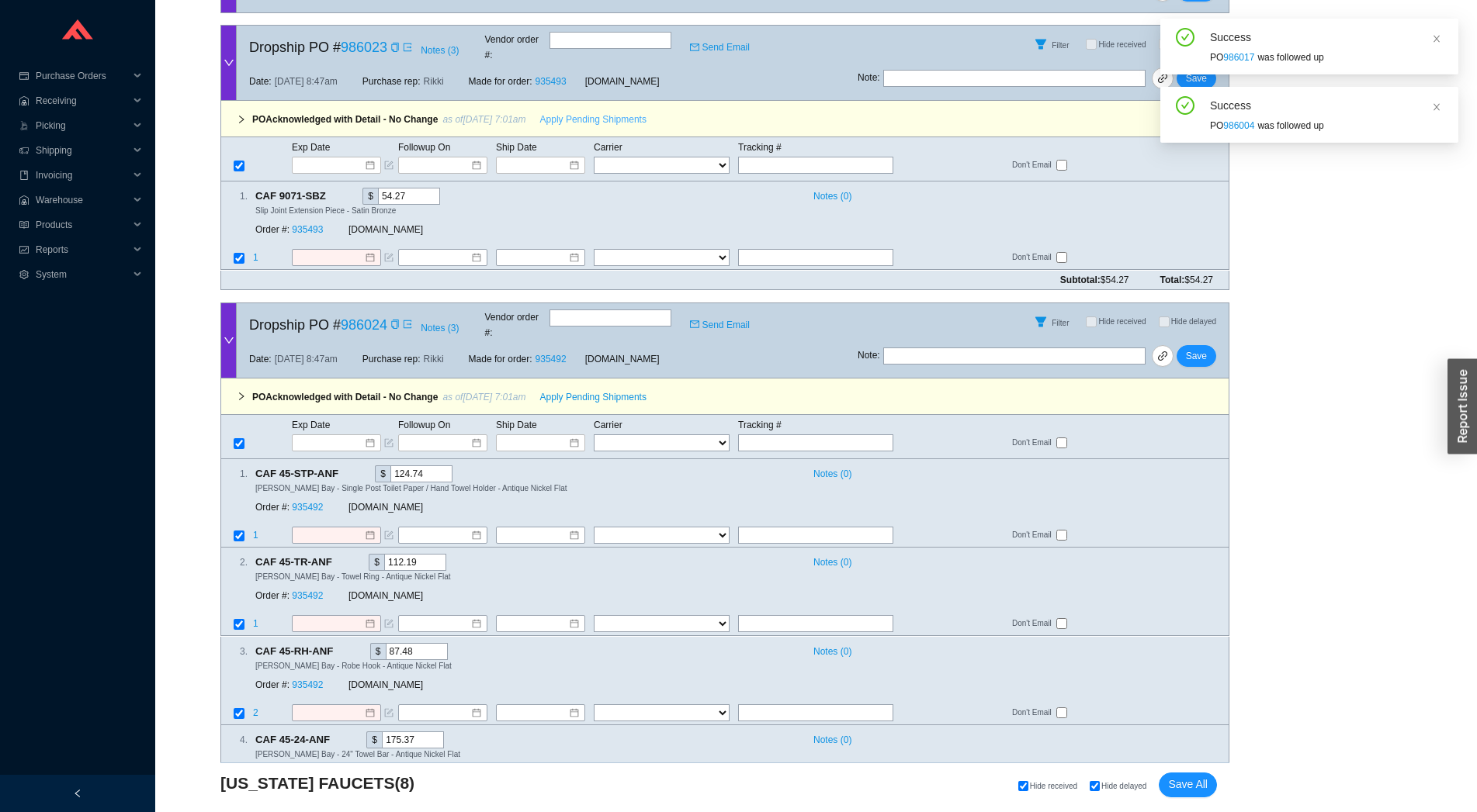
click at [563, 112] on span "Apply Pending Shipments" at bounding box center [593, 119] width 106 height 16
click at [312, 223] on div "Order #: 935493" at bounding box center [302, 231] width 93 height 16
click at [303, 225] on link "935493" at bounding box center [307, 230] width 31 height 11
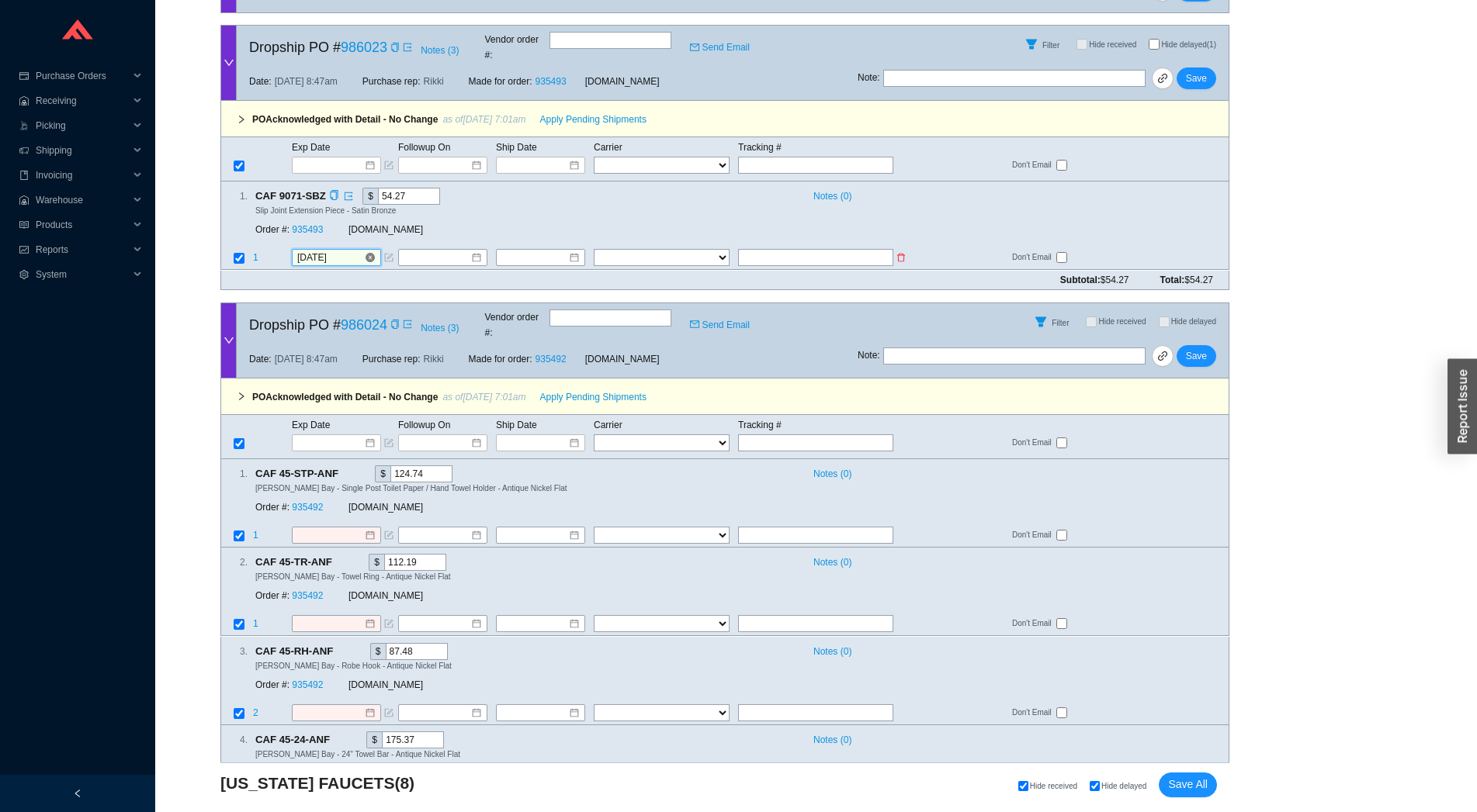
click at [333, 251] on input "10/20/2025" at bounding box center [331, 258] width 67 height 16
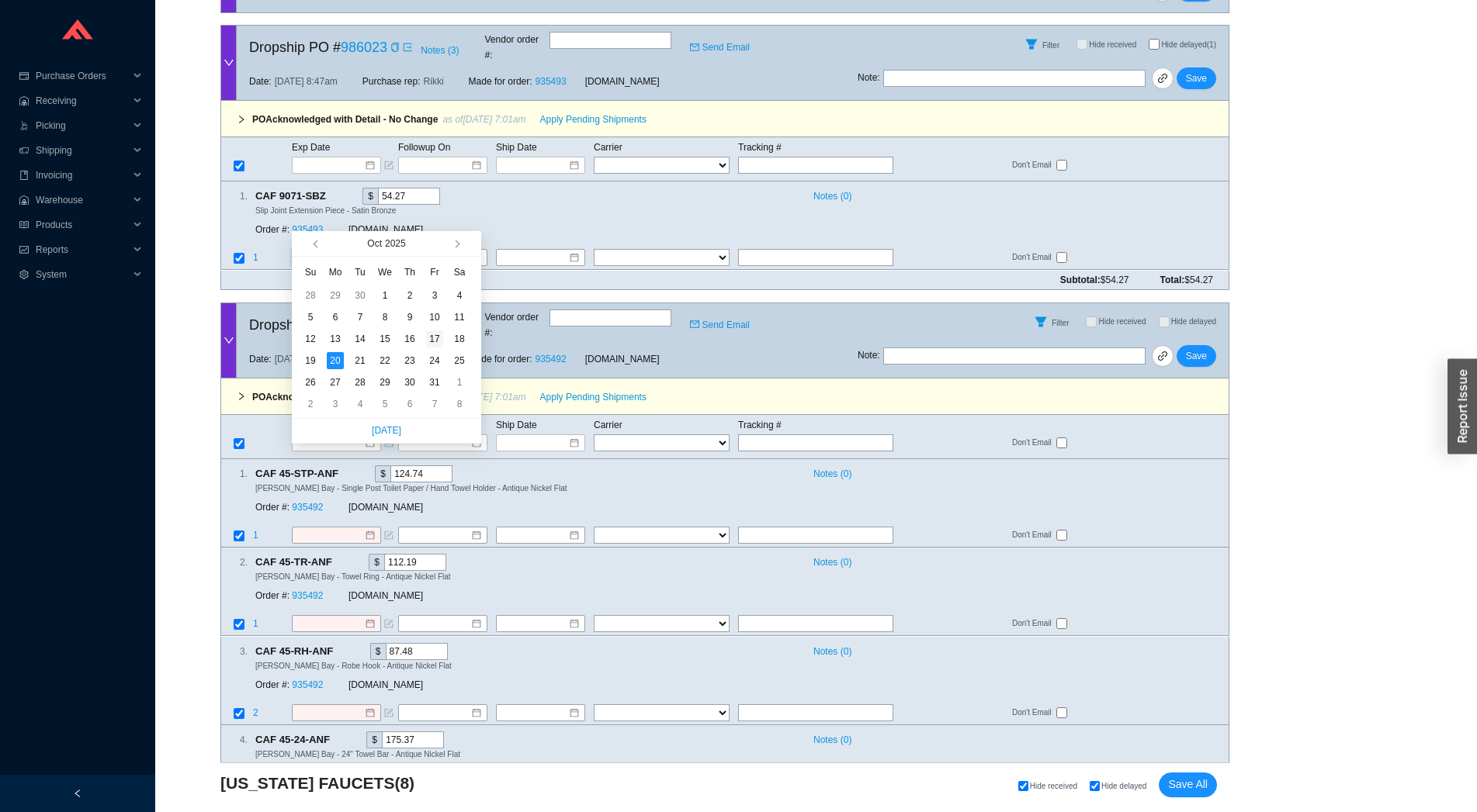
type input "10/17/2025"
click at [431, 343] on div "17" at bounding box center [435, 339] width 17 height 17
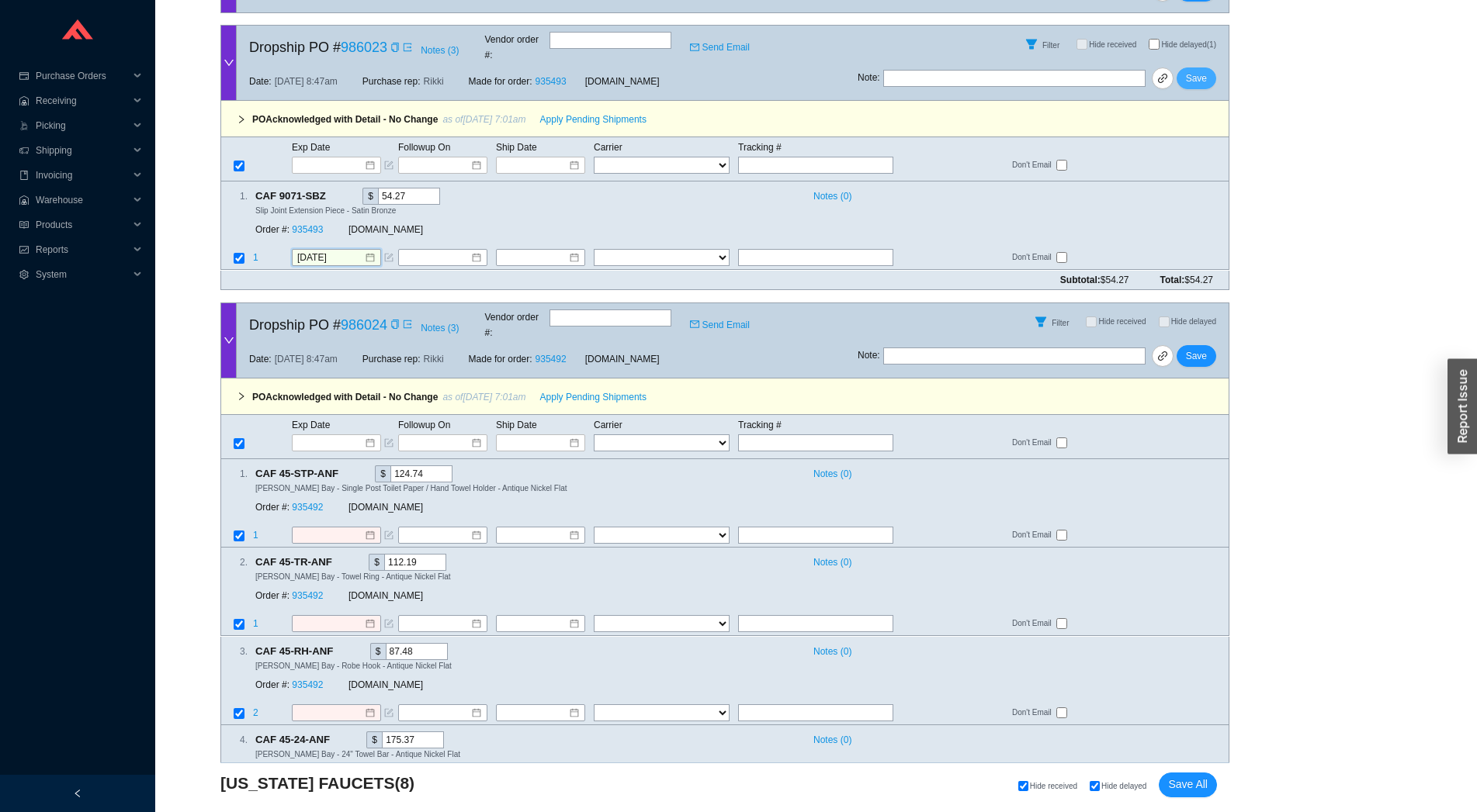
click at [1207, 68] on button "Save" at bounding box center [1196, 79] width 39 height 22
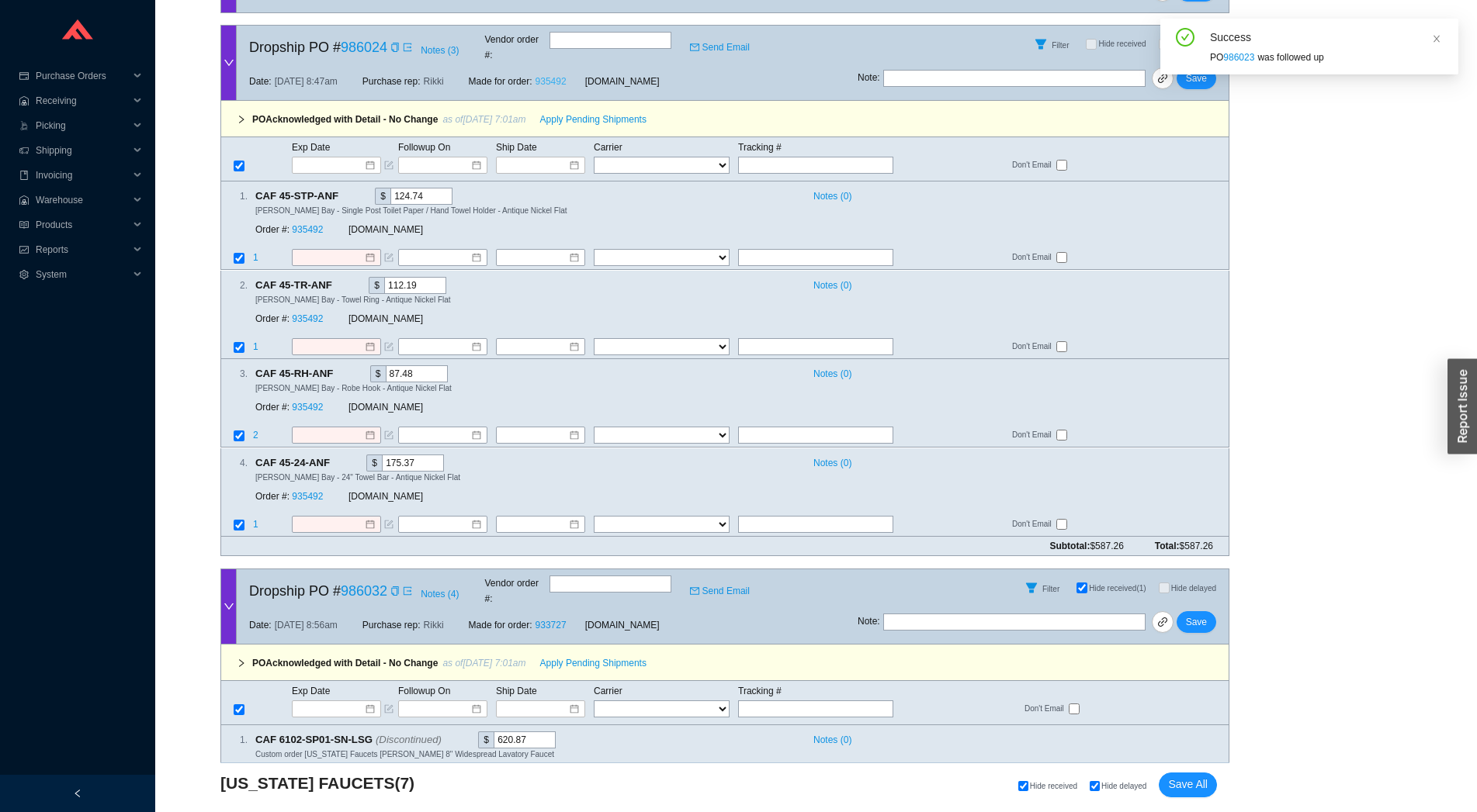
scroll to position [2019, 0]
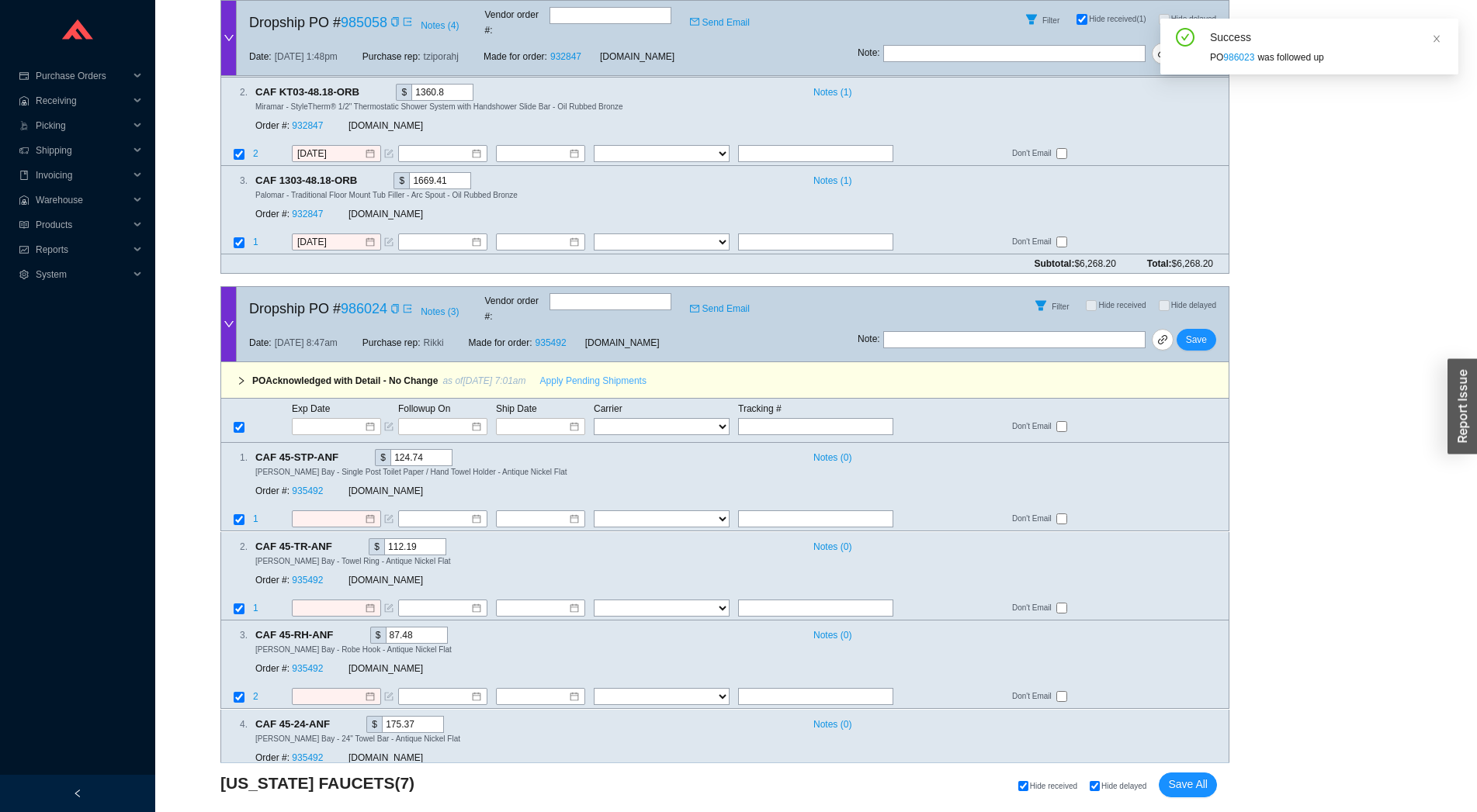
click at [568, 373] on span "Apply Pending Shipments" at bounding box center [593, 381] width 106 height 16
click at [308, 486] on link "935492" at bounding box center [307, 491] width 31 height 11
click at [334, 419] on input at bounding box center [331, 427] width 66 height 16
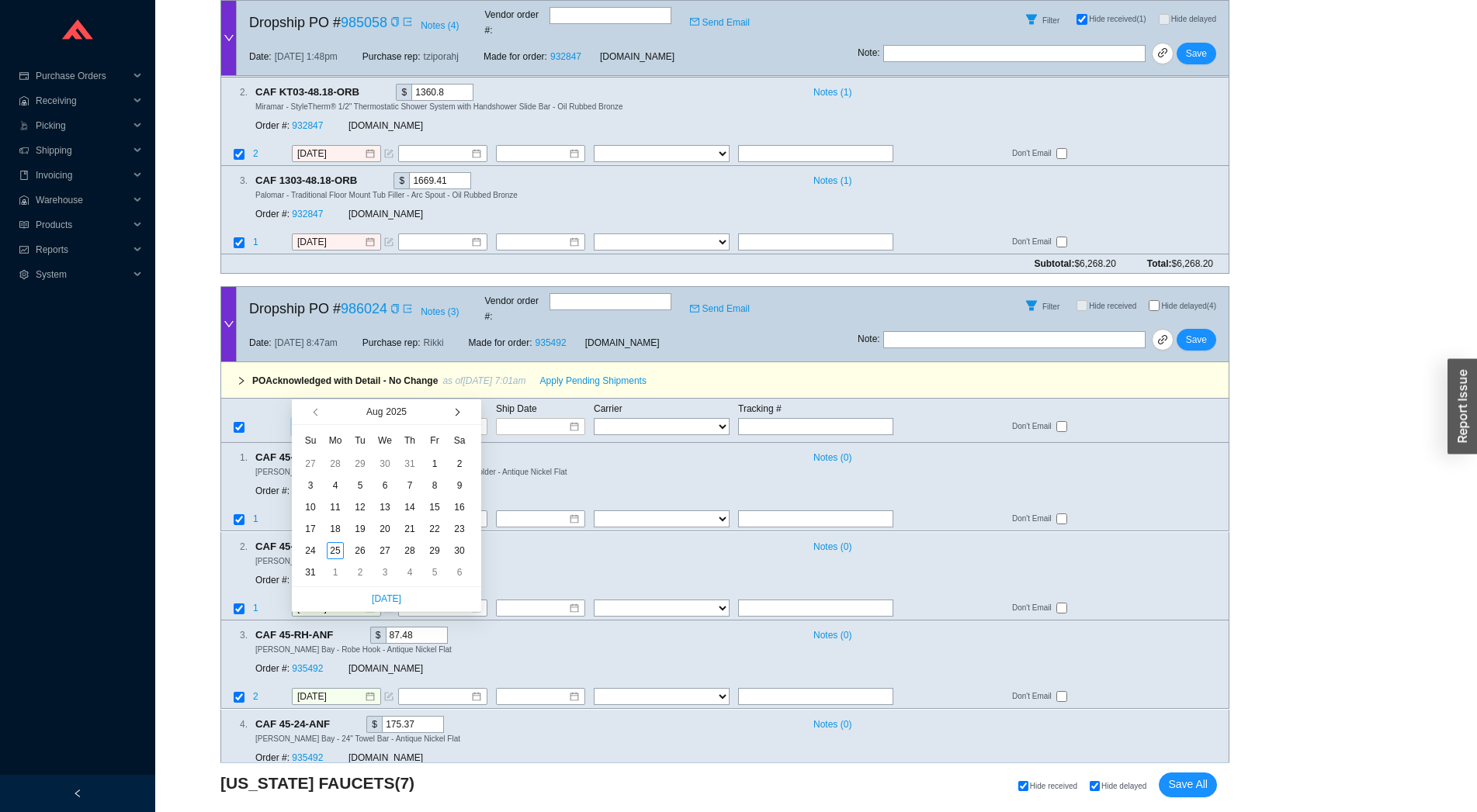
click at [460, 414] on button "button" at bounding box center [456, 412] width 15 height 25
type input "9/19/2025"
click at [436, 505] on div "19" at bounding box center [435, 507] width 17 height 17
type input "9/19/2025"
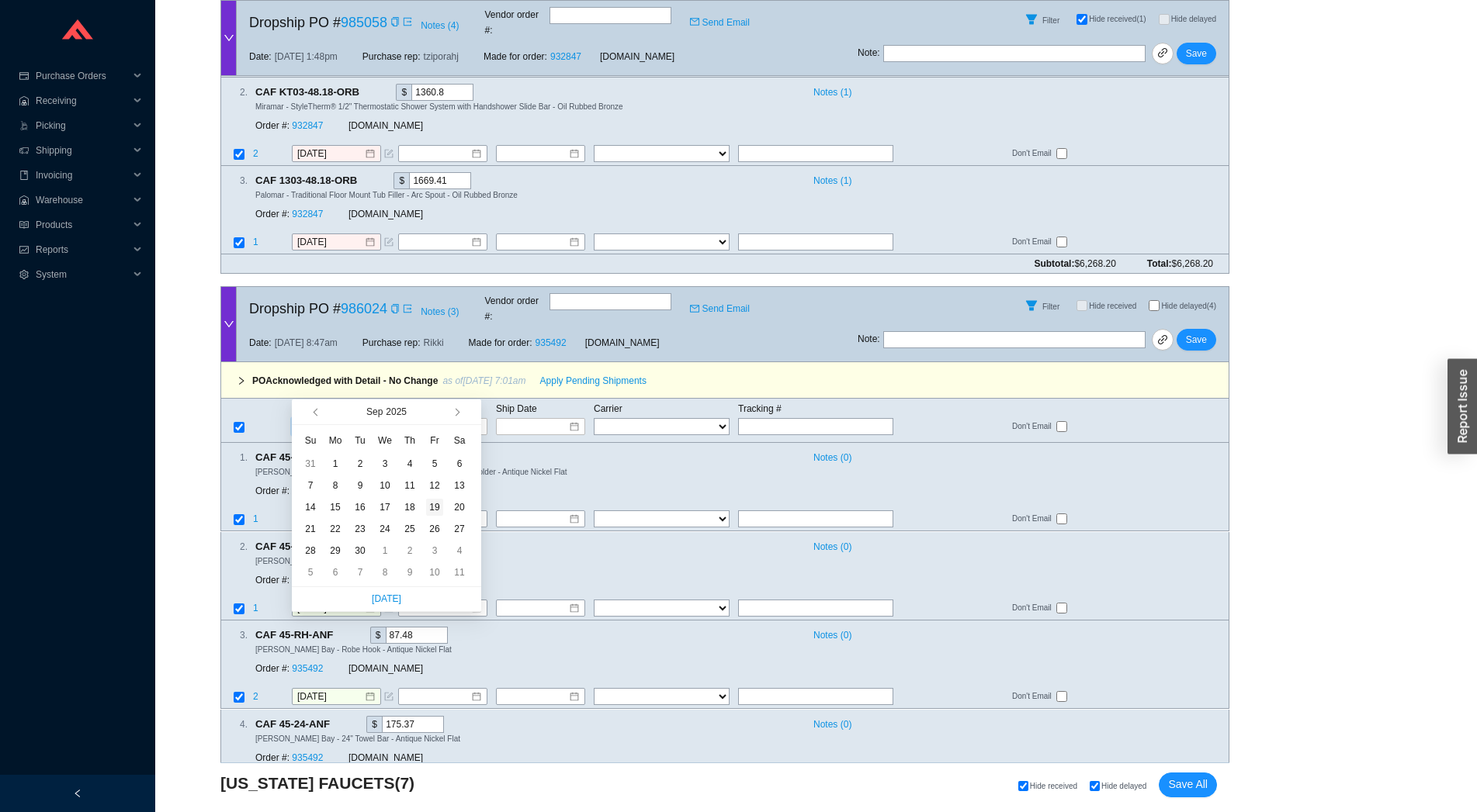
type input "9/19/2025"
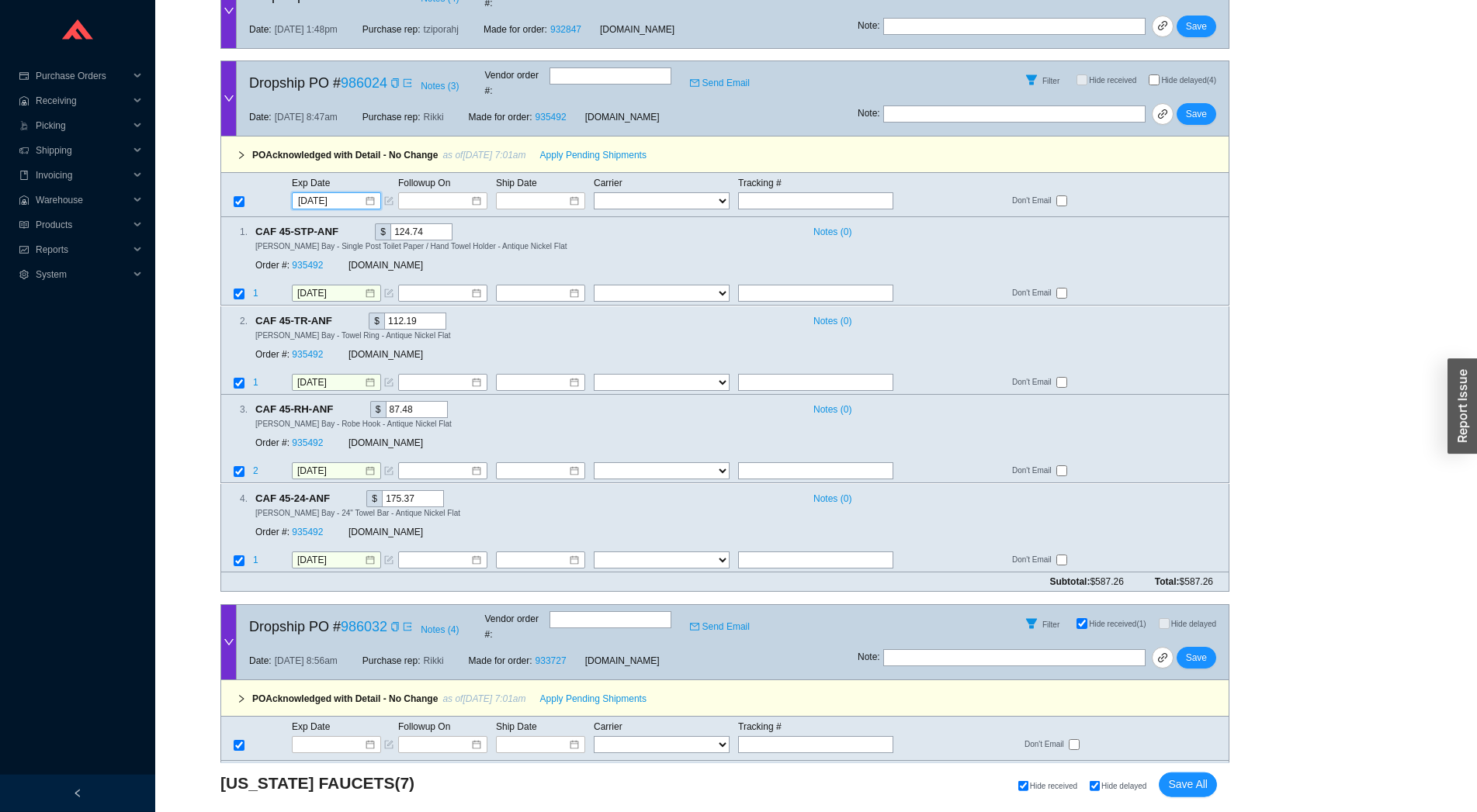
scroll to position [2362, 0]
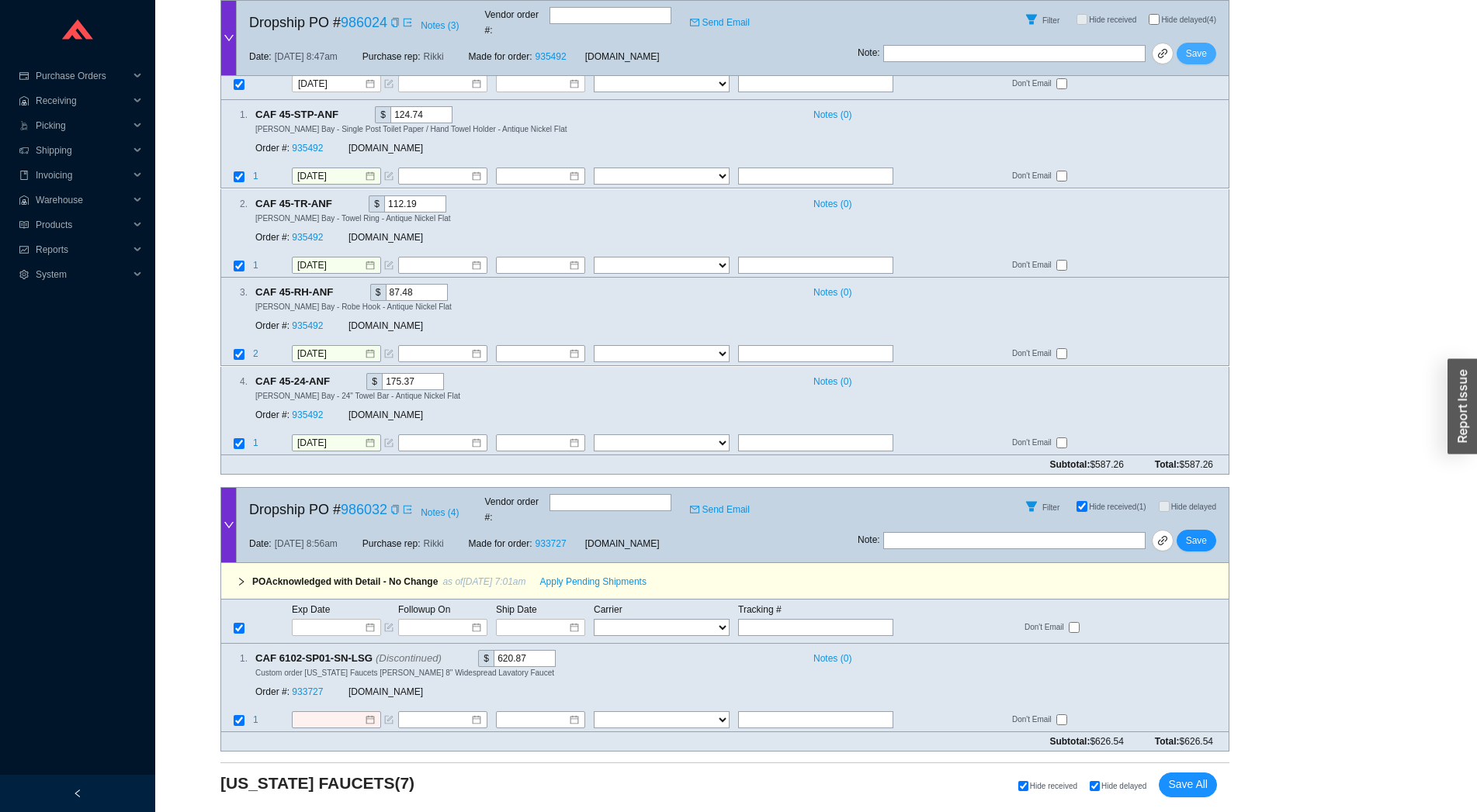
click at [1200, 46] on span "Save" at bounding box center [1196, 53] width 21 height 16
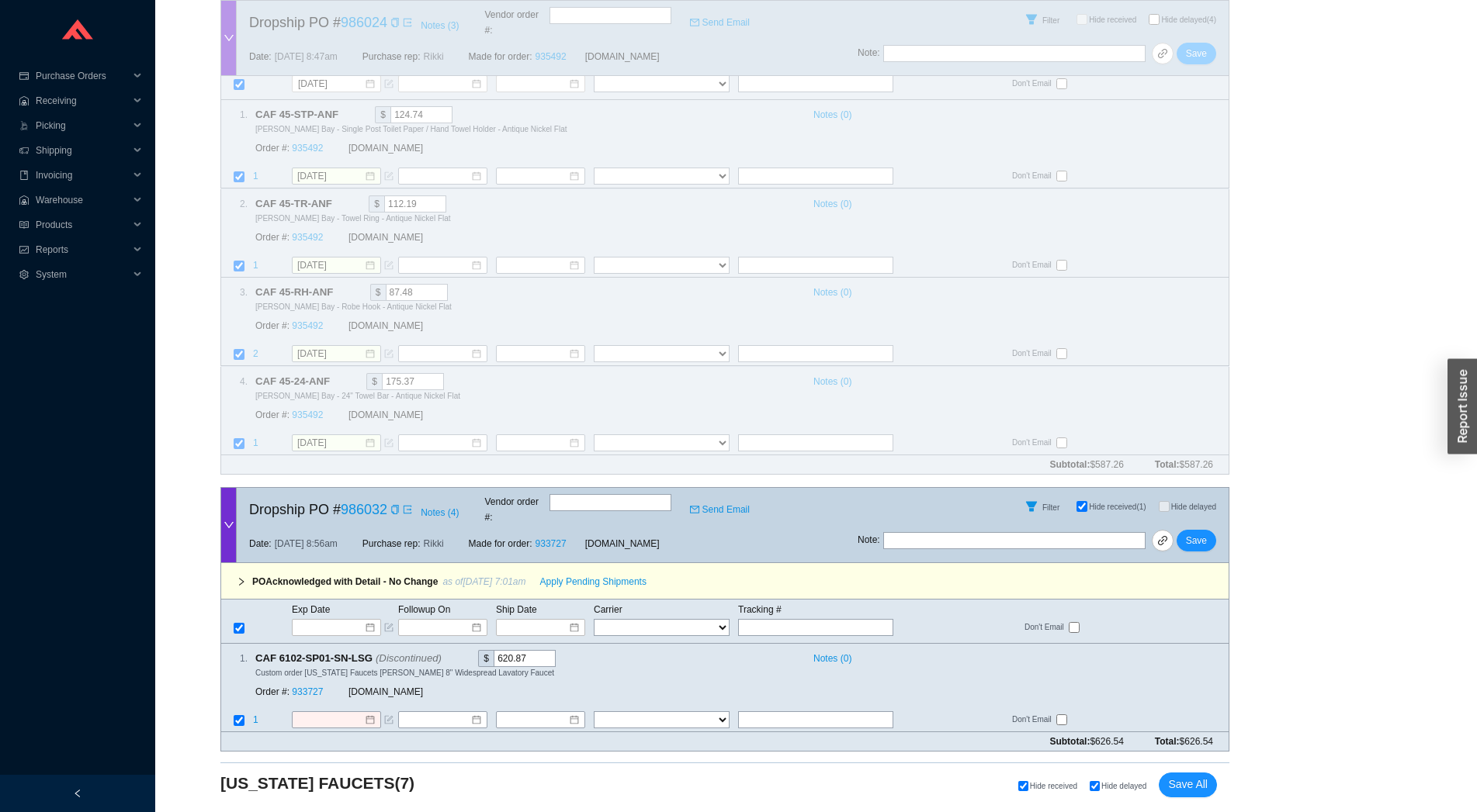
scroll to position [1832, 0]
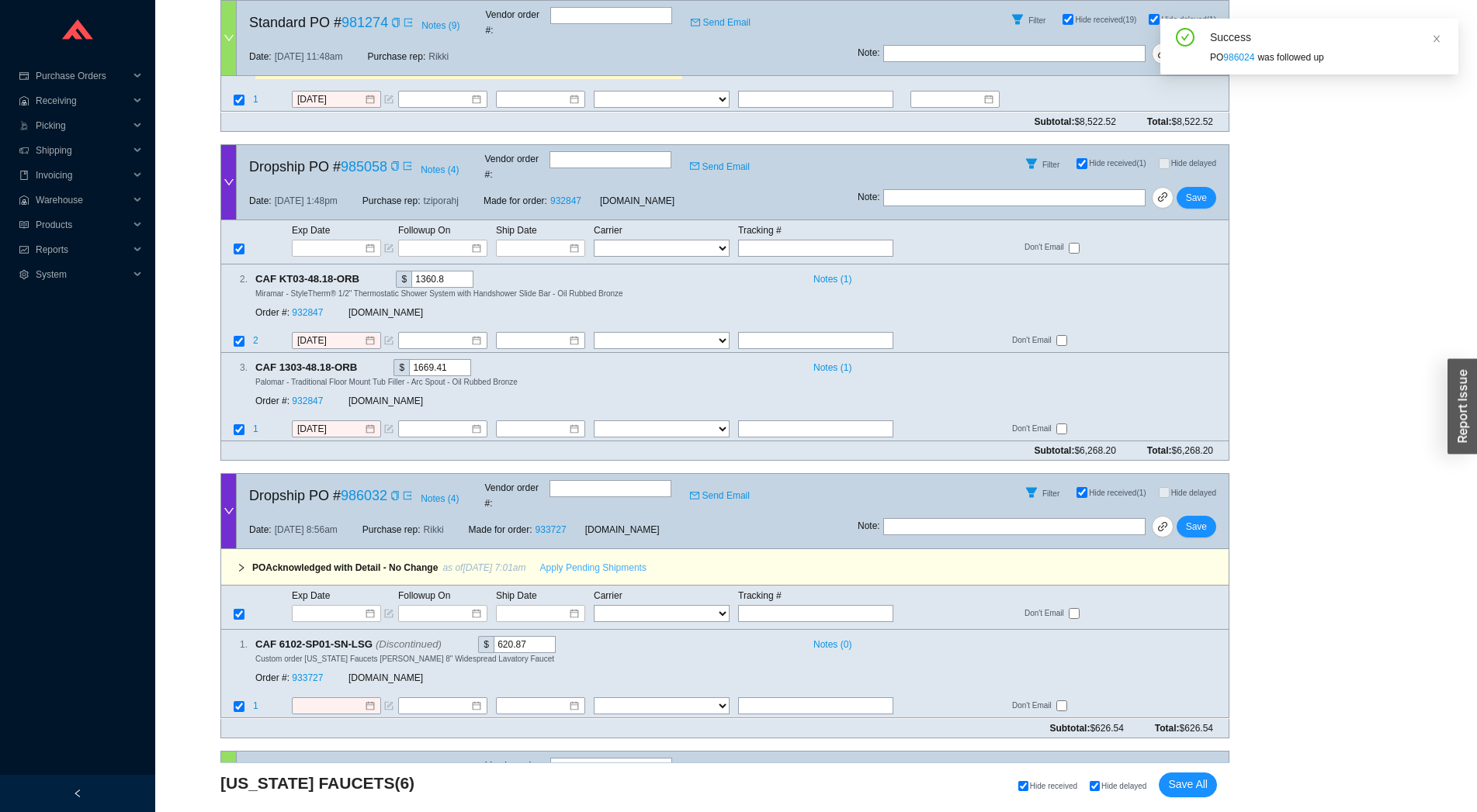
click at [551, 561] on span "Apply Pending Shipments" at bounding box center [593, 568] width 106 height 16
click at [298, 673] on link "933727" at bounding box center [307, 678] width 31 height 11
click at [1199, 519] on span "Save" at bounding box center [1196, 526] width 21 height 16
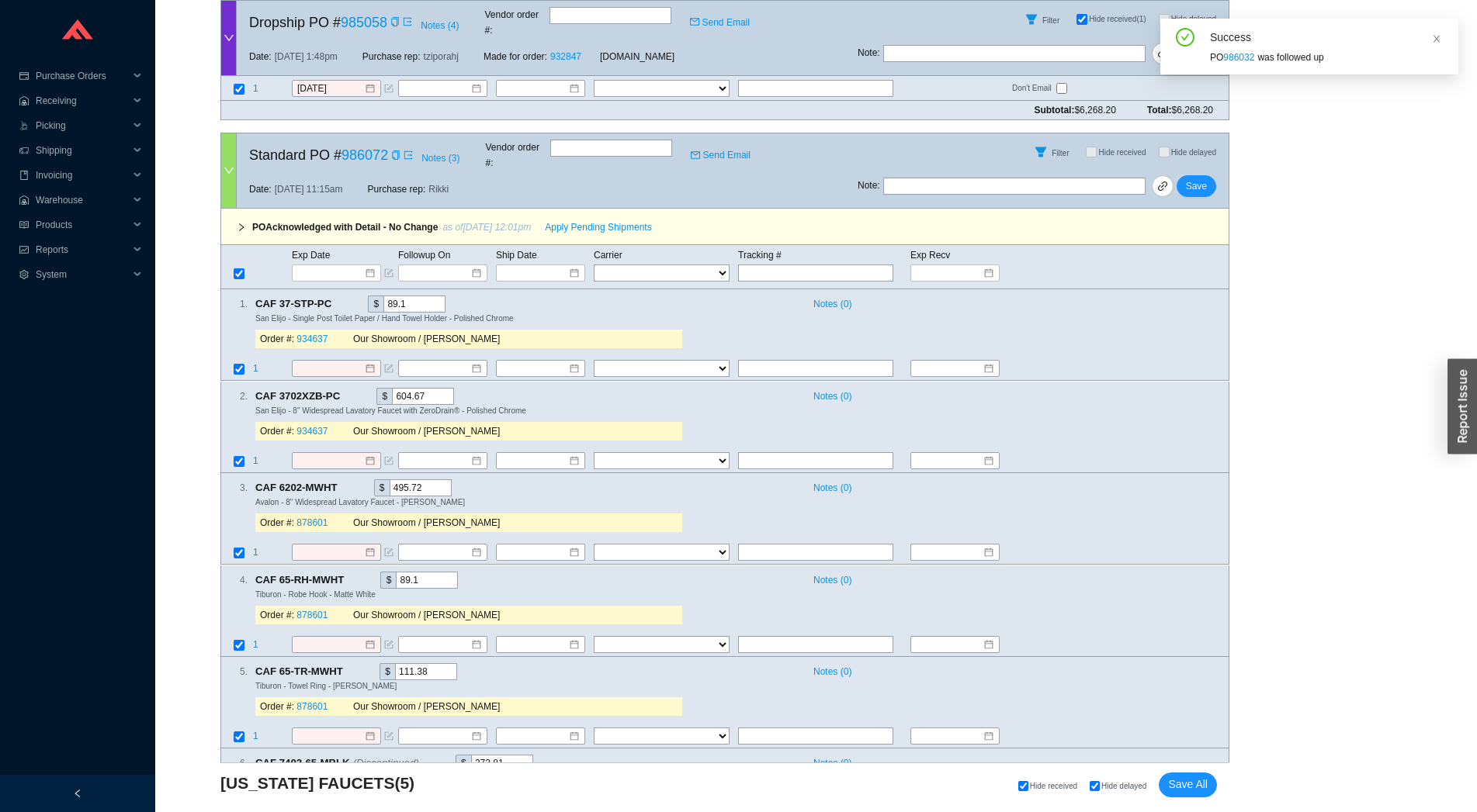
scroll to position [2175, 0]
click at [575, 217] on span "Apply Pending Shipments" at bounding box center [598, 225] width 106 height 16
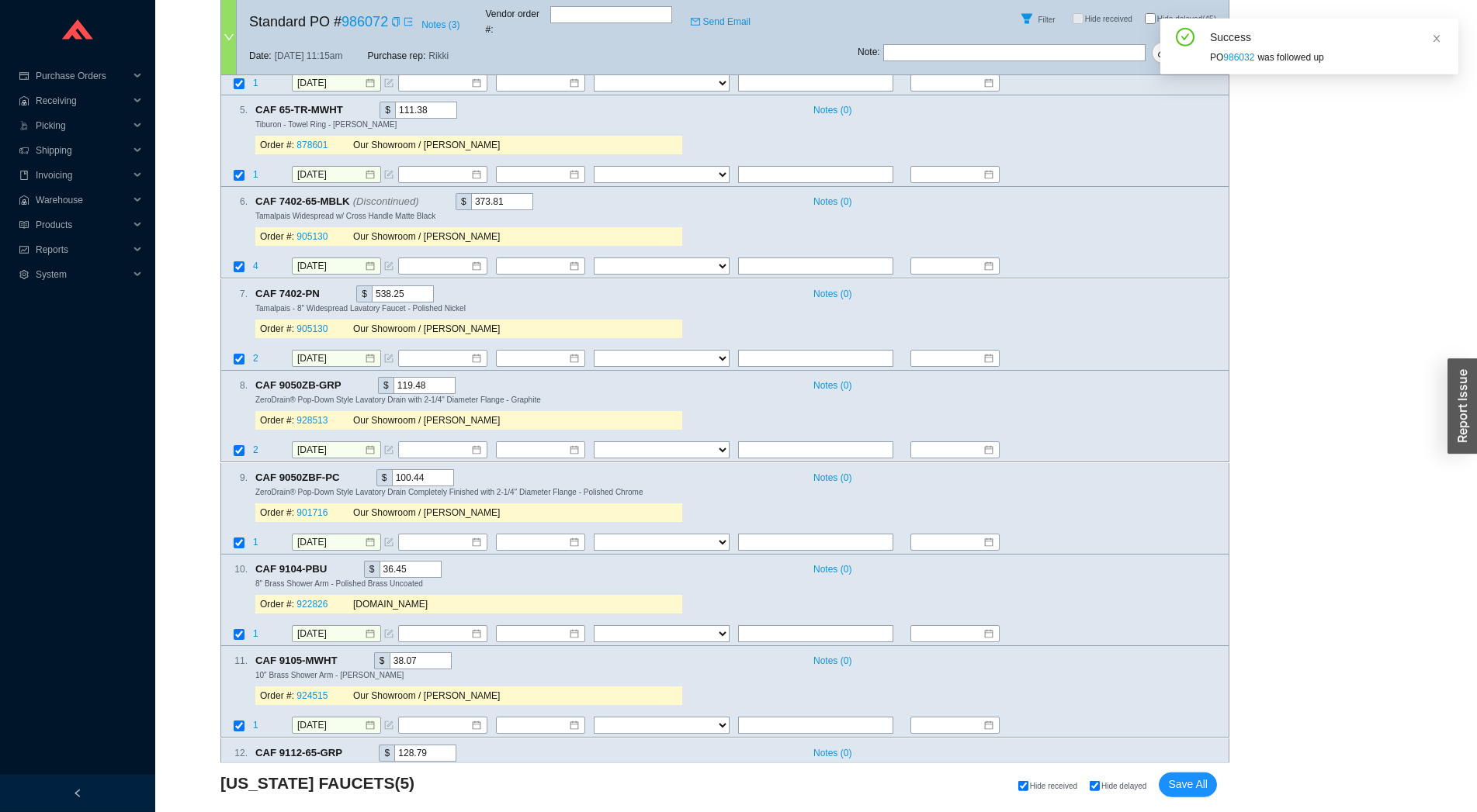
scroll to position [2860, 0]
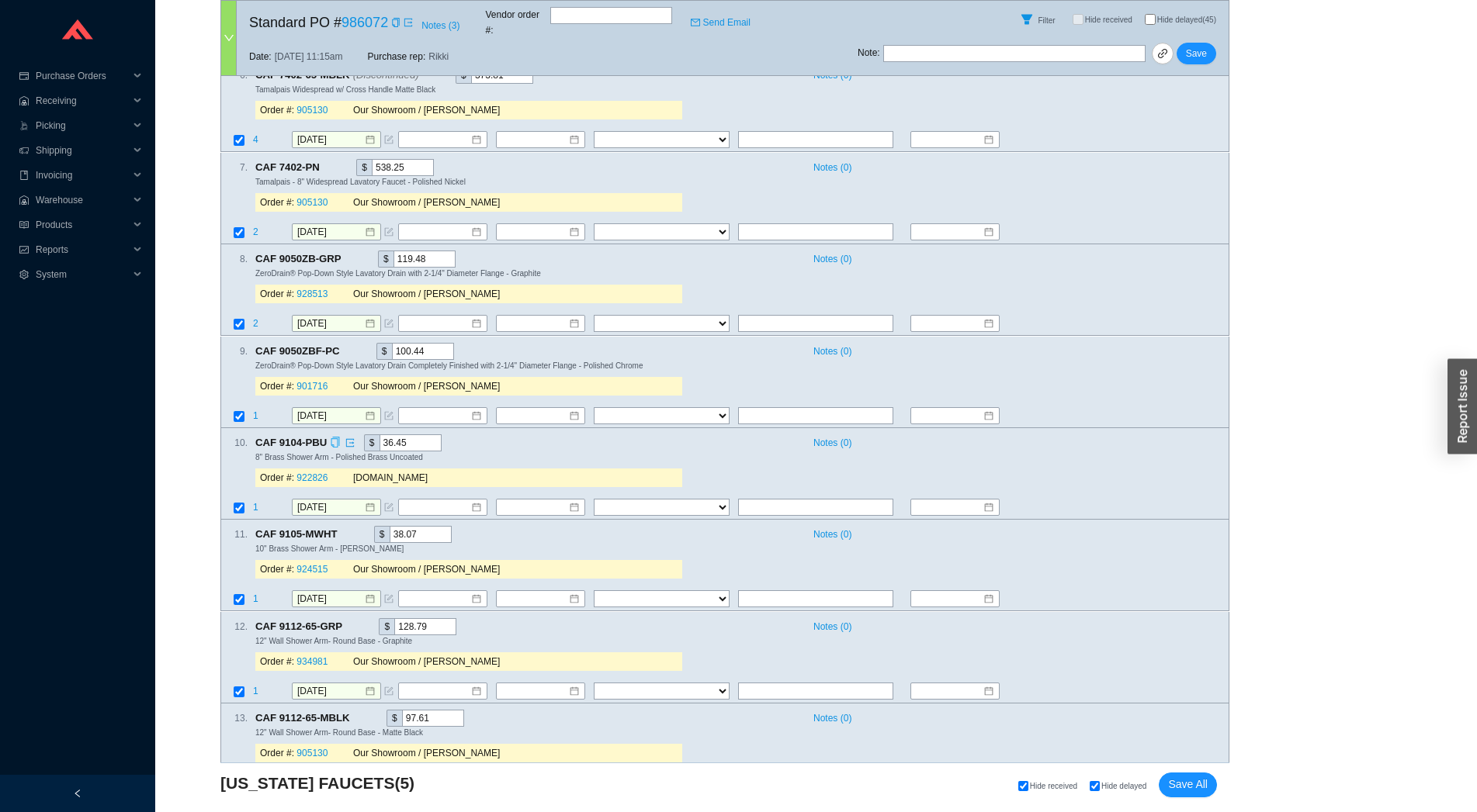
click at [336, 437] on icon "copy" at bounding box center [335, 442] width 10 height 10
click at [302, 469] on div "Order #: 922826 QualityBath.com" at bounding box center [469, 478] width 427 height 18
click at [305, 473] on link "922826" at bounding box center [312, 478] width 31 height 11
click at [1190, 46] on span "Save" at bounding box center [1196, 53] width 21 height 16
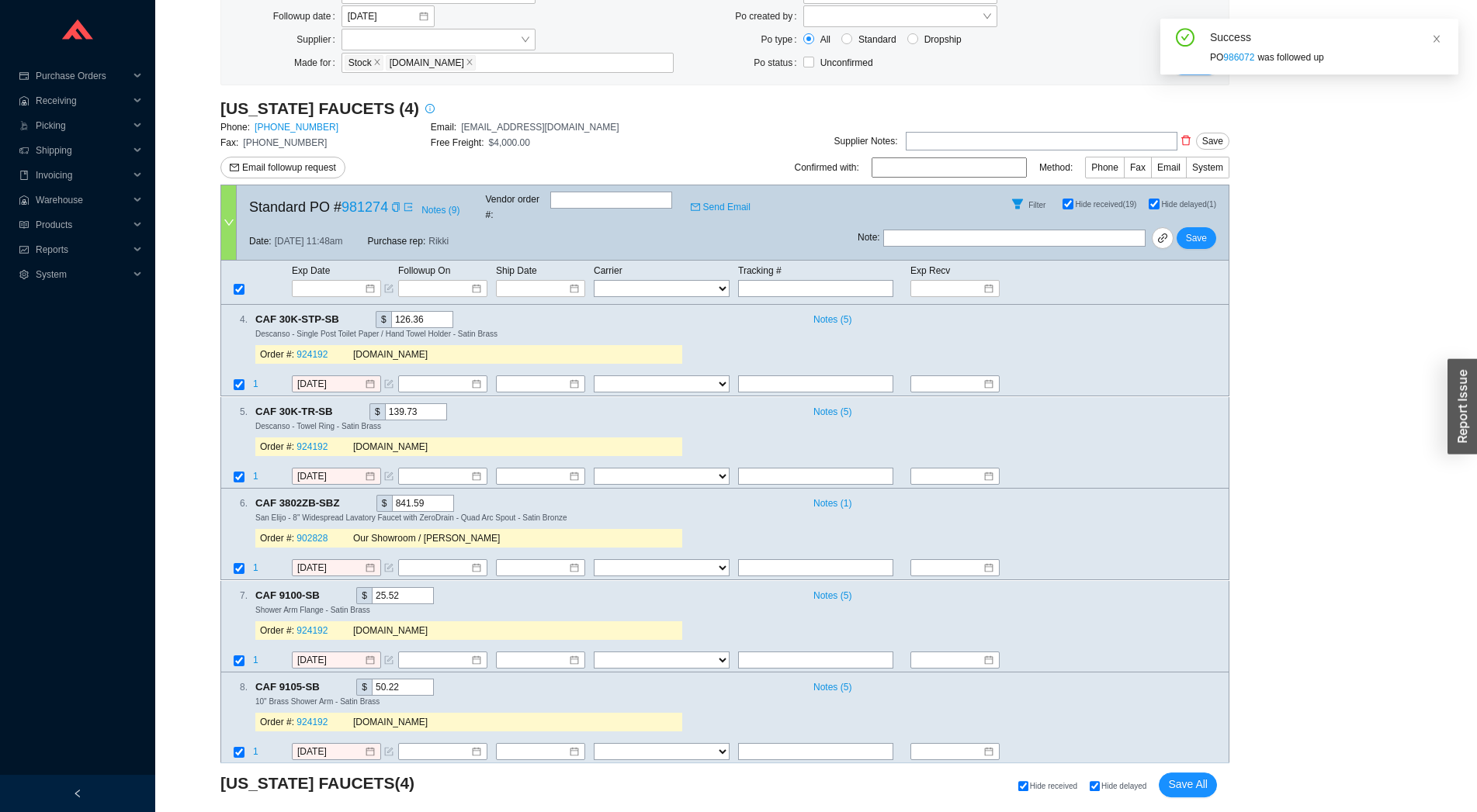
scroll to position [0, 0]
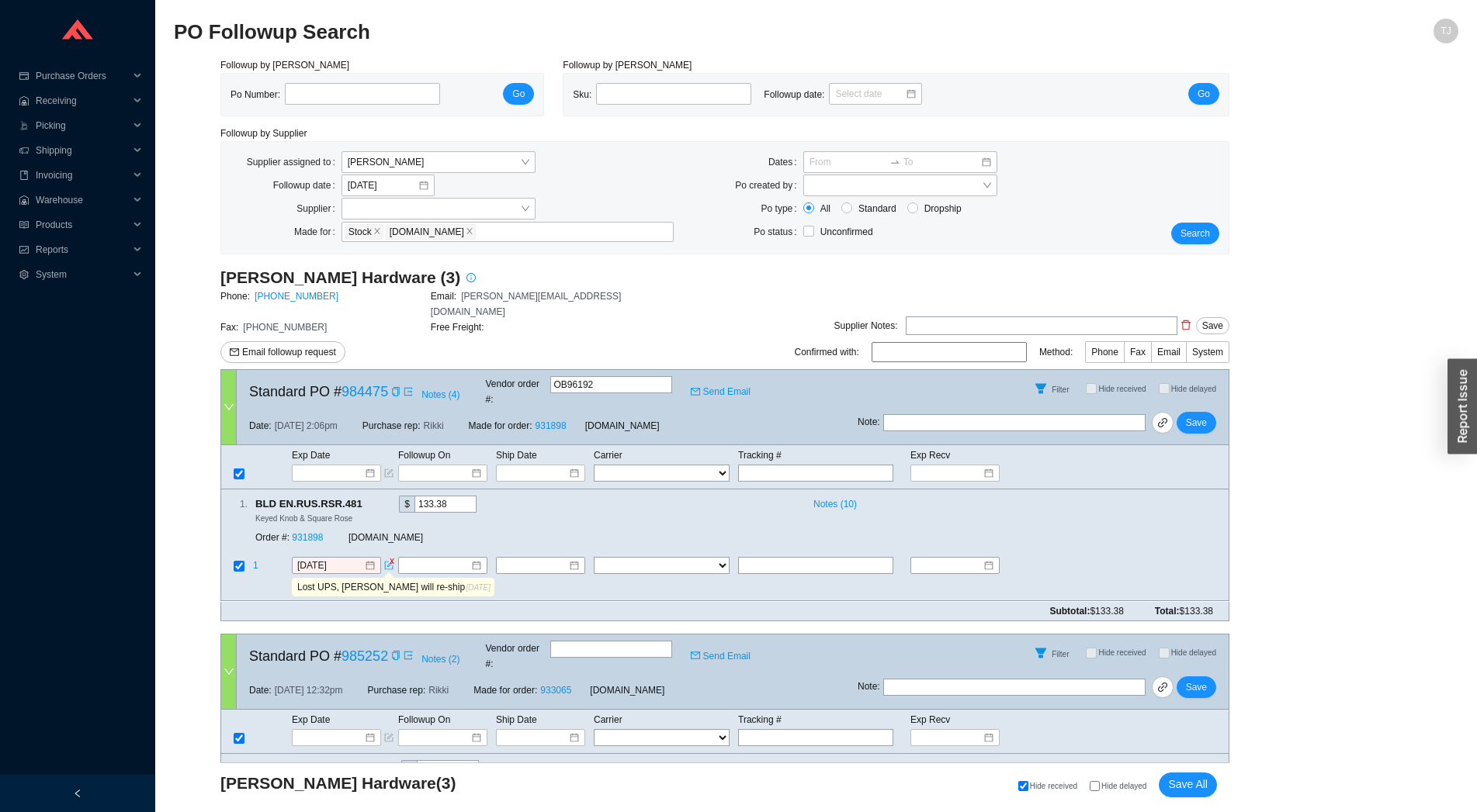
click at [388, 384] on span at bounding box center [394, 392] width 13 height 16
click at [391, 387] on icon "copy" at bounding box center [395, 391] width 9 height 9
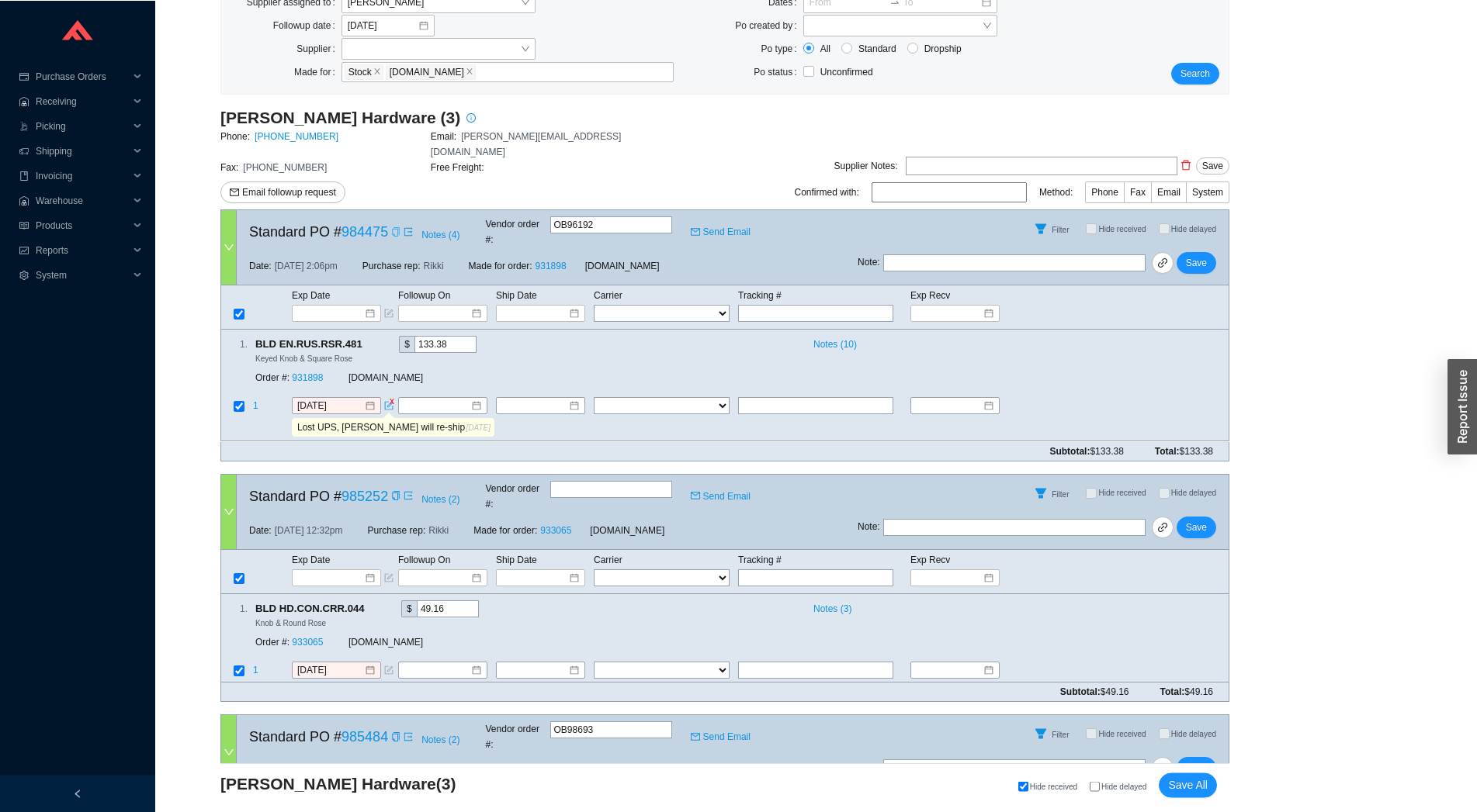
scroll to position [292, 0]
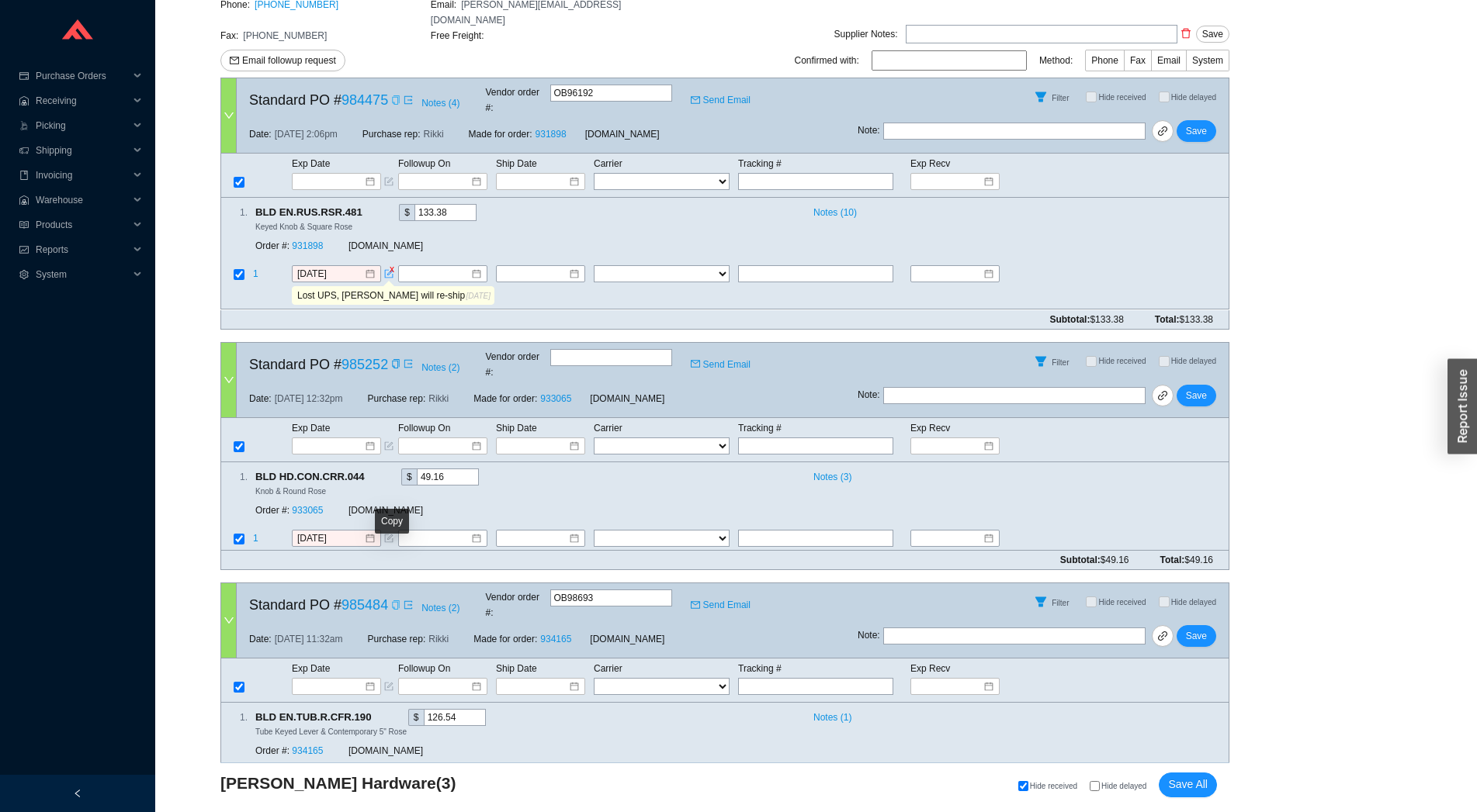
click at [394, 601] on icon "copy" at bounding box center [395, 605] width 7 height 9
click at [391, 601] on icon "copy" at bounding box center [395, 605] width 9 height 9
click at [587, 590] on input "OB98693" at bounding box center [612, 598] width 122 height 17
click at [1166, 626] on link at bounding box center [1163, 637] width 22 height 22
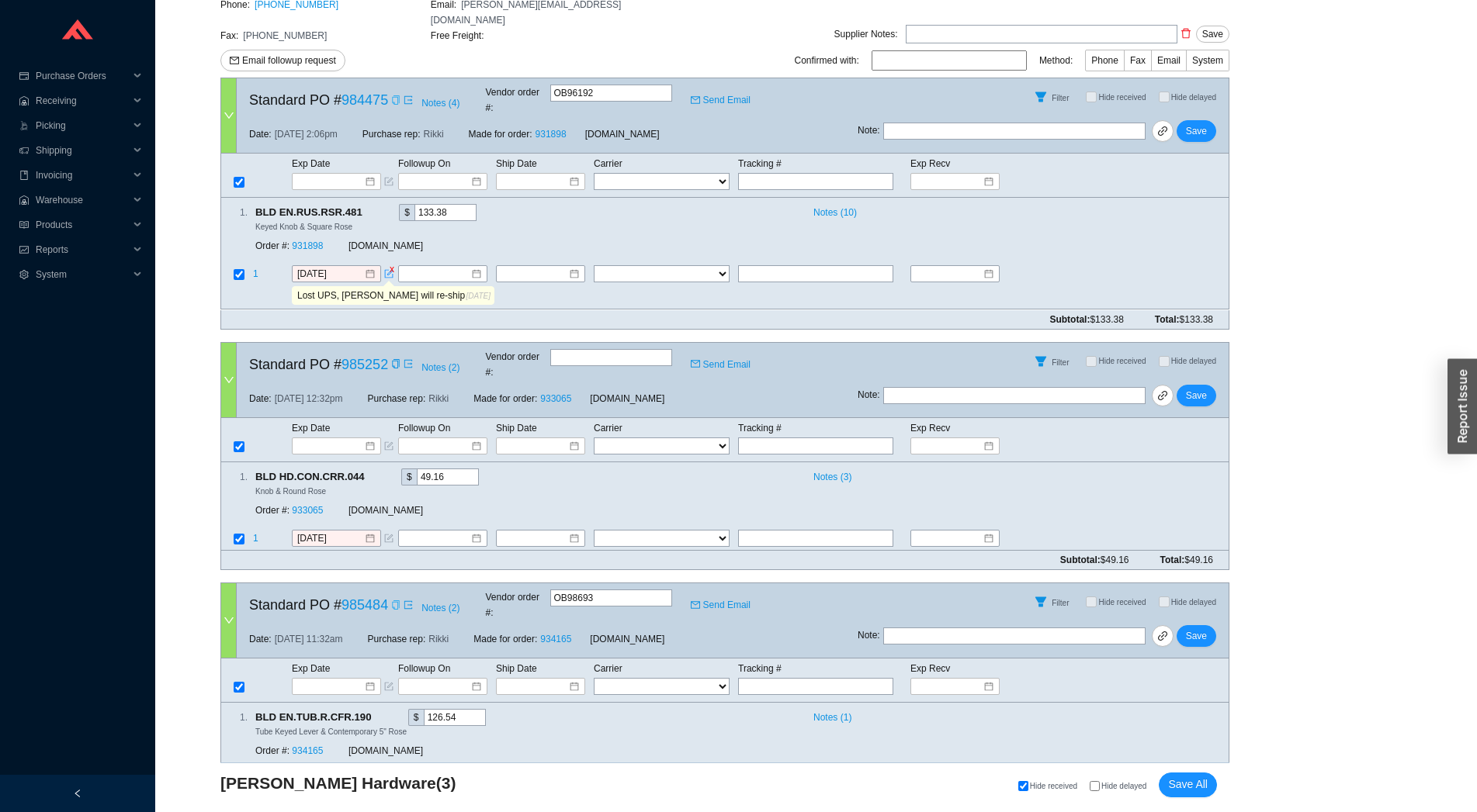
click at [393, 601] on icon "copy" at bounding box center [395, 605] width 9 height 9
click at [392, 95] on icon "copy" at bounding box center [395, 99] width 7 height 9
click at [392, 601] on icon "copy" at bounding box center [395, 605] width 9 height 9
click at [374, 713] on icon "copy" at bounding box center [379, 718] width 10 height 10
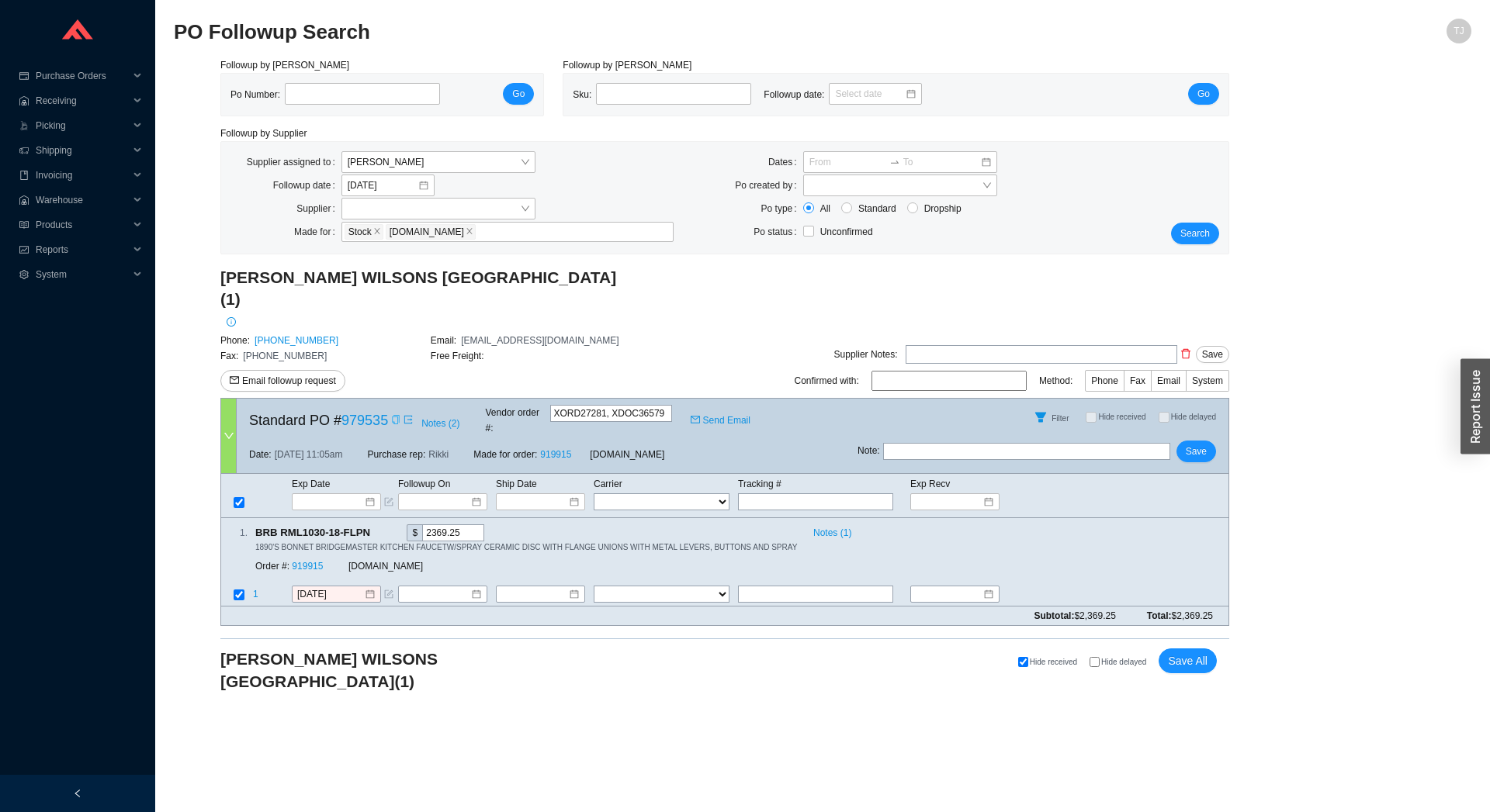
click at [391, 415] on icon "copy" at bounding box center [395, 419] width 9 height 9
click at [326, 373] on span "Email followup request" at bounding box center [289, 381] width 94 height 16
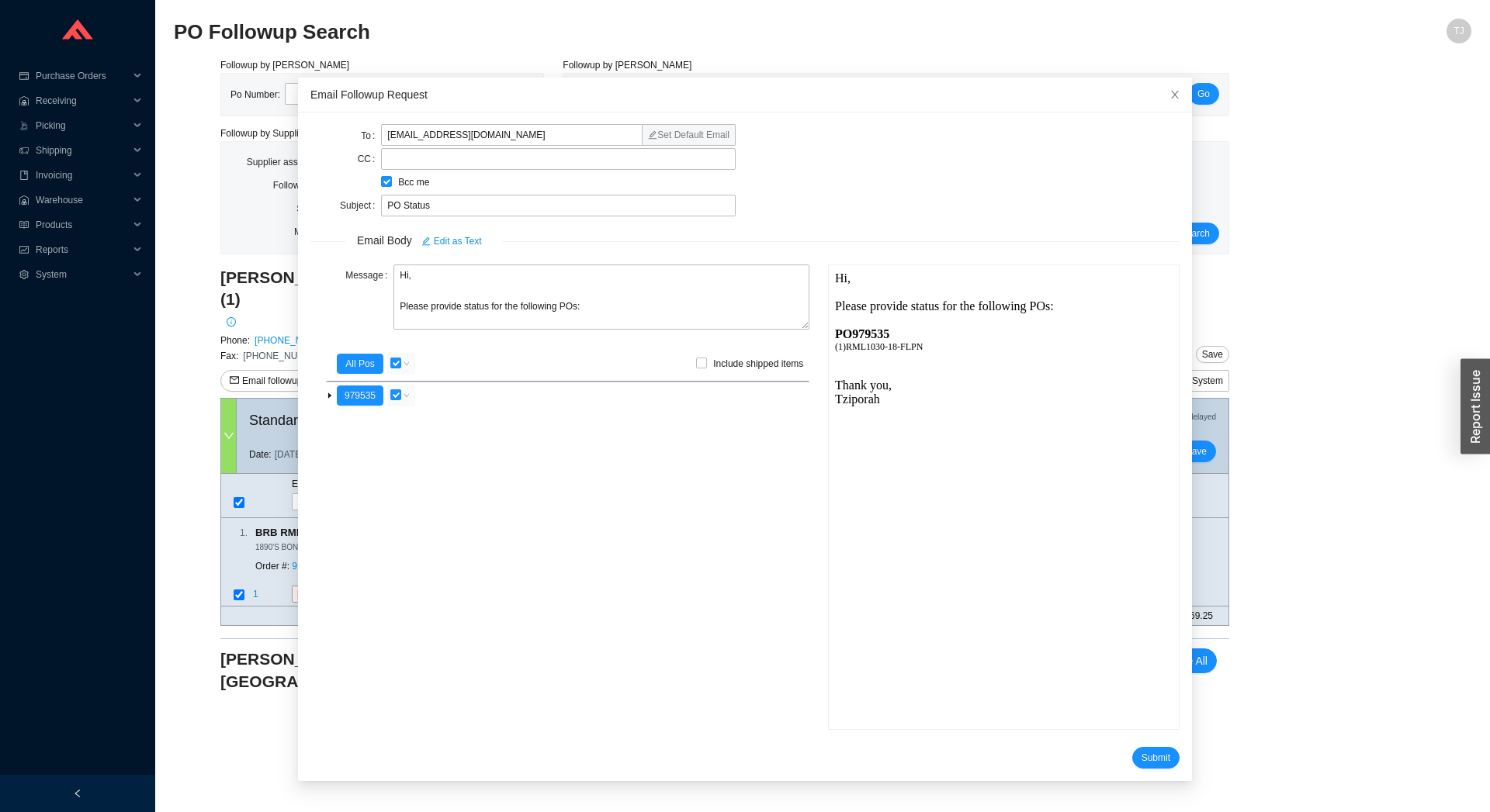
click at [1059, 404] on div "Tziporah" at bounding box center [1003, 398] width 338 height 14
click at [1145, 756] on span "Submit" at bounding box center [1156, 758] width 28 height 16
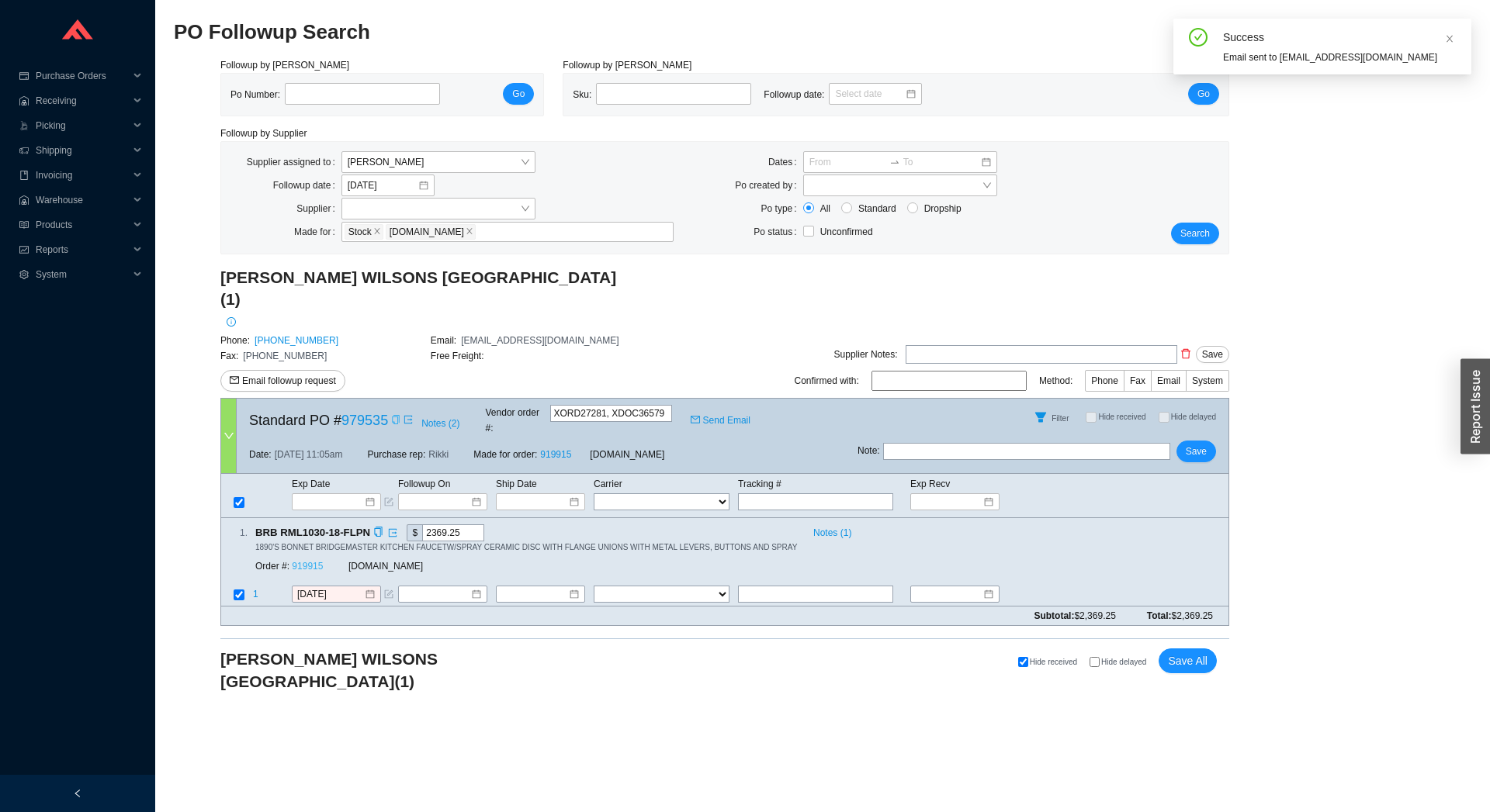
click at [313, 561] on link "919915" at bounding box center [307, 566] width 31 height 11
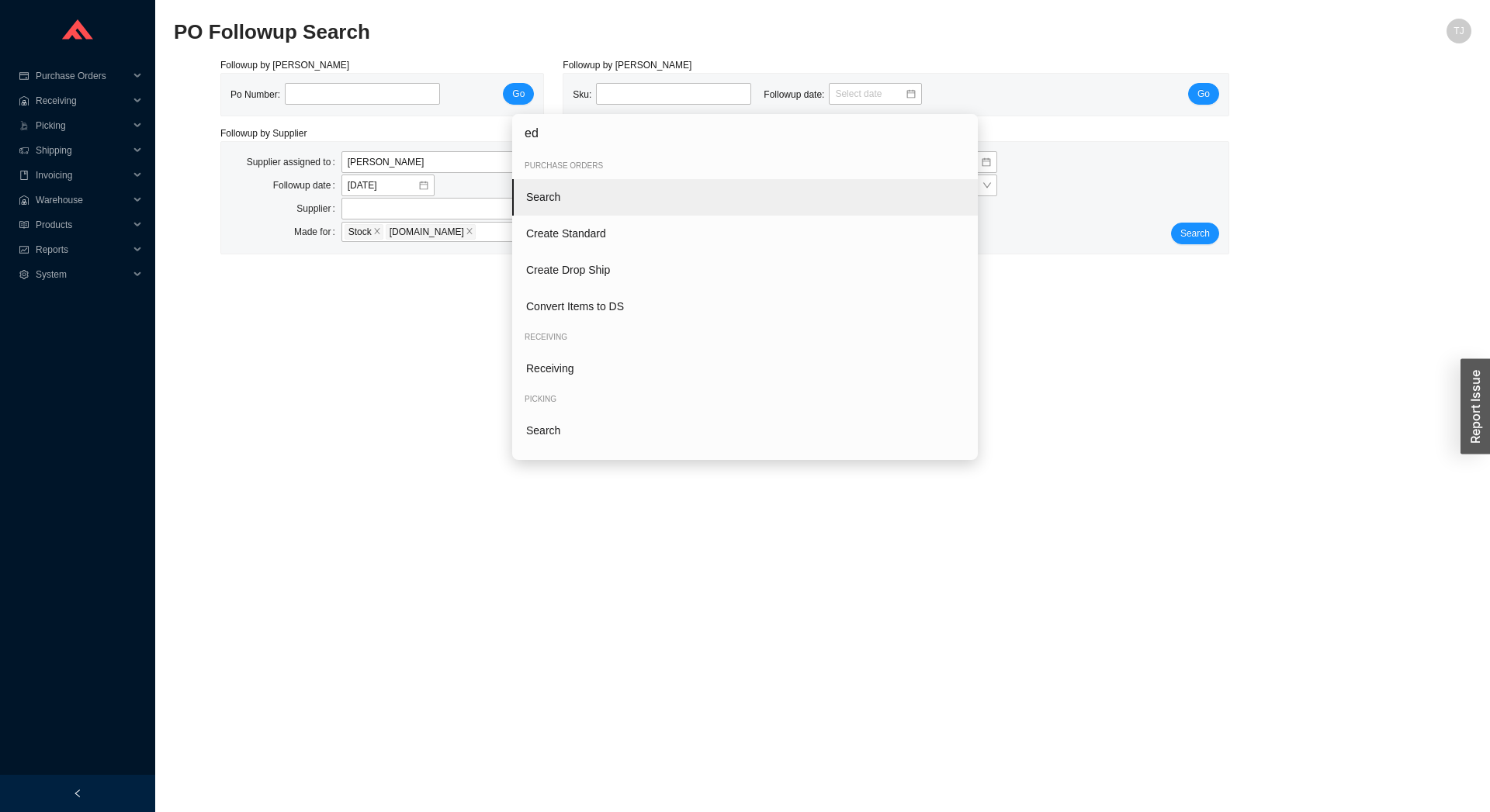
type input "edi"
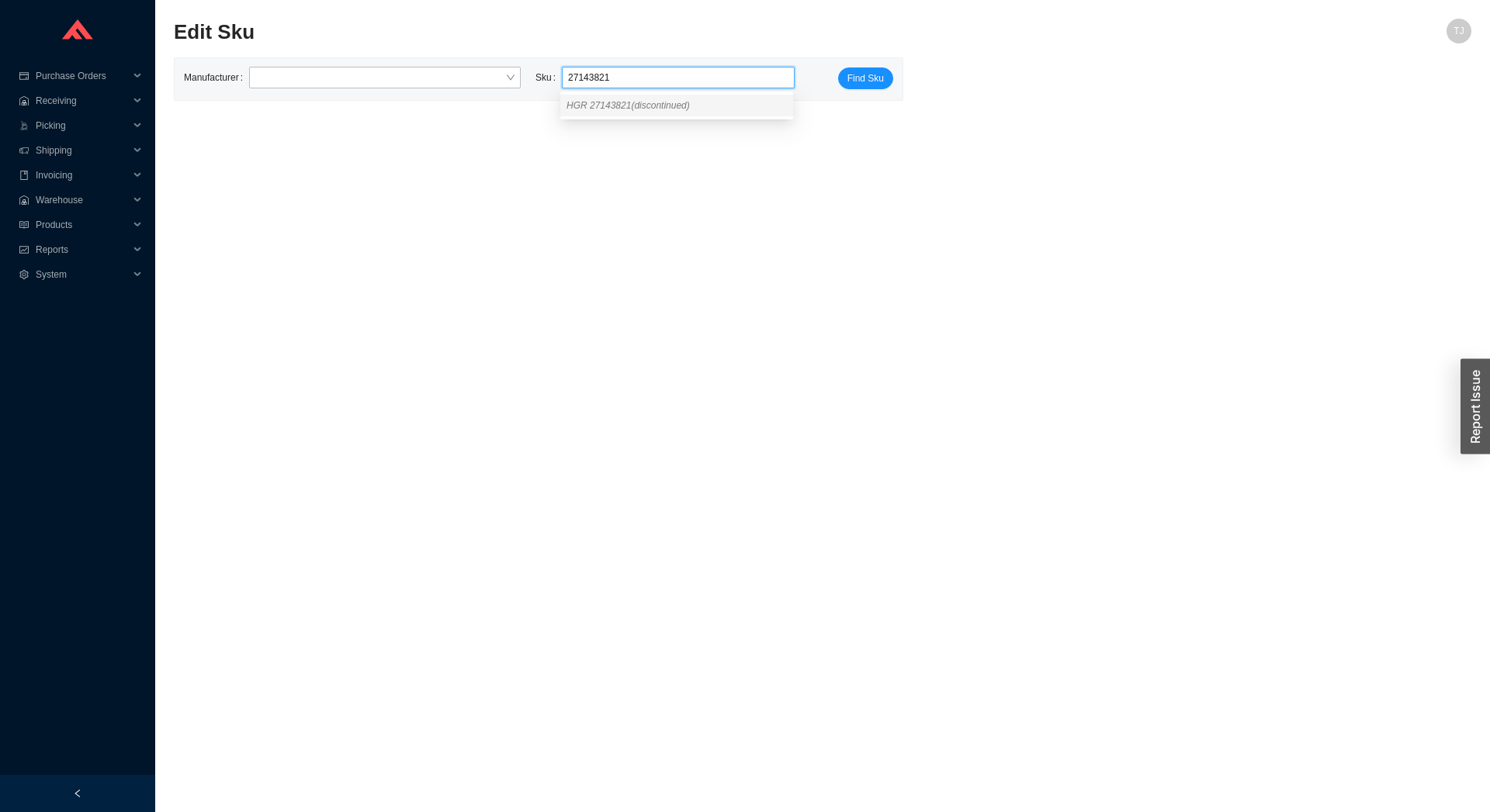
click at [590, 104] on span "HGR 27143821 (discontinued)" at bounding box center [628, 105] width 124 height 11
type input "HGR 27143821"
click at [867, 73] on span "Find Sku" at bounding box center [866, 79] width 37 height 16
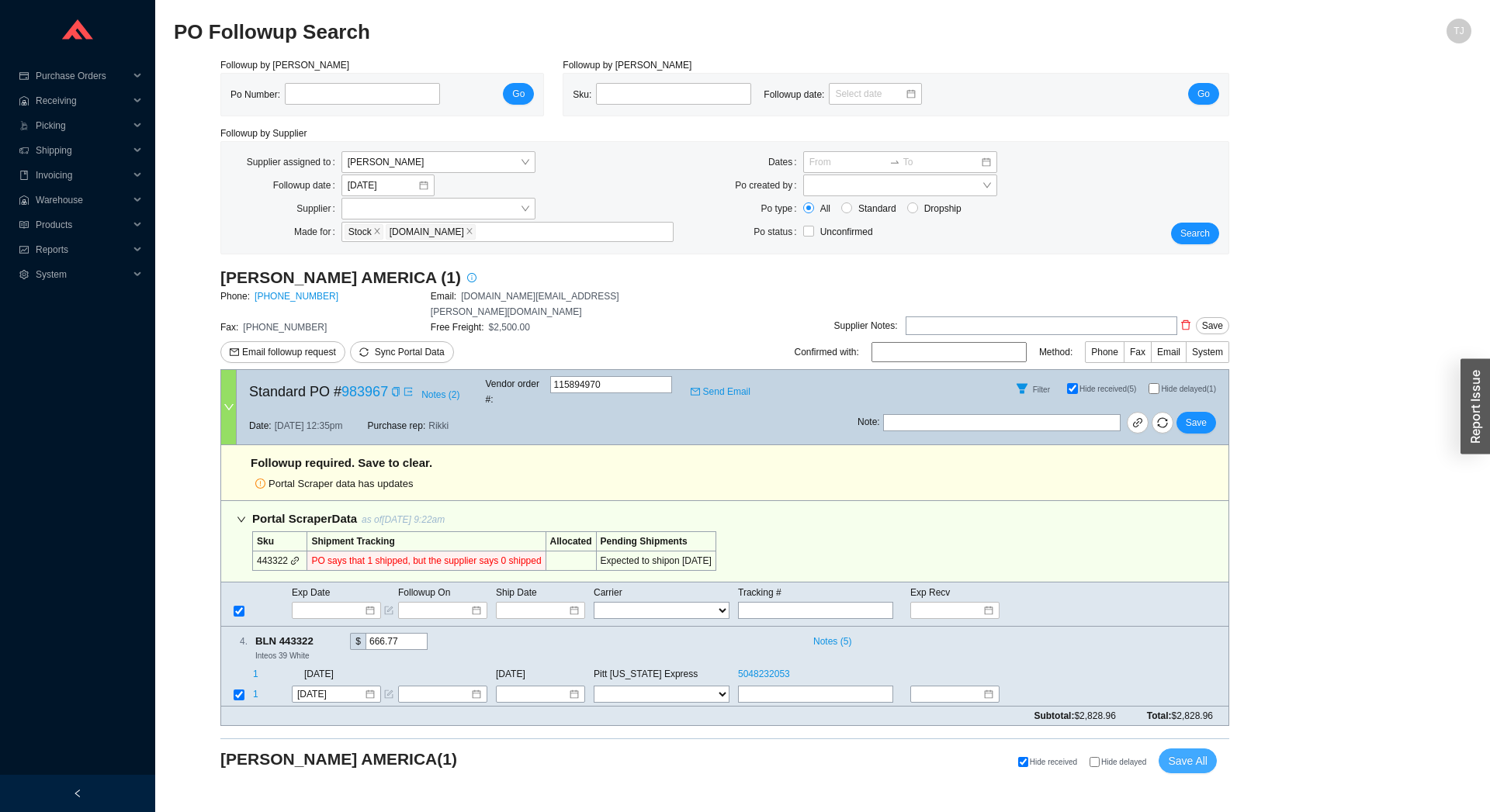
drag, startPoint x: 1189, startPoint y: 725, endPoint x: 361, endPoint y: 398, distance: 890.2
click at [378, 431] on div "[PERSON_NAME] AMERICA (1) Phone: [PHONE_NUMBER] Email: [DOMAIN_NAME][EMAIL_ADDR…" at bounding box center [725, 528] width 1009 height 521
click at [395, 387] on icon "copy" at bounding box center [395, 391] width 9 height 9
click at [322, 637] on icon "copy" at bounding box center [322, 642] width 10 height 10
click at [1177, 749] on button "Save All" at bounding box center [1188, 761] width 58 height 25
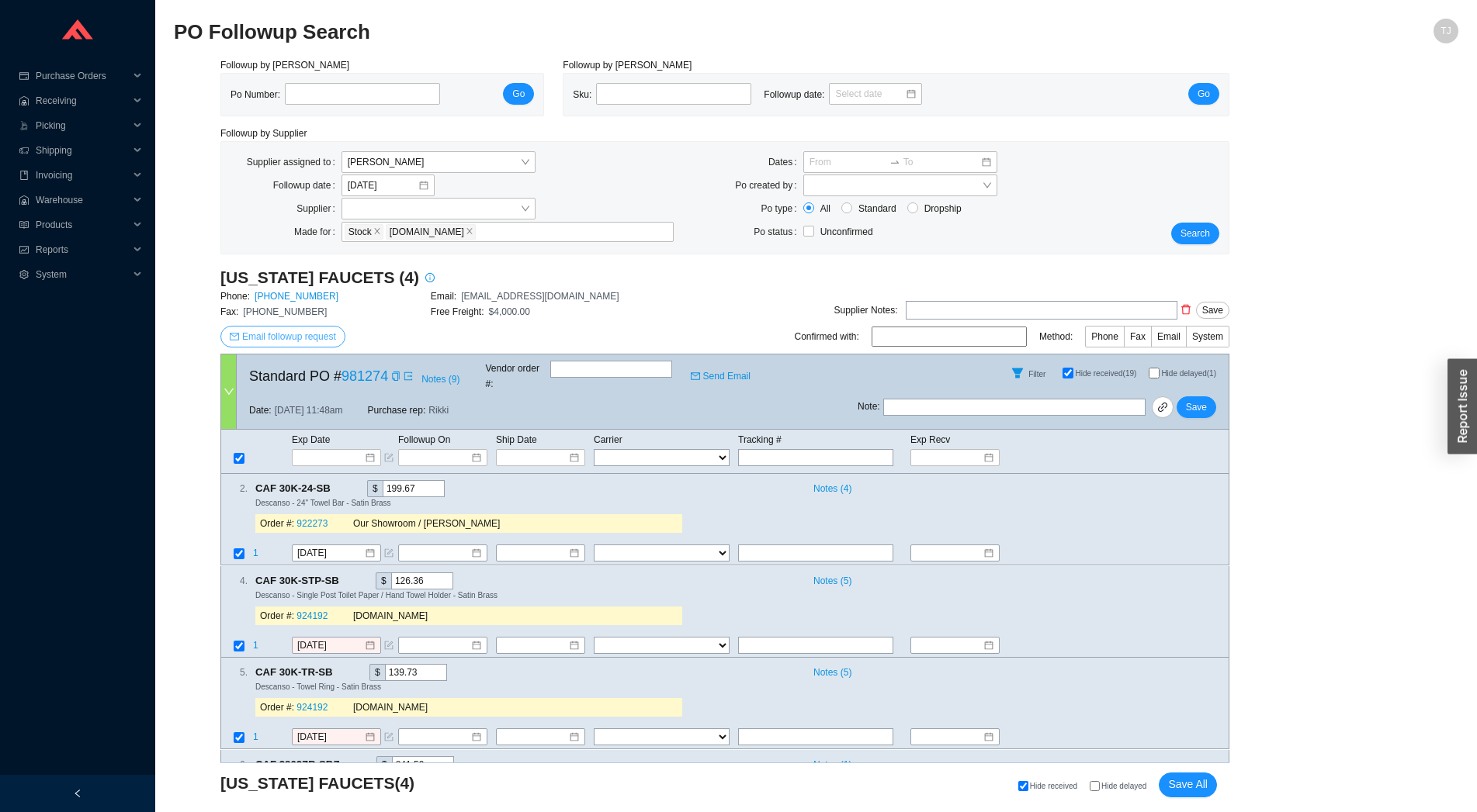
click at [292, 331] on span "Email followup request" at bounding box center [289, 337] width 94 height 16
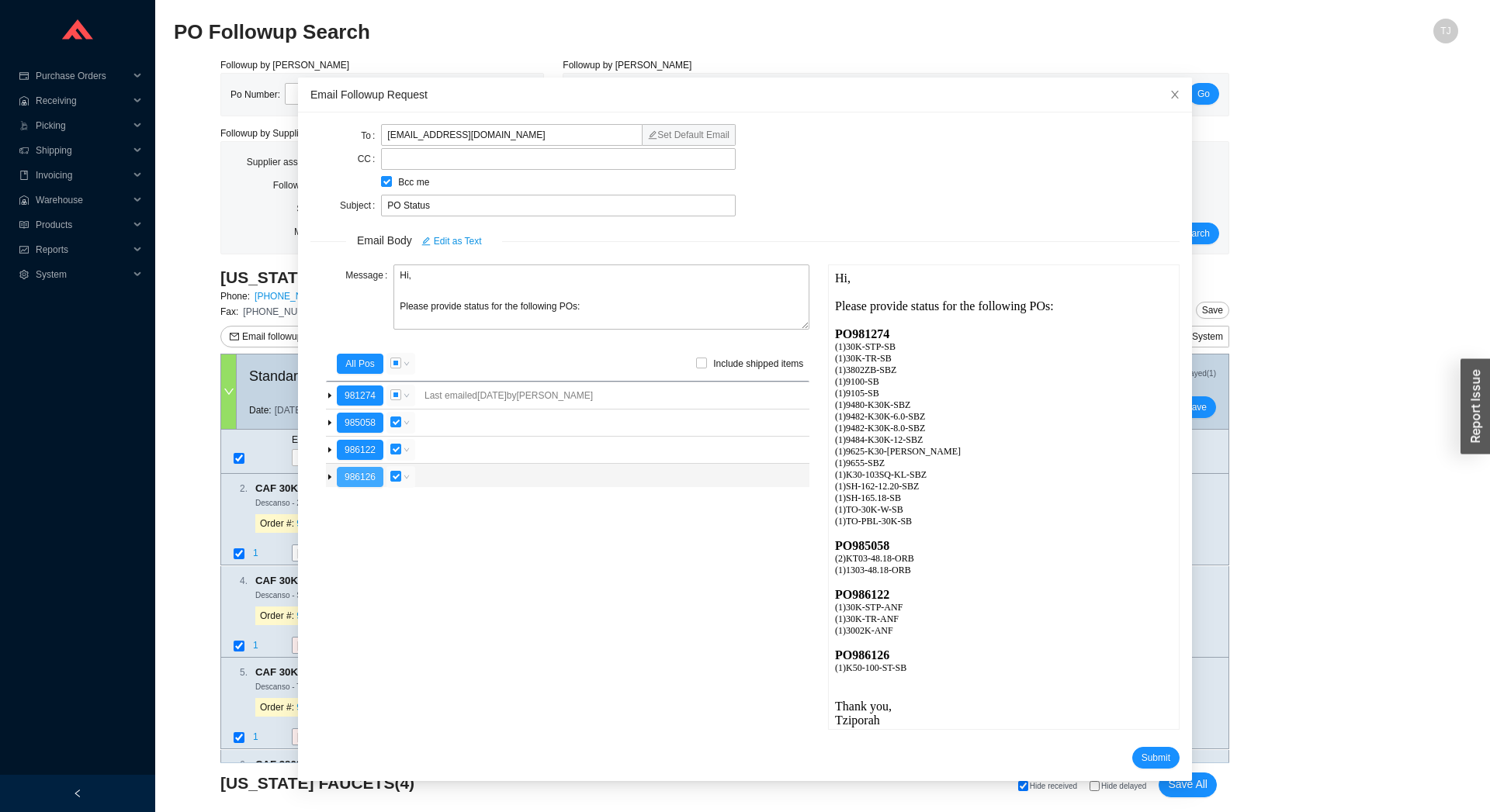
click at [358, 474] on button "986126" at bounding box center [360, 477] width 47 height 20
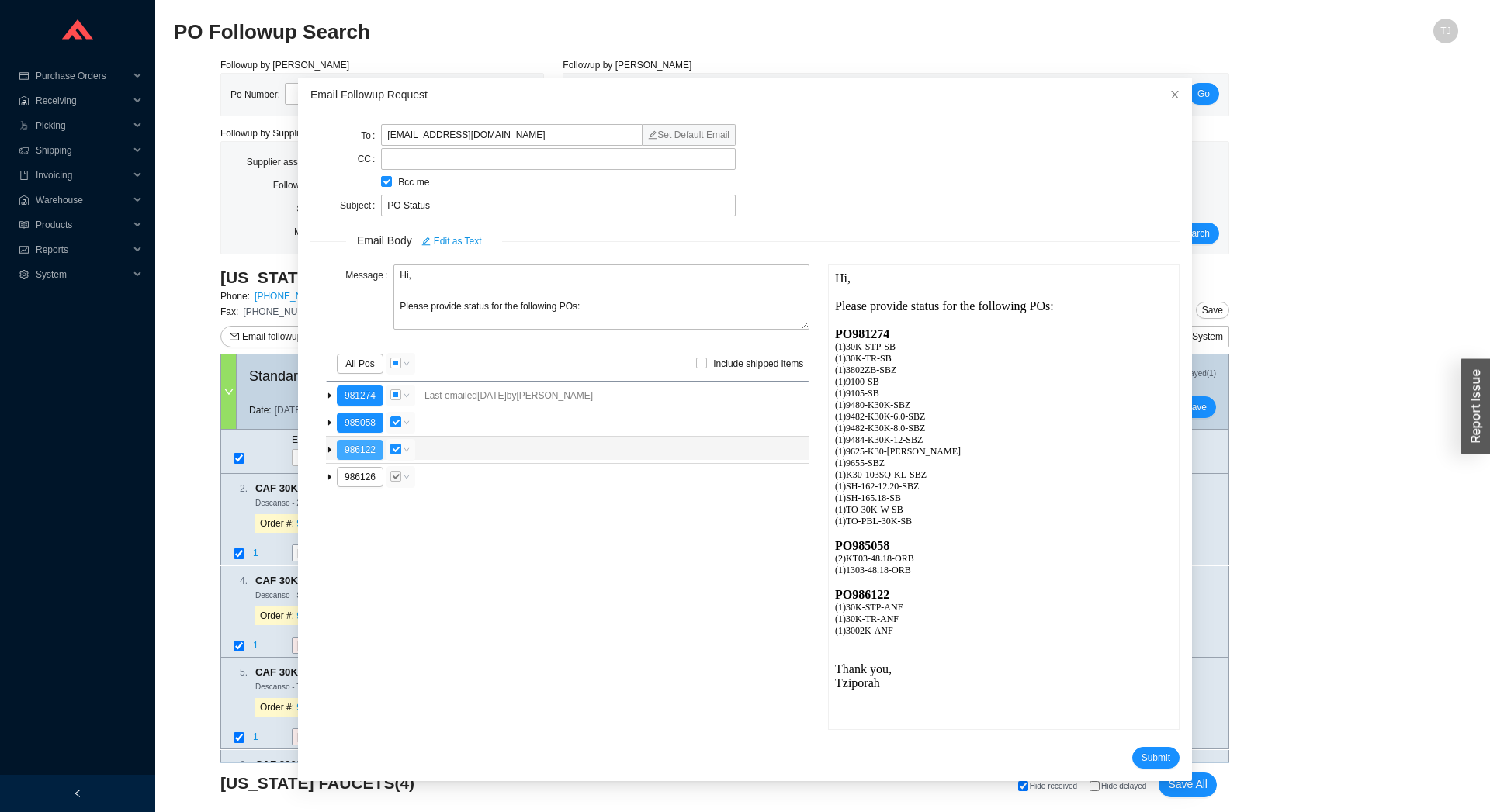
click at [358, 449] on button "986122" at bounding box center [360, 450] width 47 height 20
click at [879, 337] on div "PO 981274" at bounding box center [1003, 333] width 338 height 14
copy div "981274"
click at [1030, 436] on div "( 1 ) 9484-K30K-12-SBZ" at bounding box center [1003, 439] width 338 height 12
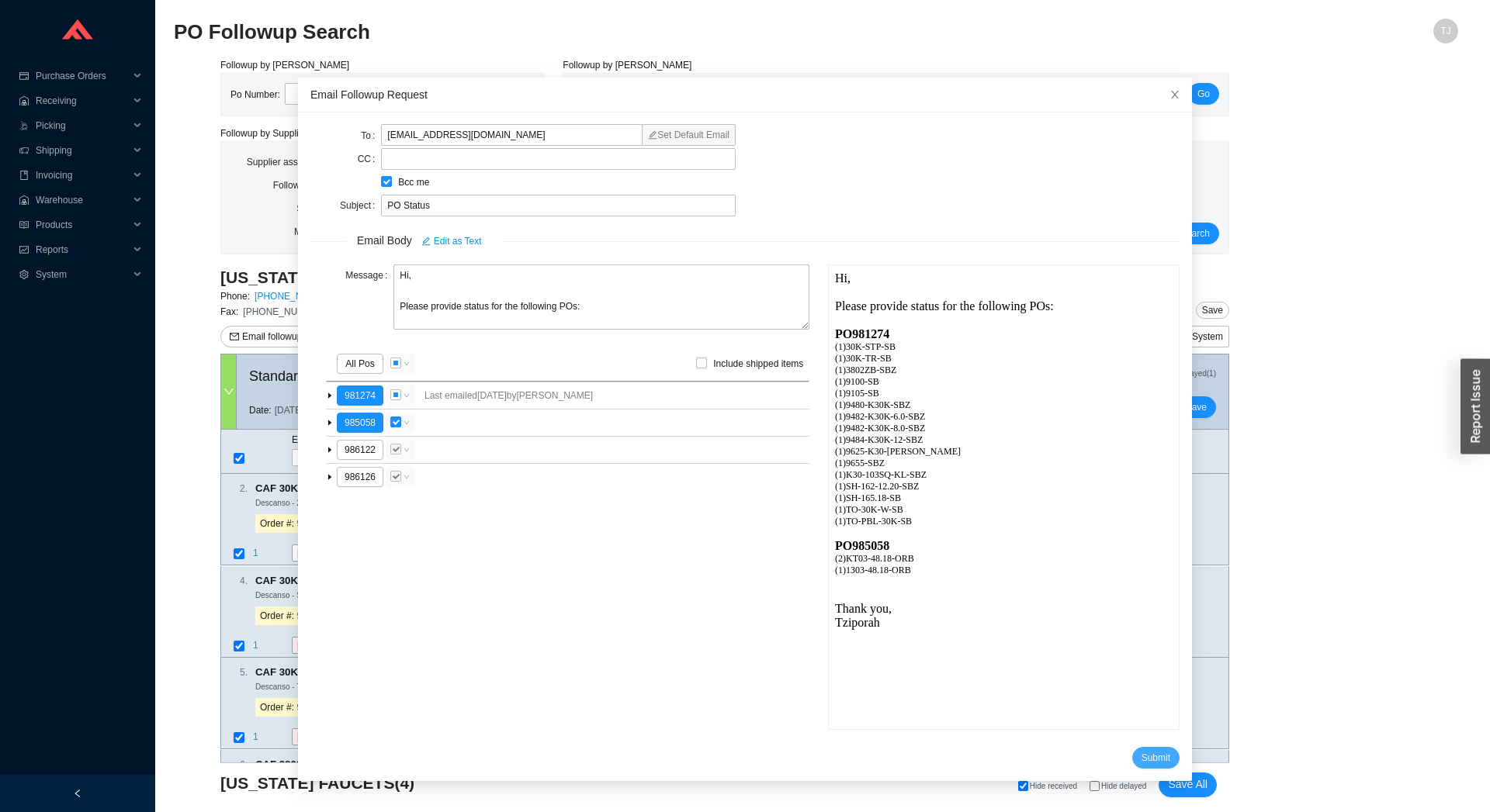
click at [1142, 758] on span "Submit" at bounding box center [1156, 758] width 28 height 16
